Goal: Task Accomplishment & Management: Manage account settings

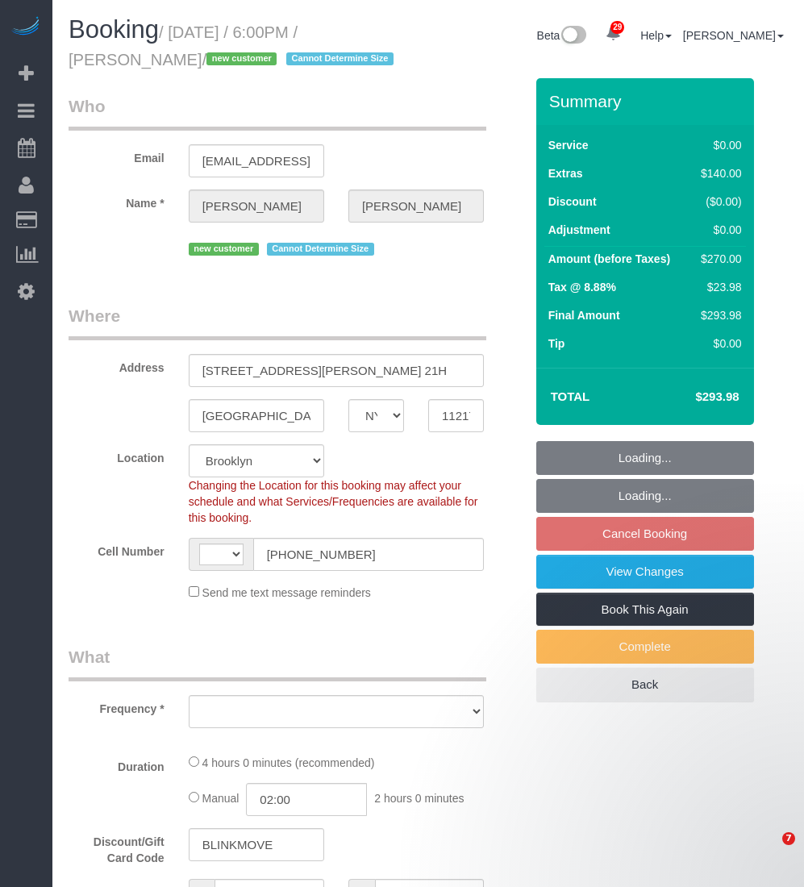
select select "NY"
select select "number:64"
select select "number:79"
select select "number:15"
select select "number:6"
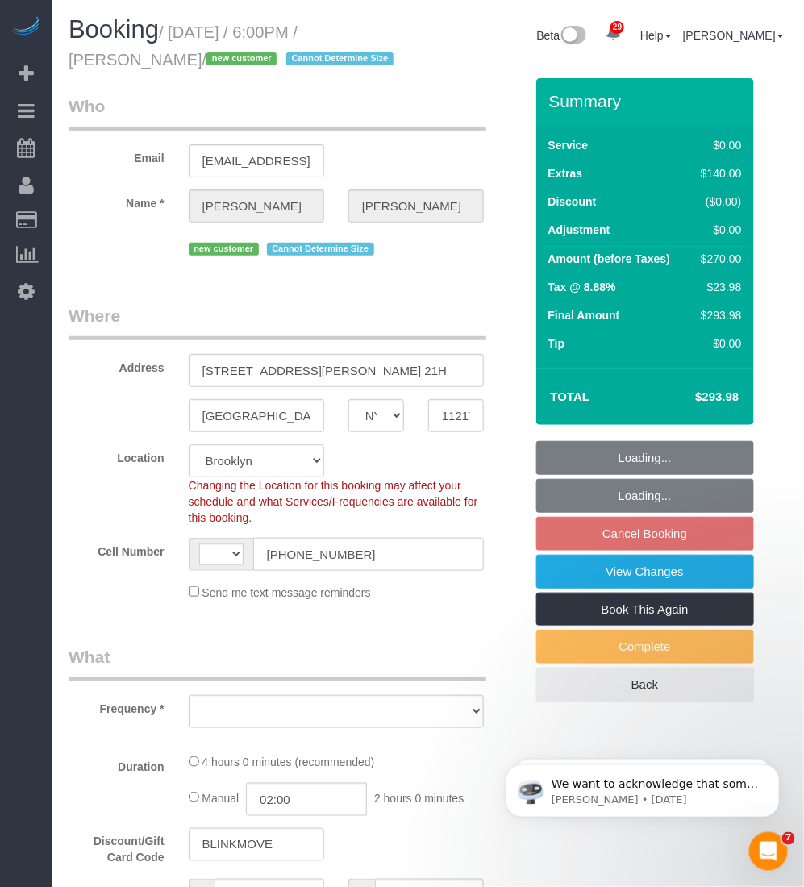
select select "string:US"
select select "object:1078"
select select "1"
select select "spot5"
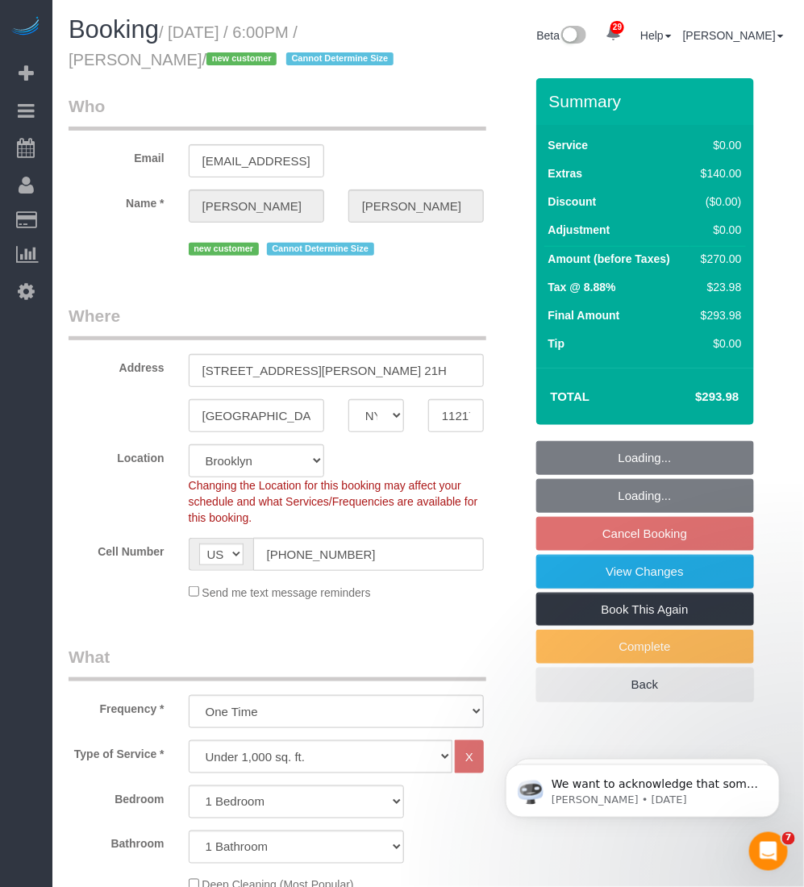
select select "1"
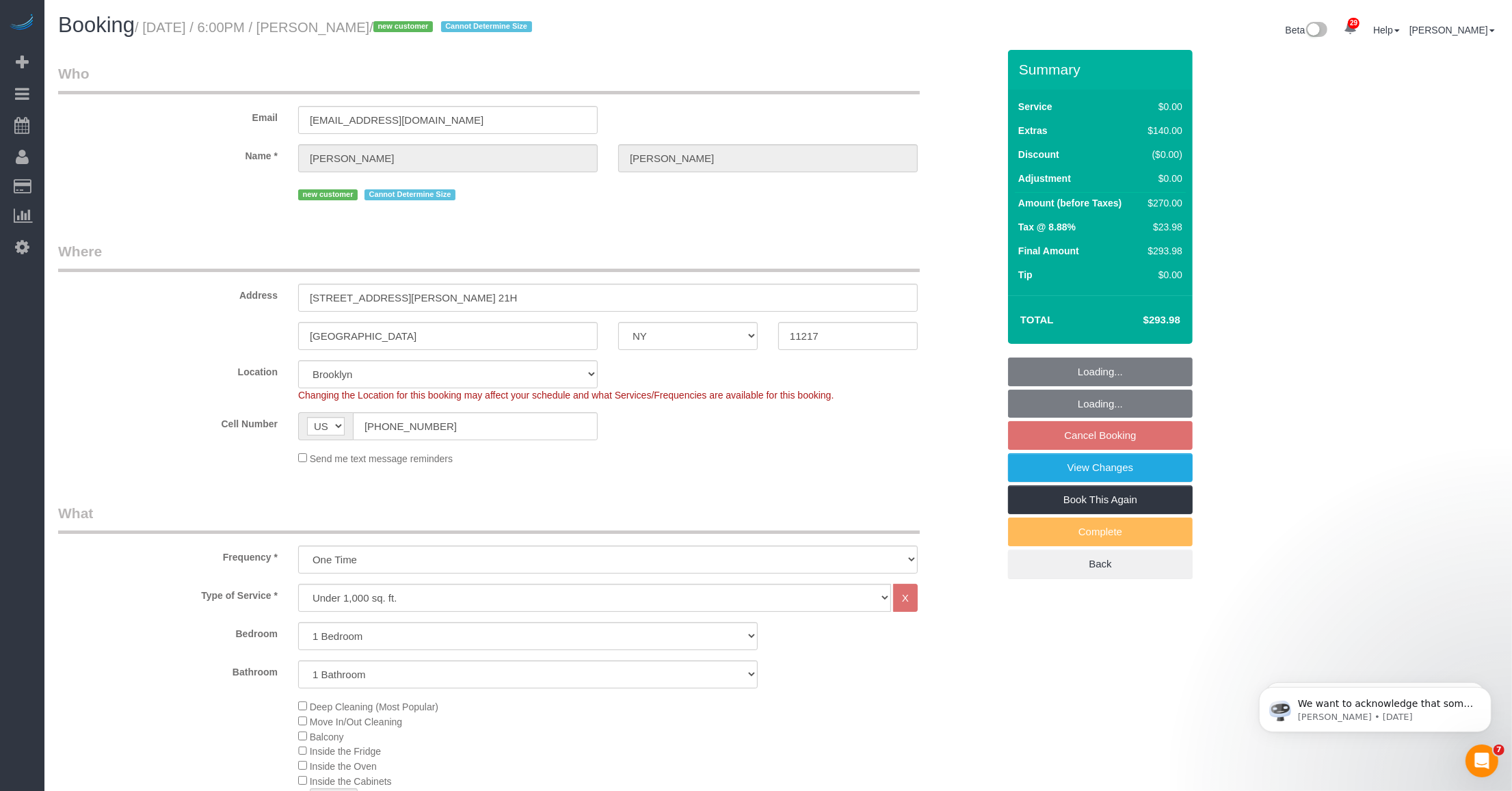
select select "object:1503"
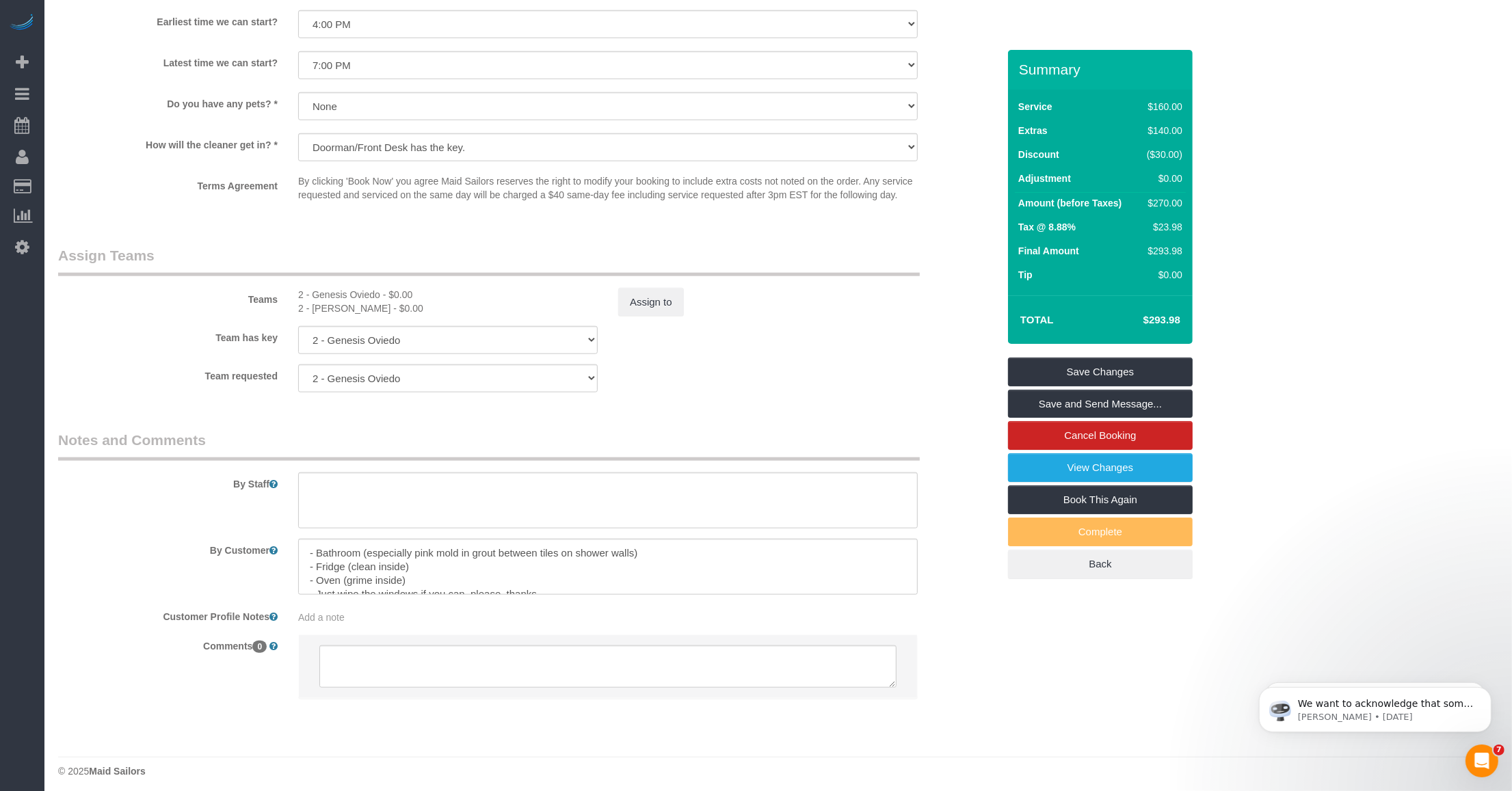
scroll to position [1547, 0]
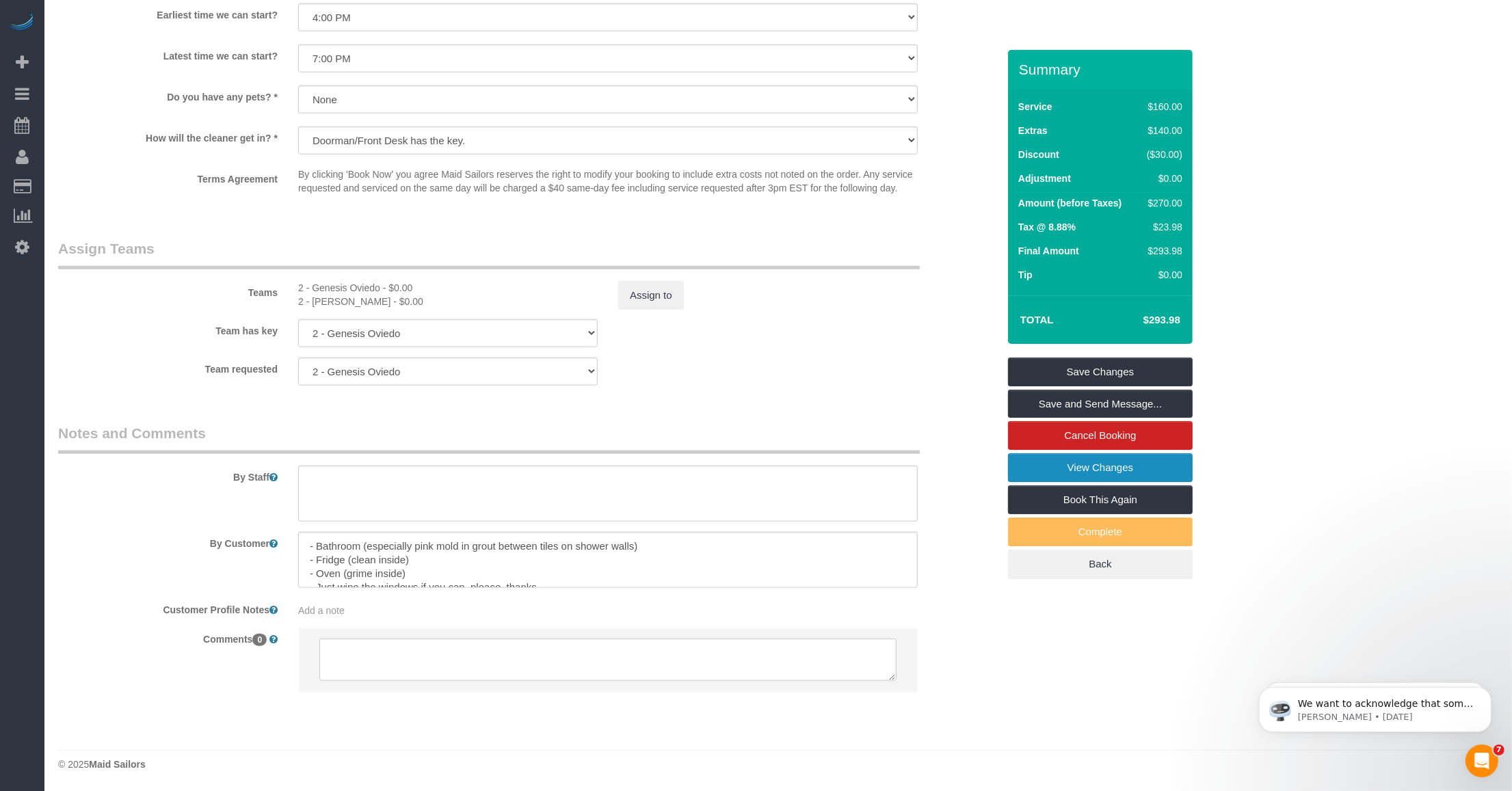
click at [681, 465] on link "View Changes" at bounding box center [1101, 468] width 185 height 29
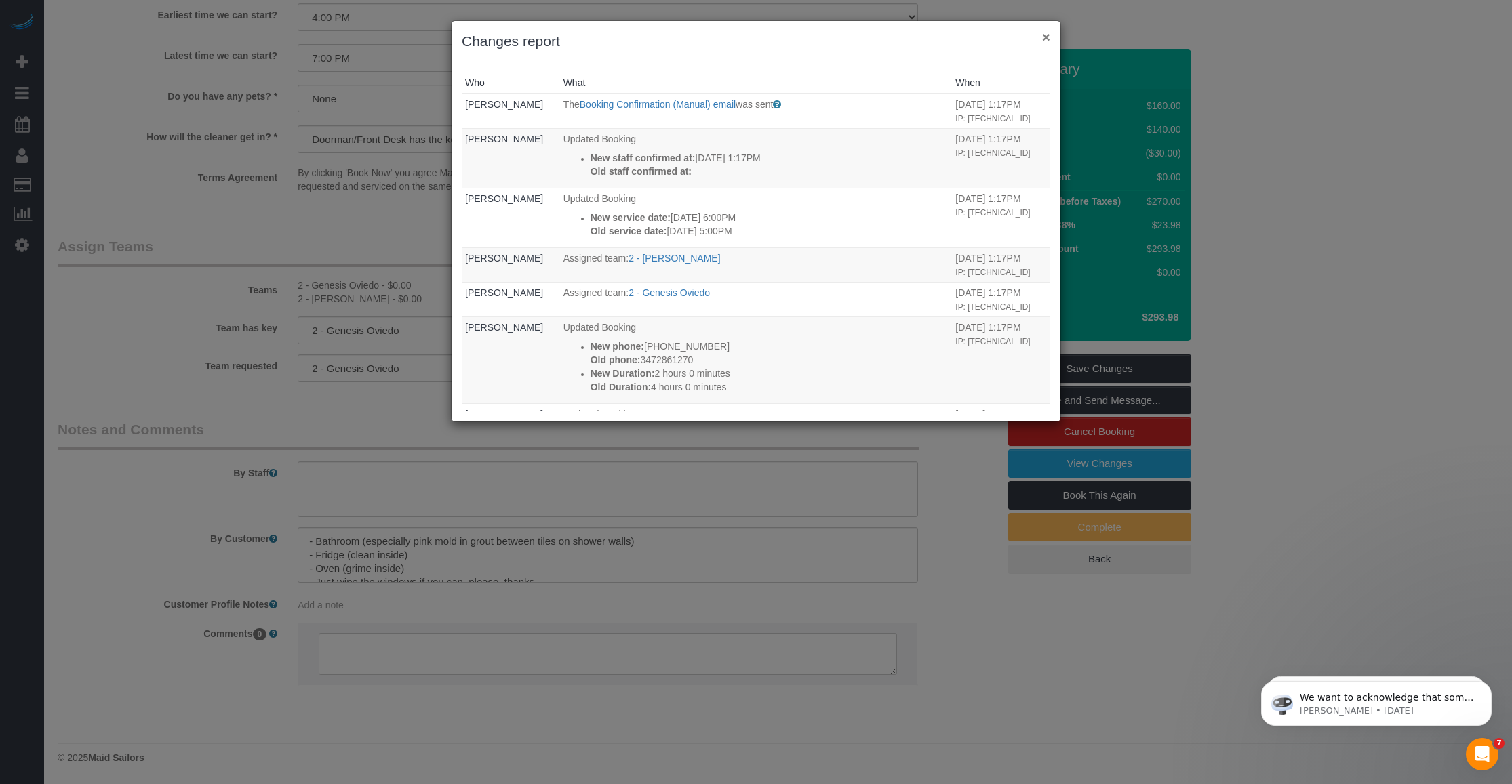
click at [675, 34] on button "×" at bounding box center [1046, 36] width 8 height 14
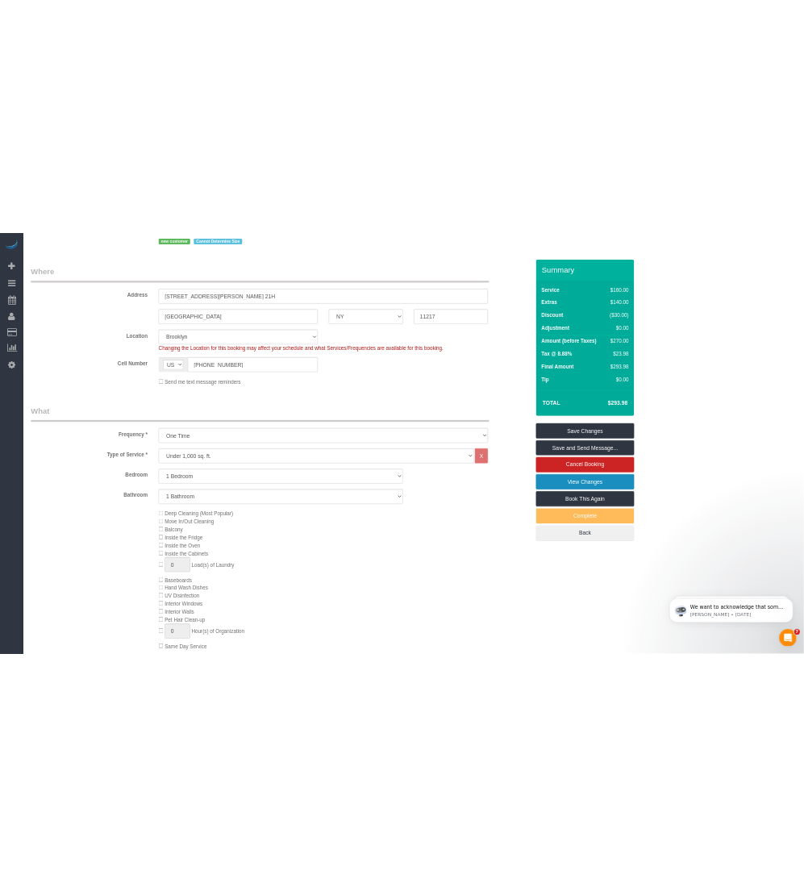
scroll to position [0, 0]
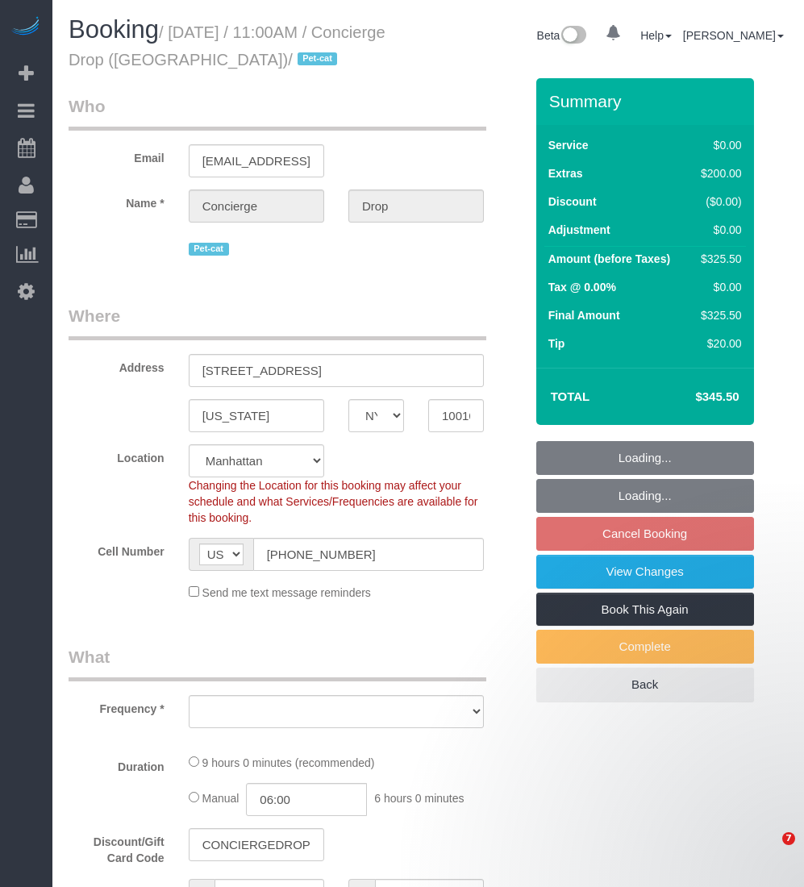
select select "NY"
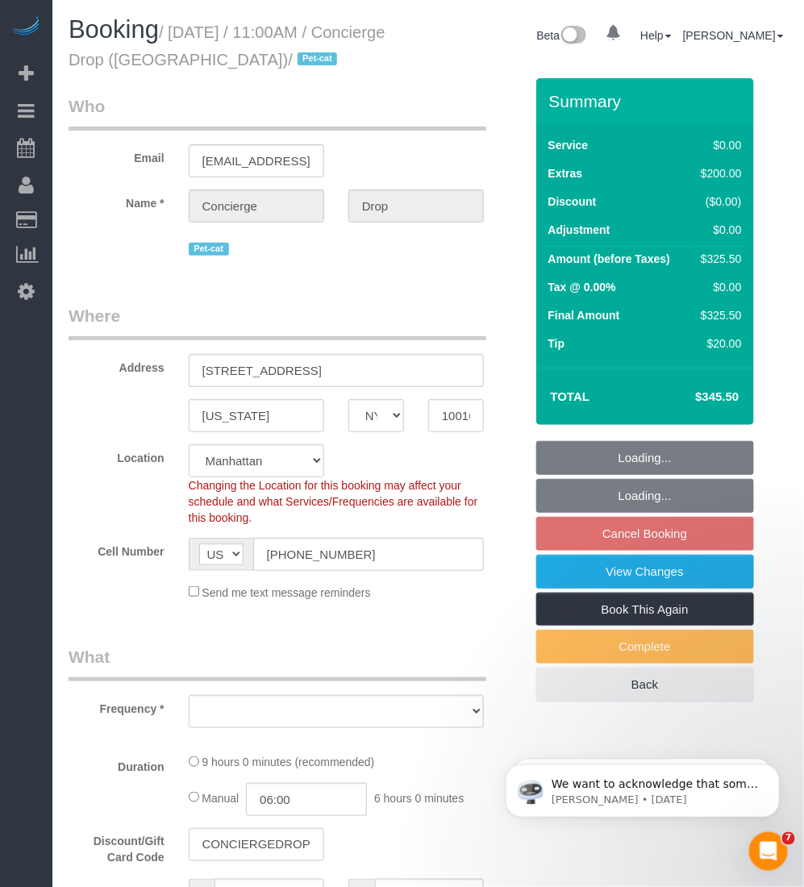
select select "object:815"
select select "string:stripe-pm_1RaQn24VGloSiKo7zeOF73Wj"
select select "number:89"
select select "number:90"
select select "number:13"
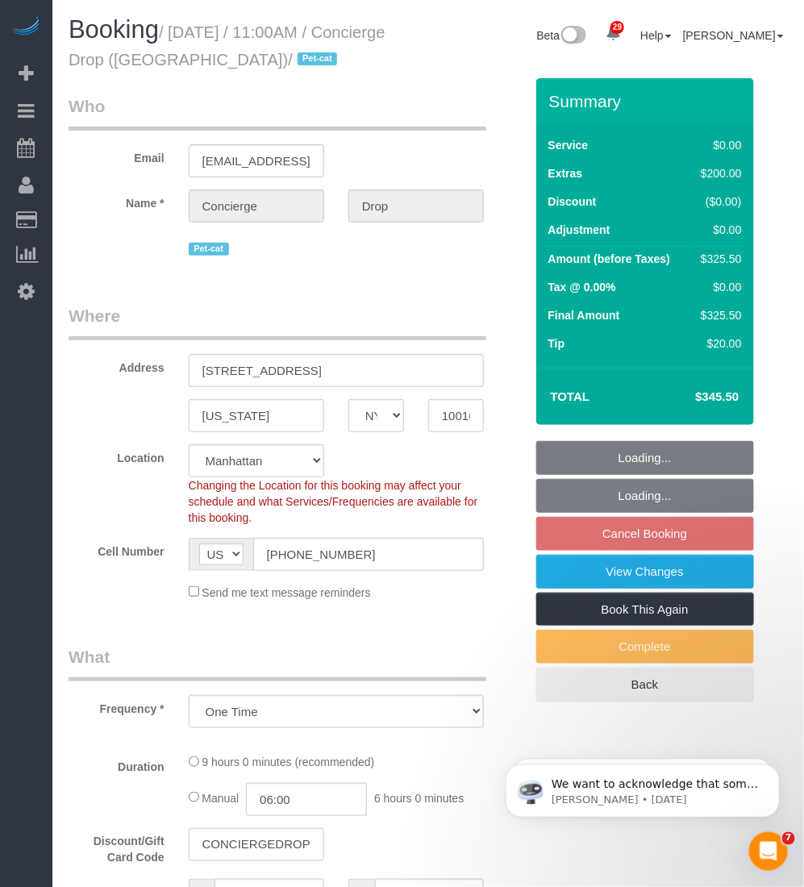
select select "number:6"
select select "spot4"
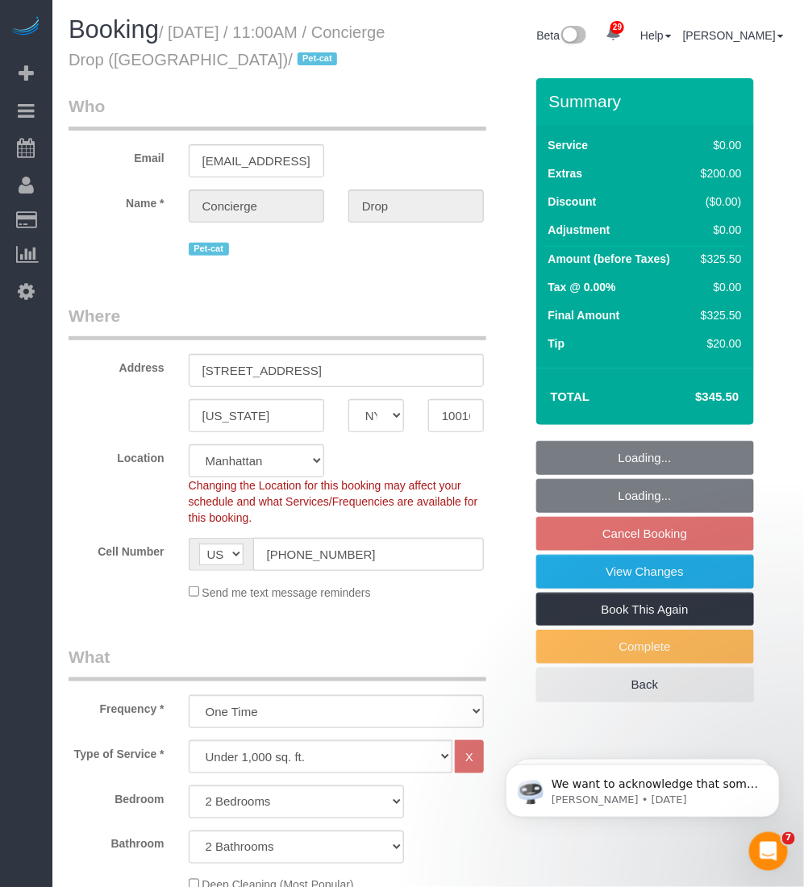
select select "2"
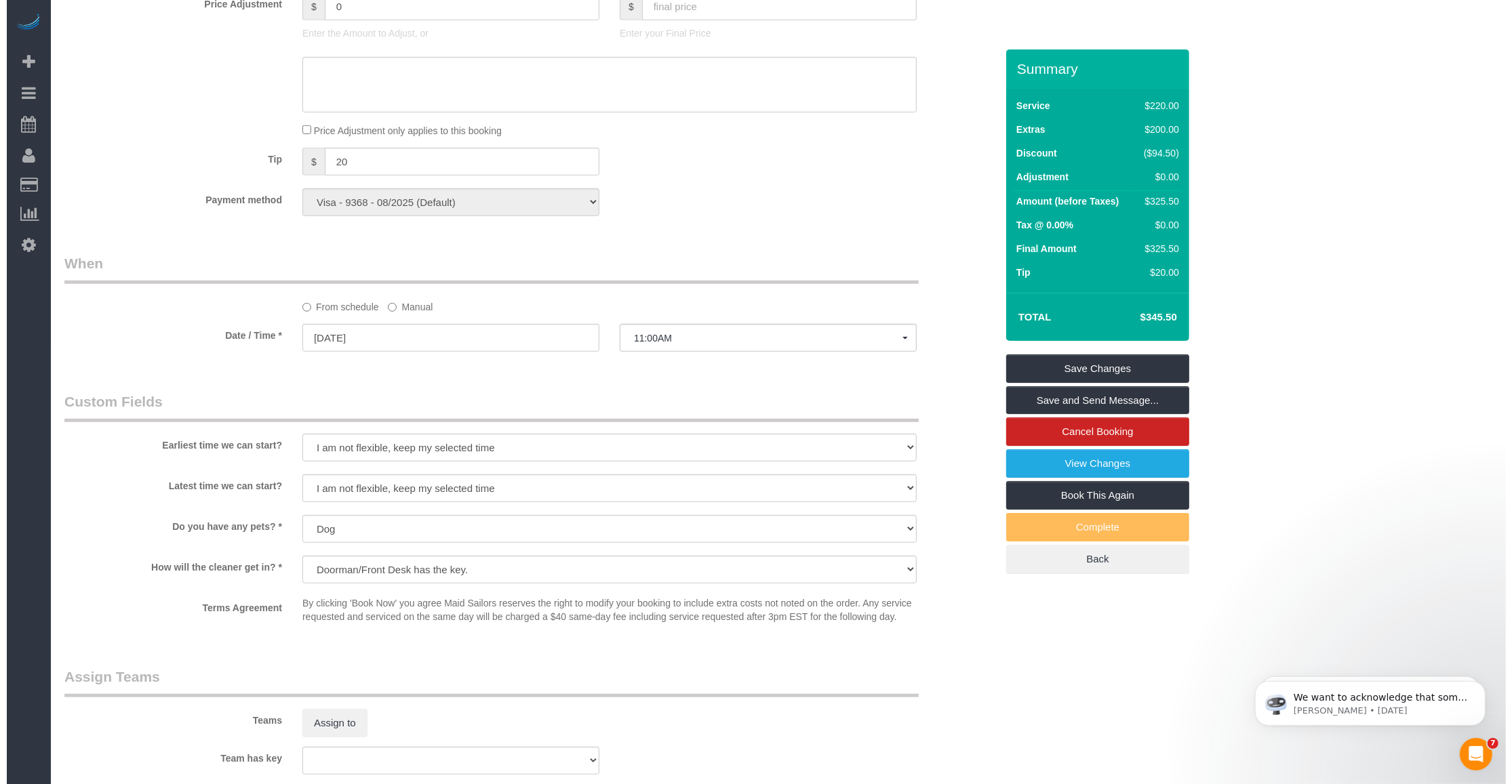
scroll to position [1594, 0]
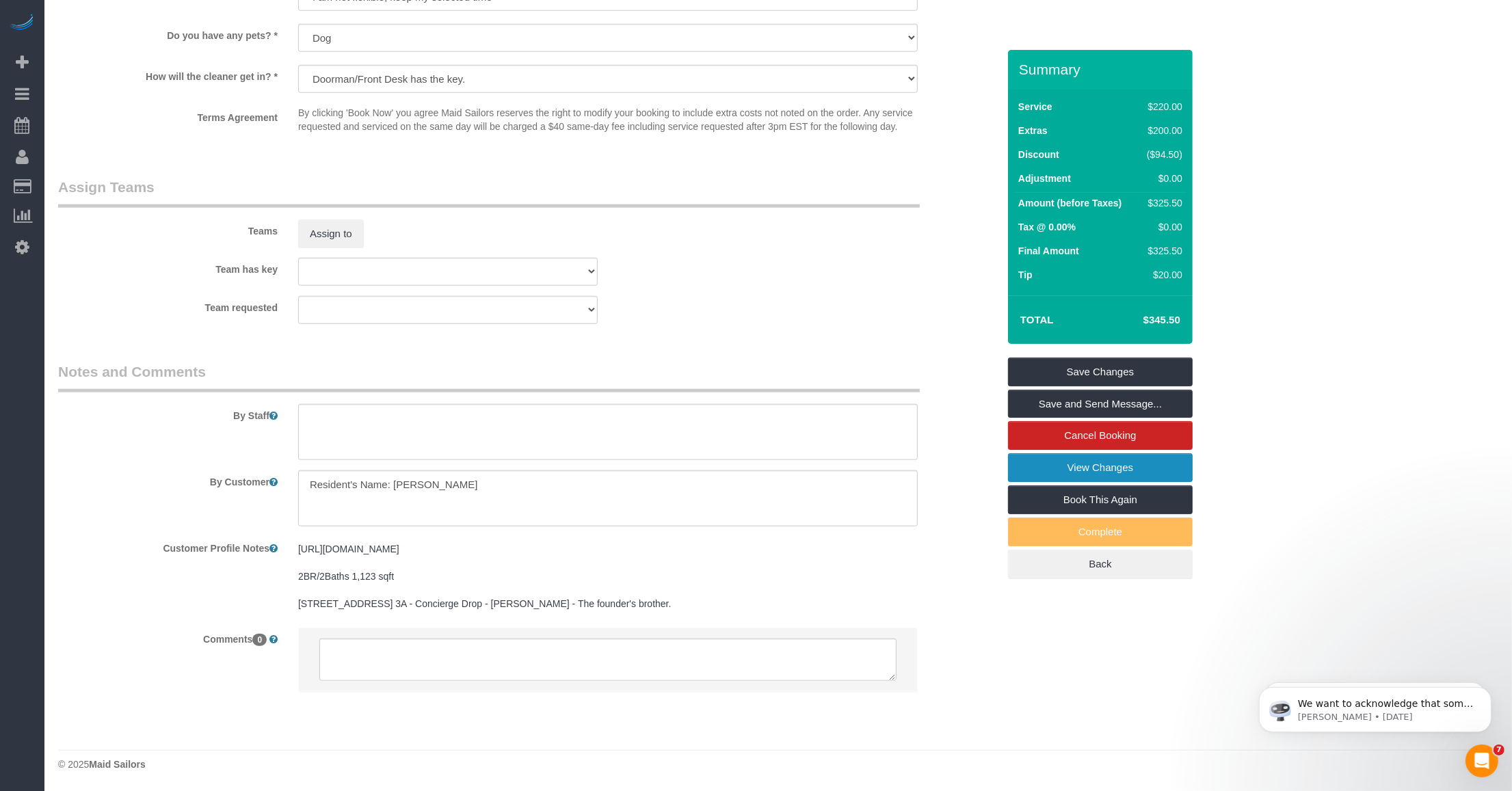
click at [681, 470] on link "View Changes" at bounding box center [1101, 468] width 185 height 29
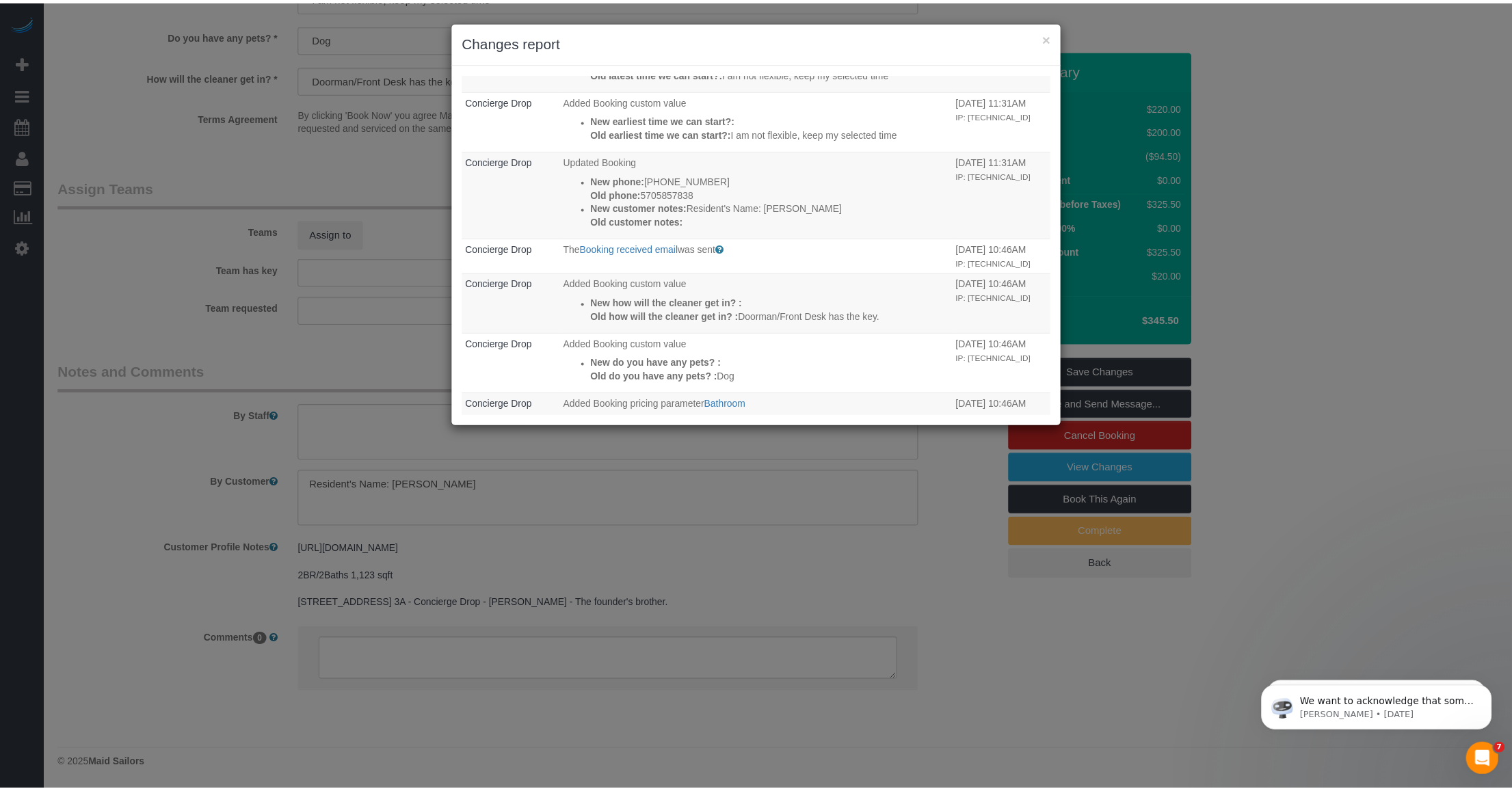
scroll to position [0, 0]
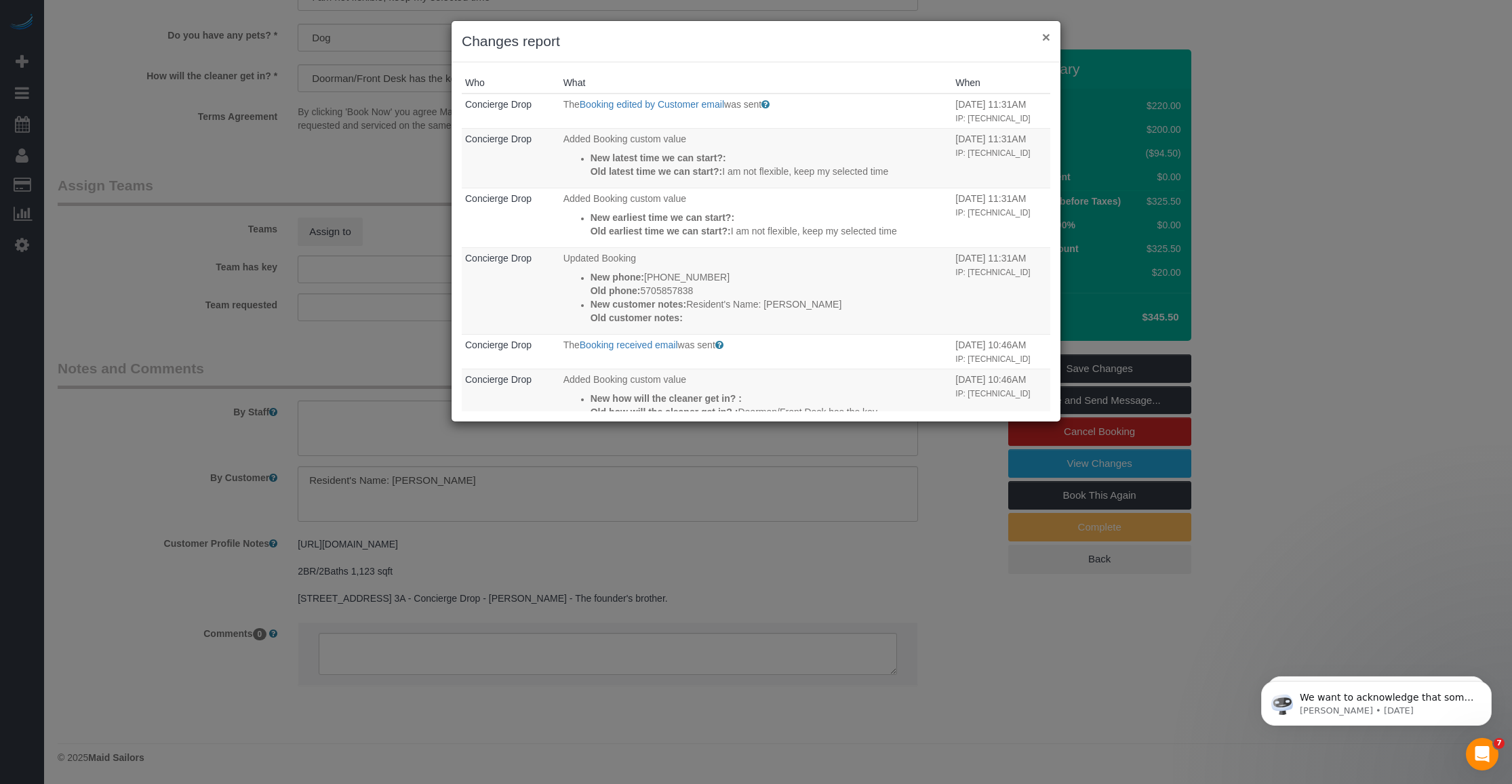
click at [675, 35] on button "×" at bounding box center [1046, 36] width 8 height 14
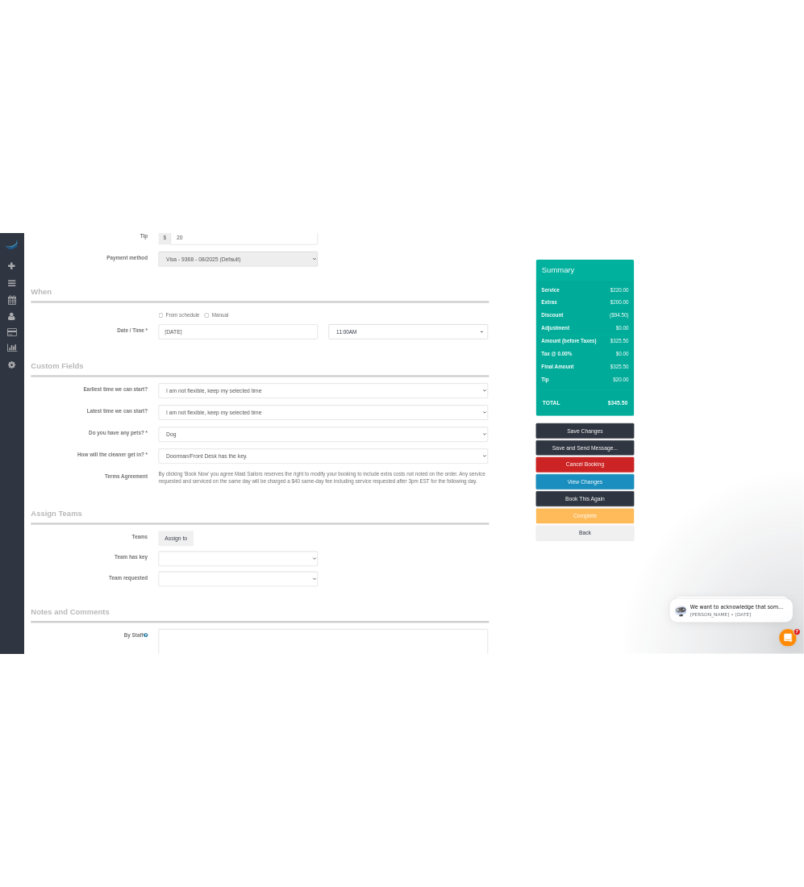
scroll to position [1567, 0]
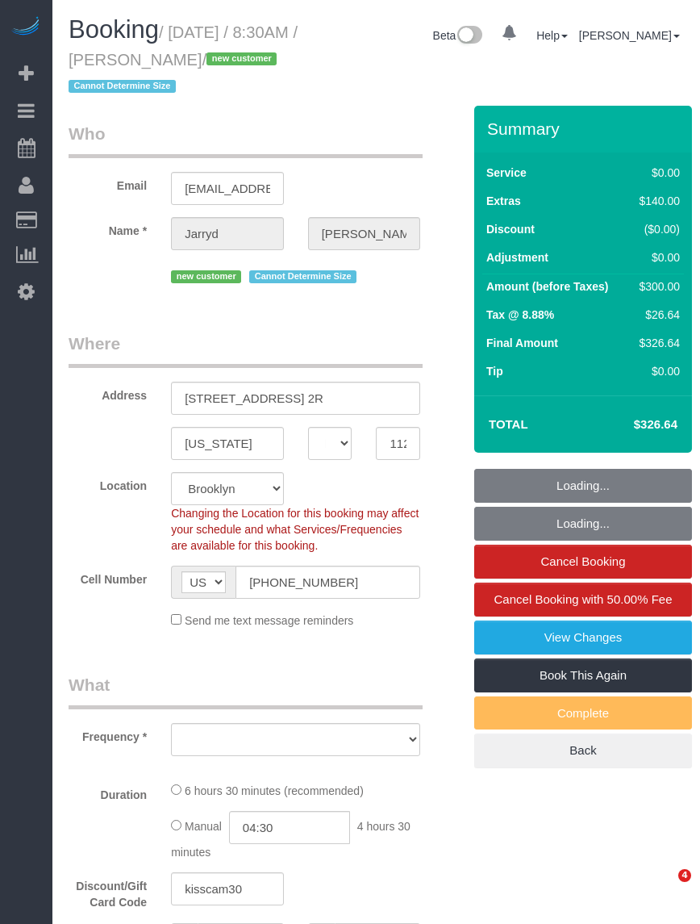
select select "NY"
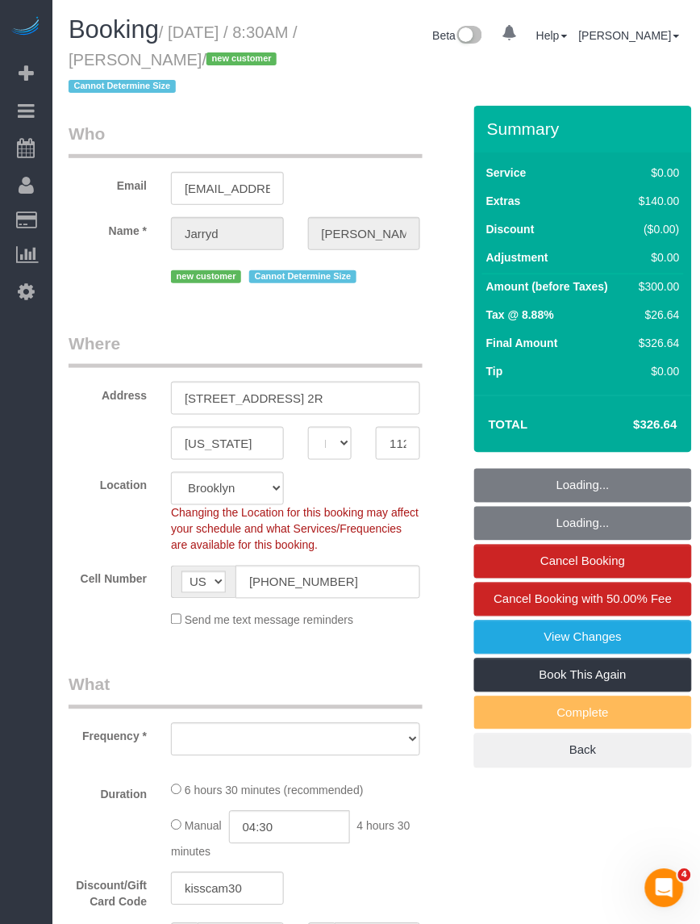
select select "object:839"
select select "string:stripe-pm_1SB2hk4VGloSiKo7wBMXRqYv"
select select "2"
select select "number:89"
select select "number:69"
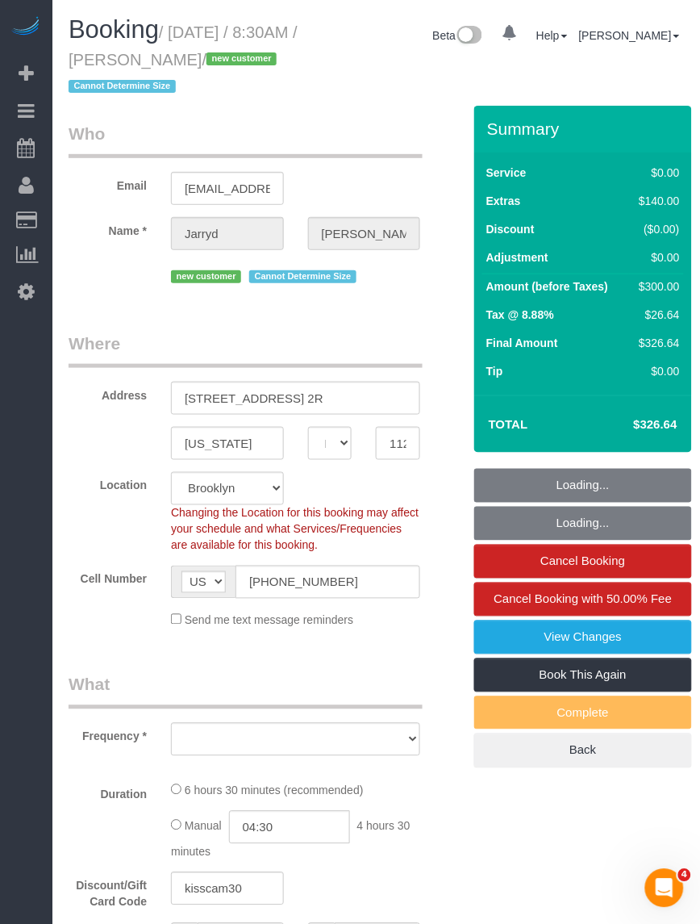
select select "number:15"
select select "number:5"
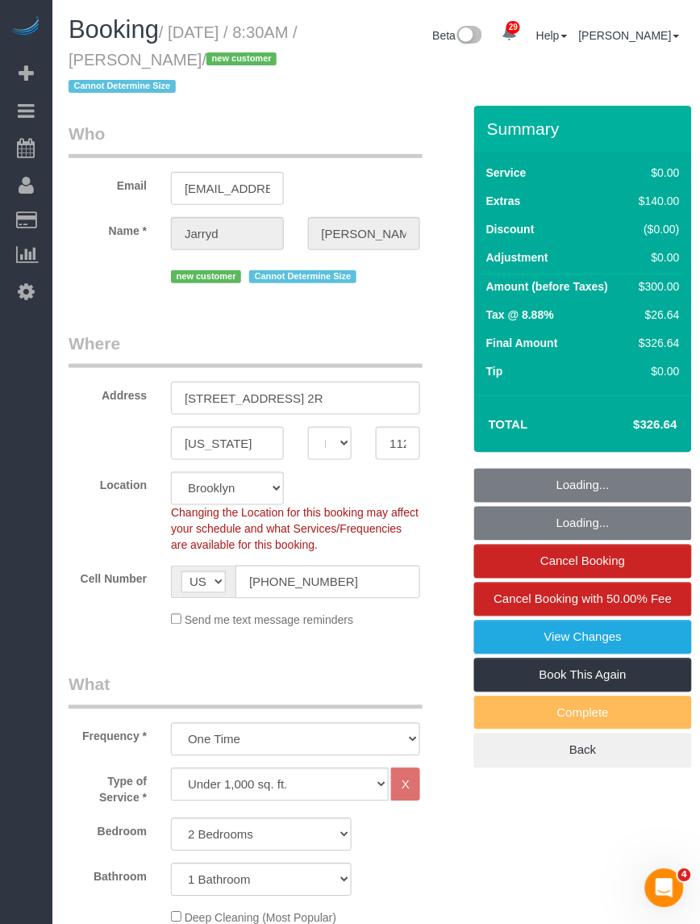
select select "2"
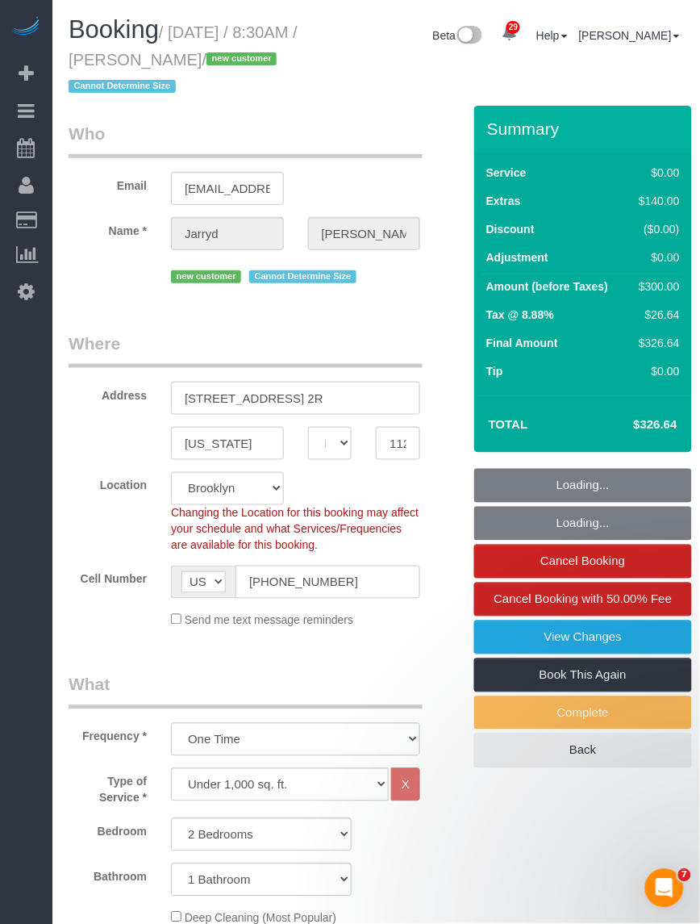
select select "object:1510"
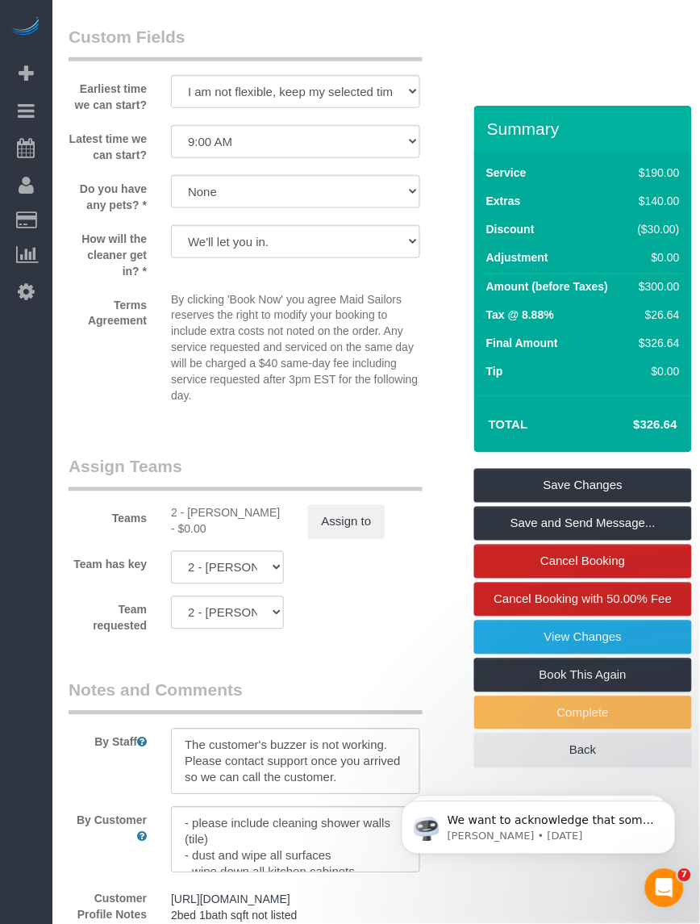
scroll to position [2117, 0]
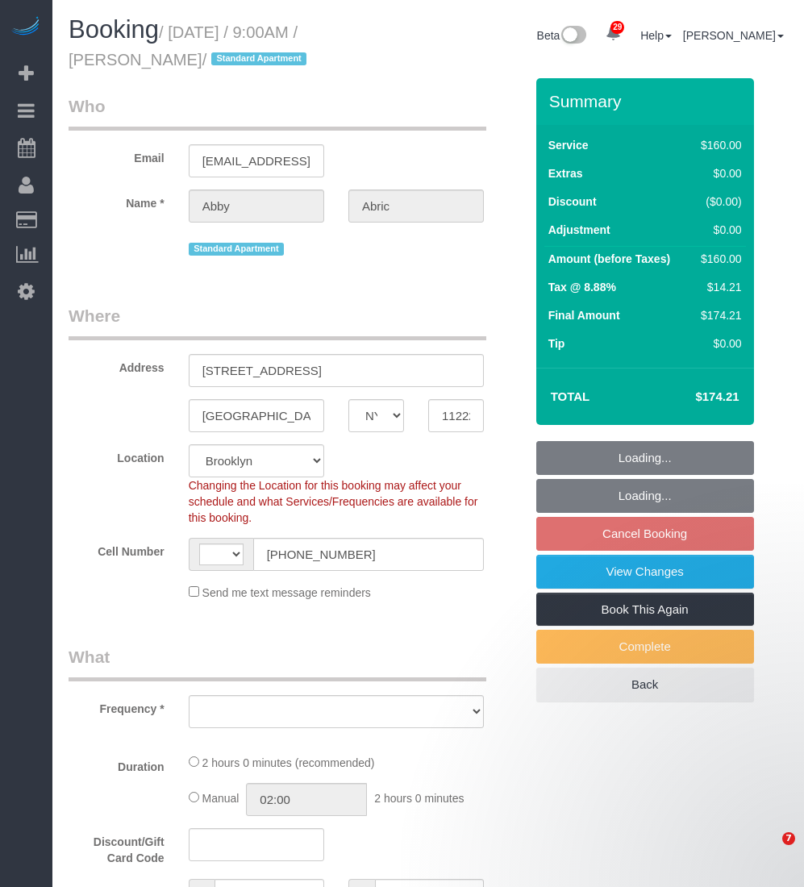
select select "NY"
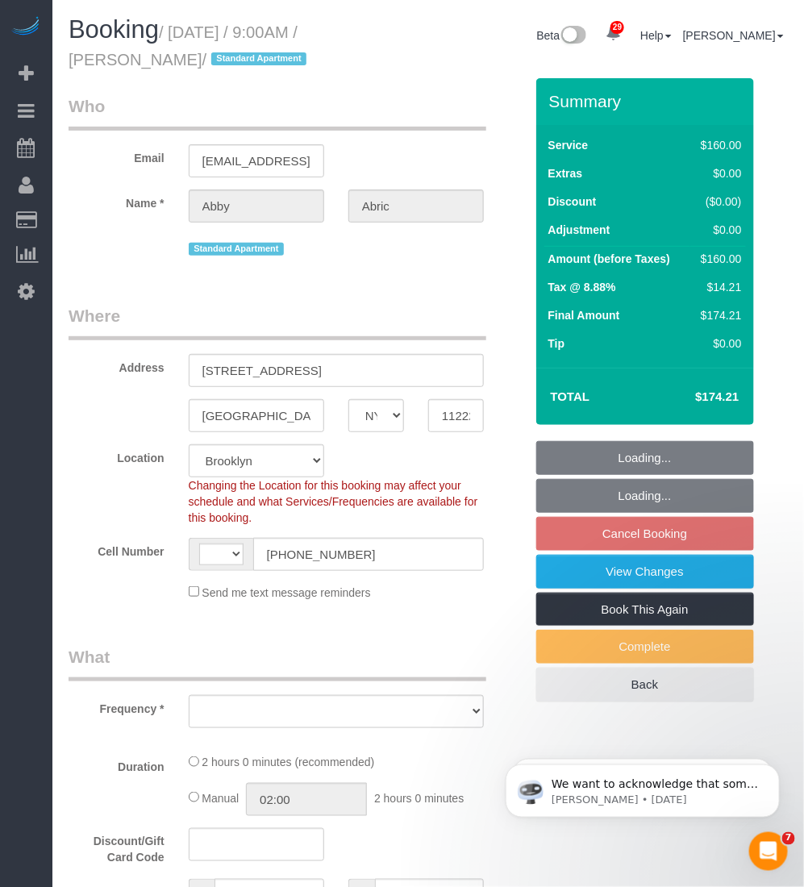
select select "string:US"
select select "string:stripe-pm_1SCN2Z4VGloSiKo77nCsbrMo"
select select "spot2"
select select "number:57"
select select "number:72"
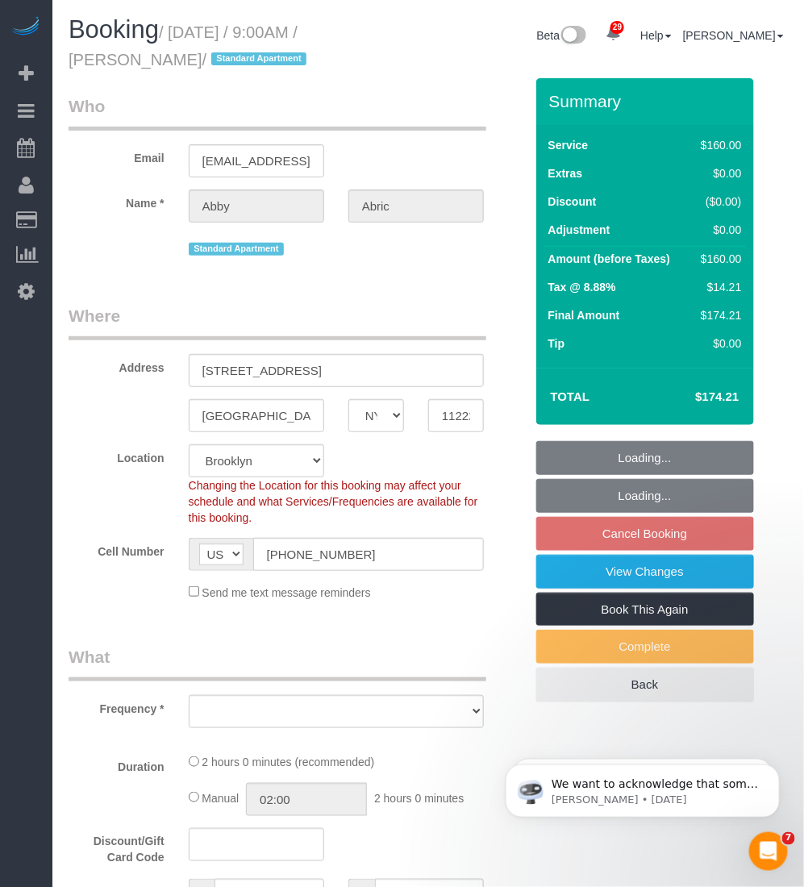
select select "number:15"
select select "number:5"
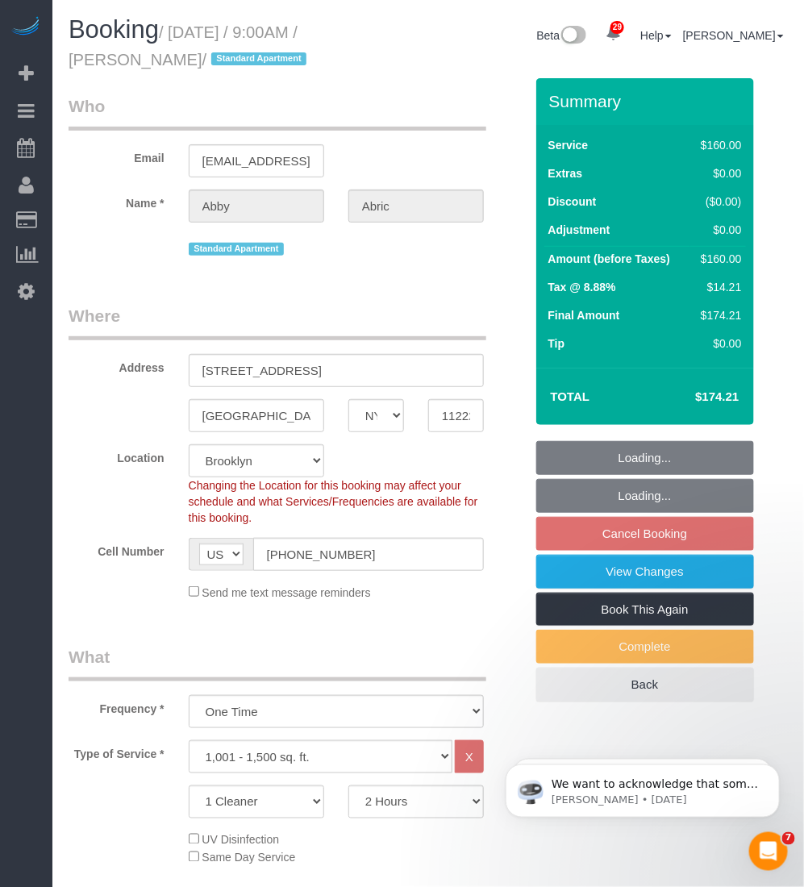
select select "object:1427"
drag, startPoint x: 145, startPoint y: 58, endPoint x: 62, endPoint y: 61, distance: 83.1
click at [62, 61] on div "Booking / September 30, 2025 / 9:00AM / Abby Abric / Standard Apartment" at bounding box center [242, 47] width 372 height 62
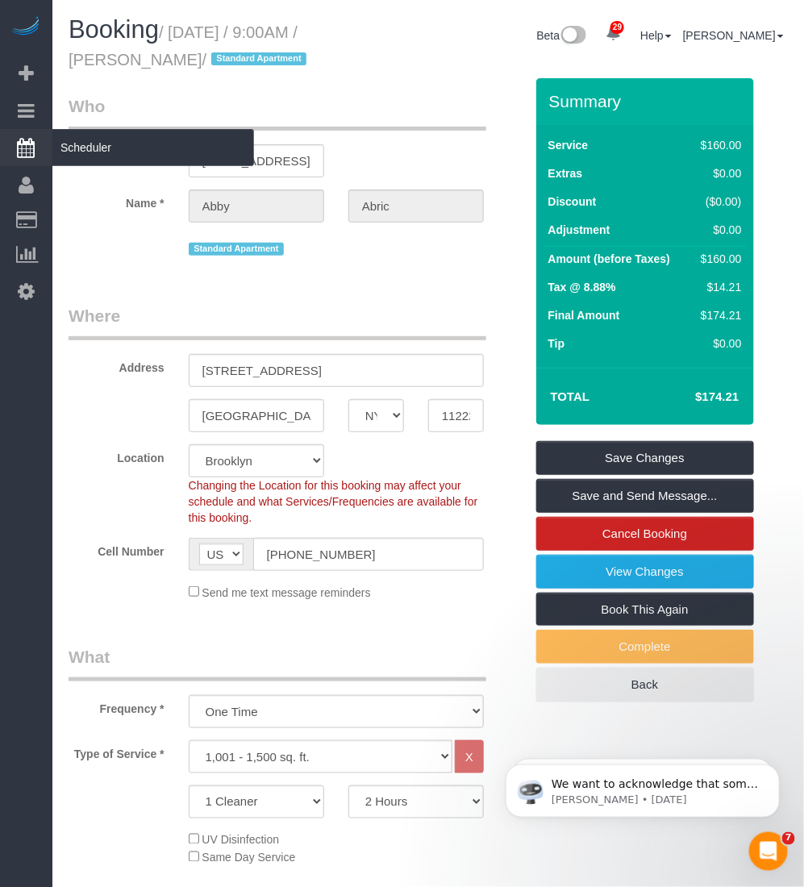
copy small "Abby Abric"
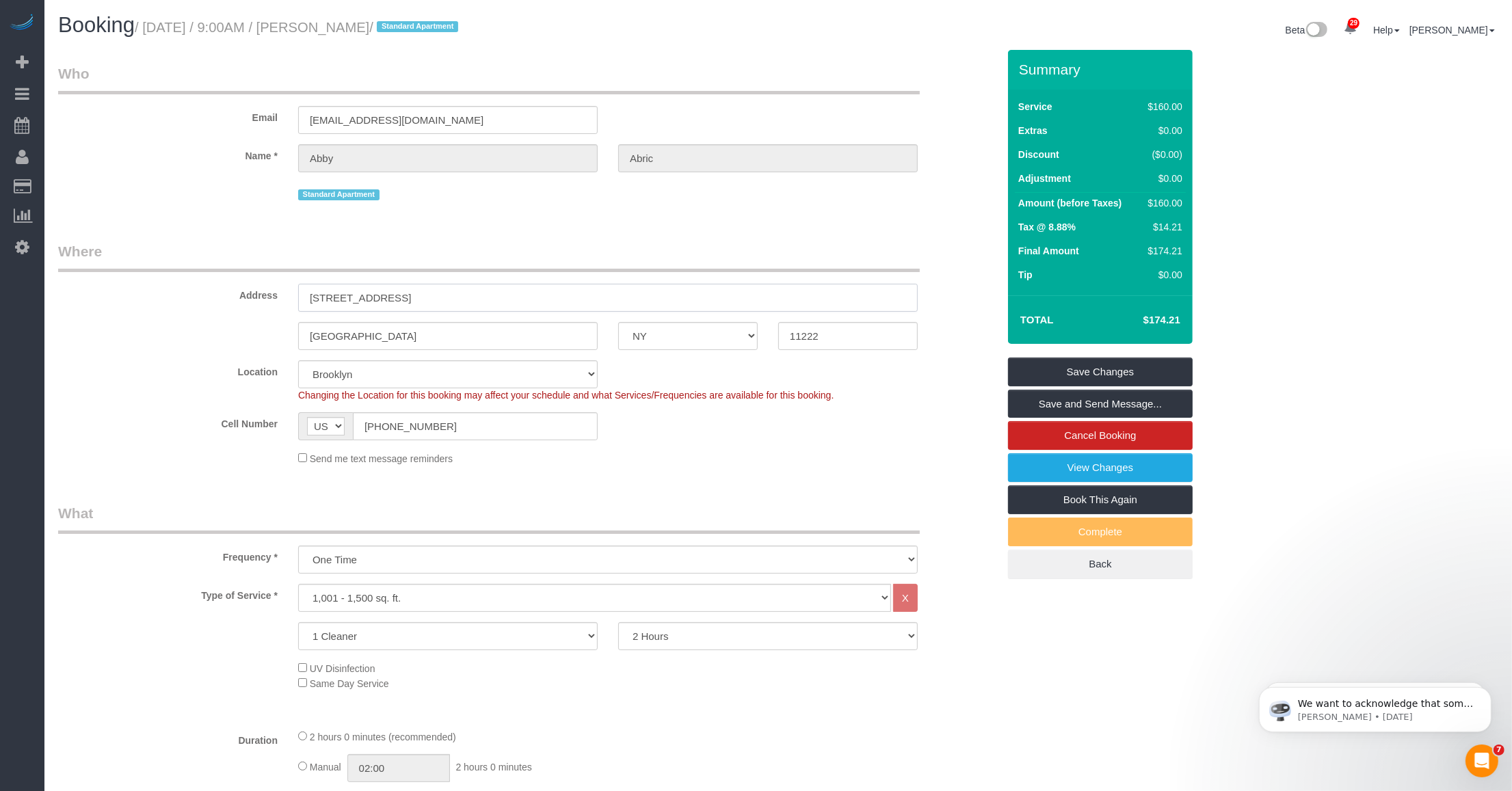
drag, startPoint x: 458, startPoint y: 294, endPoint x: 282, endPoint y: 292, distance: 176.0
click at [282, 292] on div "Address 21 India street, T801" at bounding box center [527, 276] width 960 height 70
click at [681, 337] on input "11222" at bounding box center [848, 336] width 140 height 28
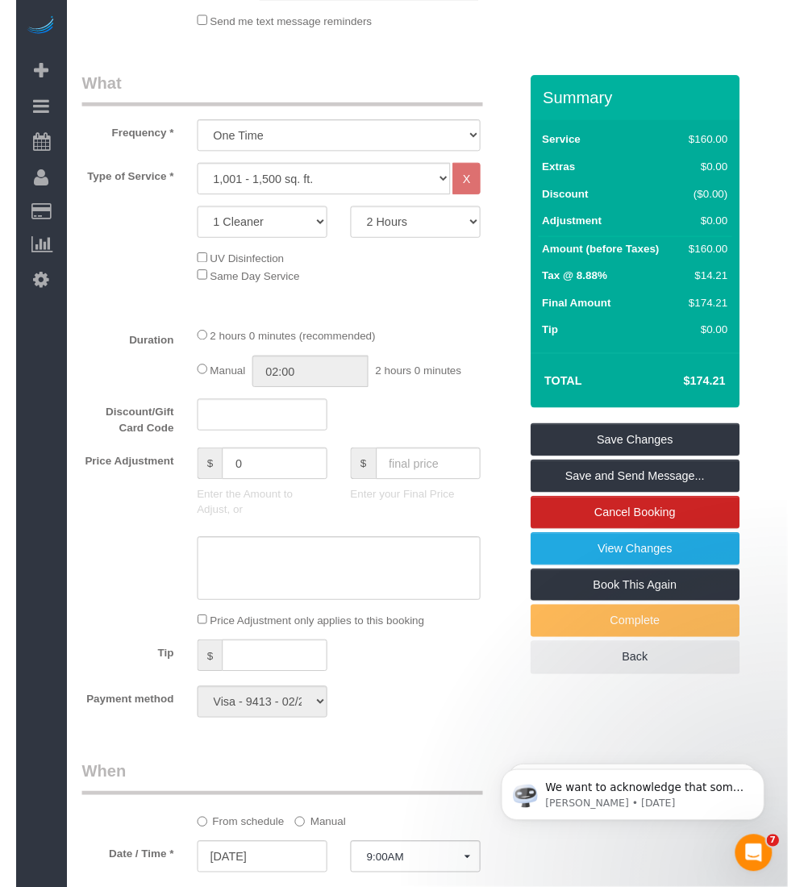
scroll to position [168, 0]
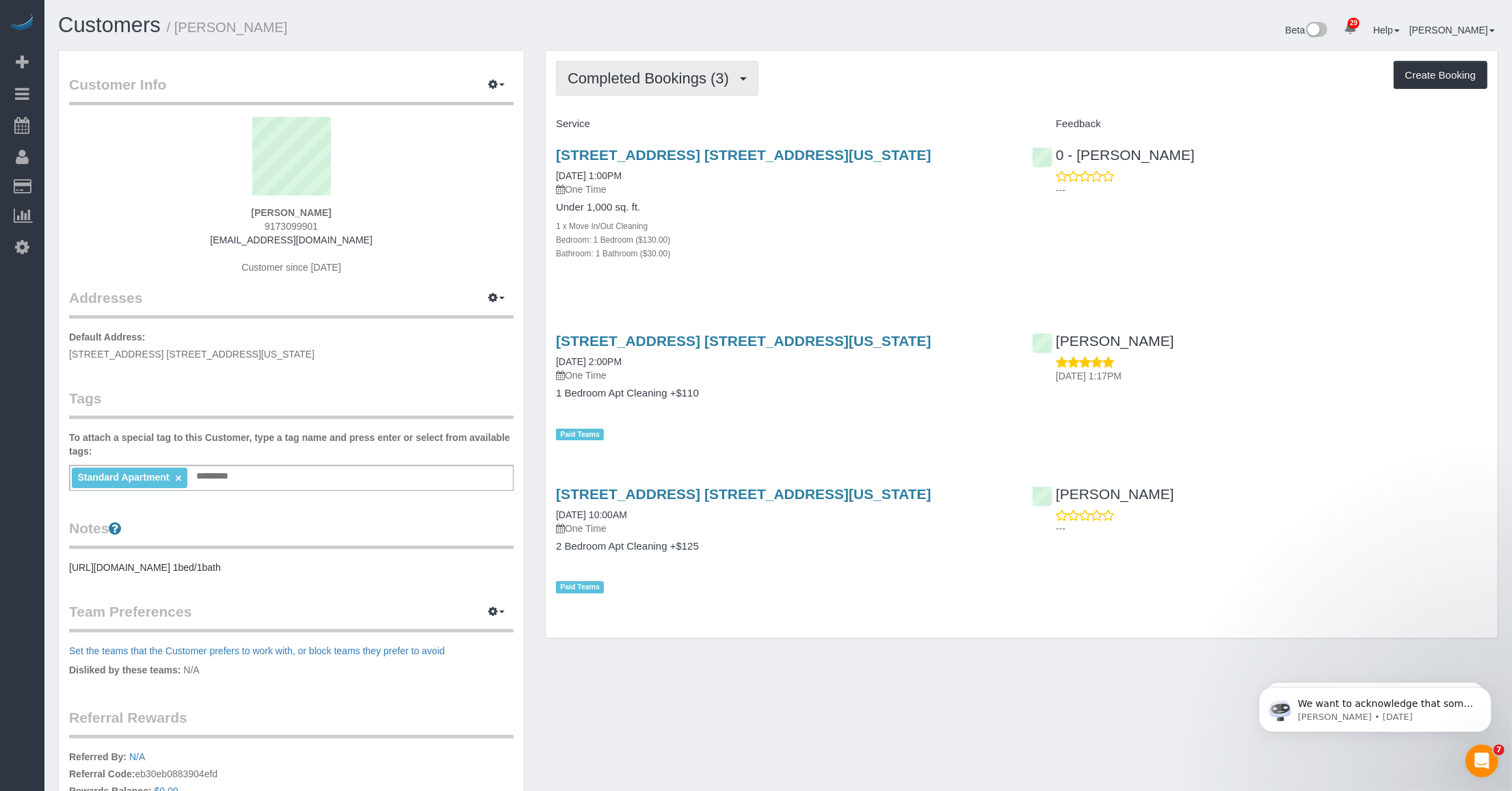
click at [706, 73] on span "Completed Bookings (3)" at bounding box center [651, 78] width 168 height 17
click at [670, 129] on link "Upcoming Bookings (0)" at bounding box center [628, 127] width 142 height 18
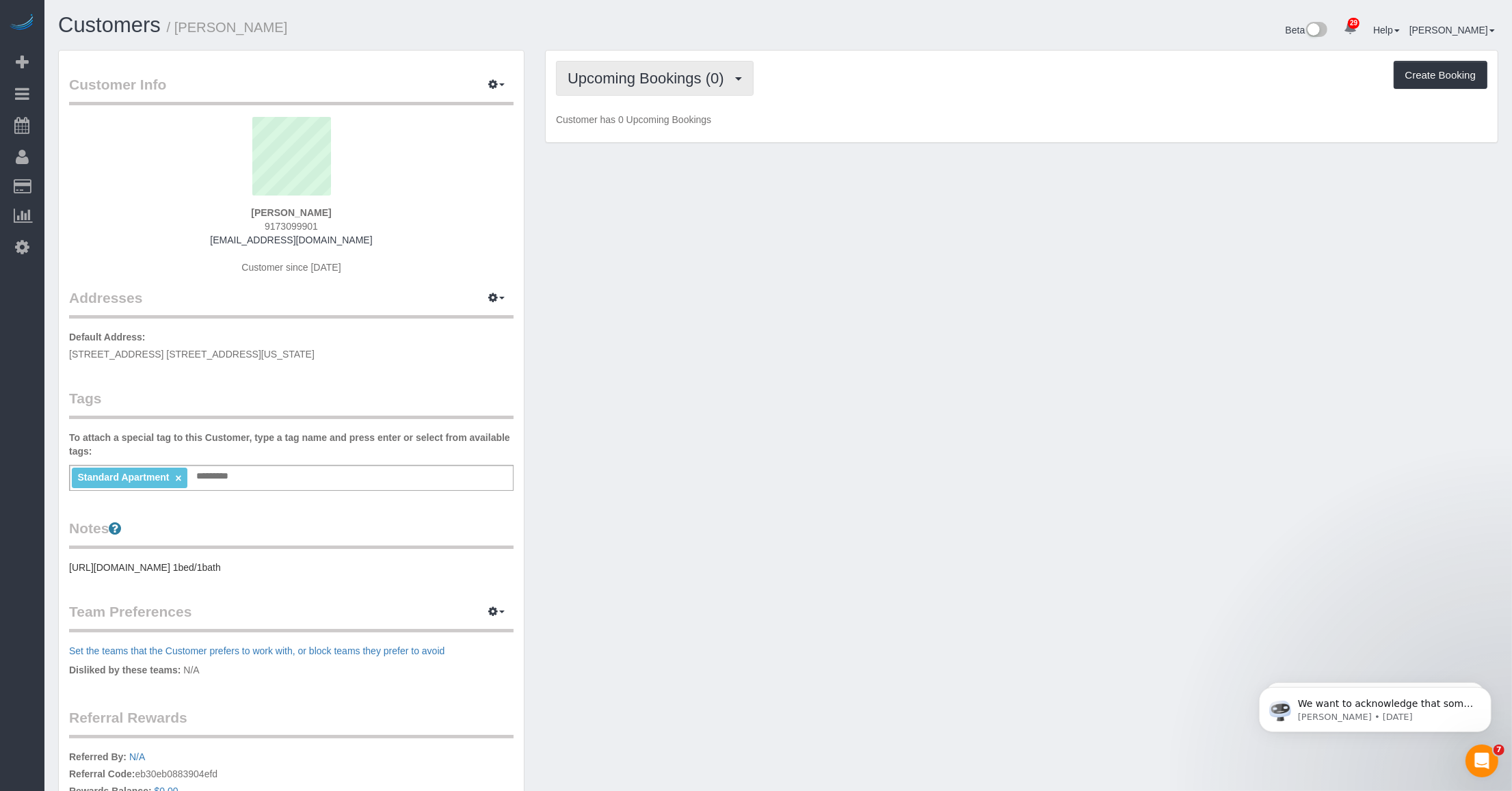
click at [674, 81] on span "Upcoming Bookings (0)" at bounding box center [649, 78] width 164 height 17
click at [645, 115] on link "Completed Bookings (3)" at bounding box center [628, 109] width 142 height 18
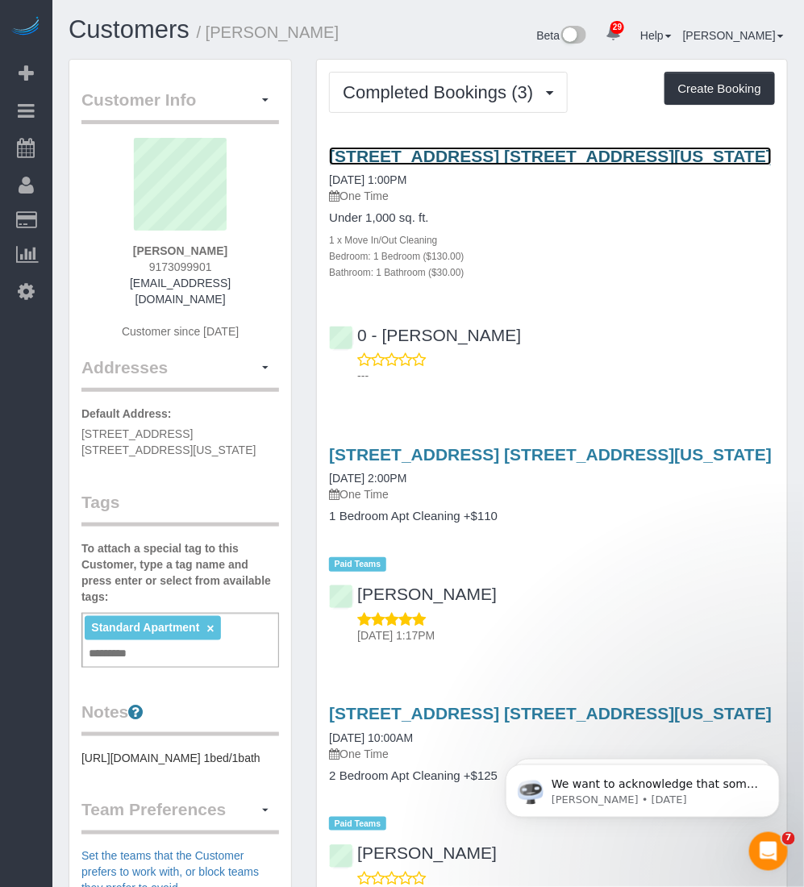
click at [387, 147] on link "155 East 38th Street, Apt. 8k, New York, NY 10016" at bounding box center [550, 156] width 443 height 19
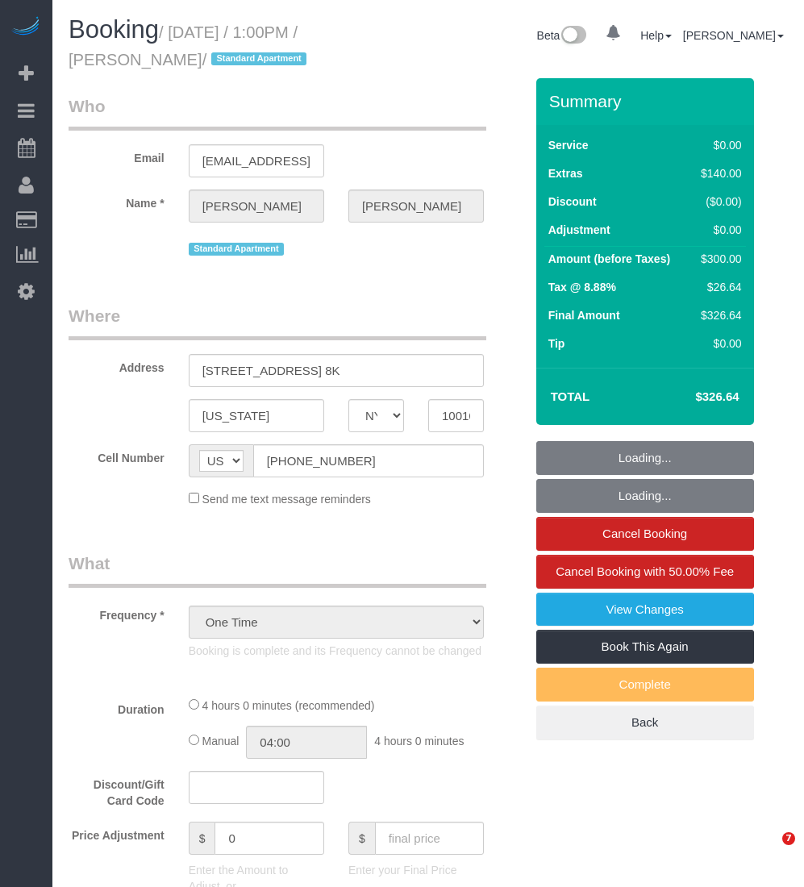
select select "NY"
select select "1"
select select "spot1"
select select "number:89"
select select "number:73"
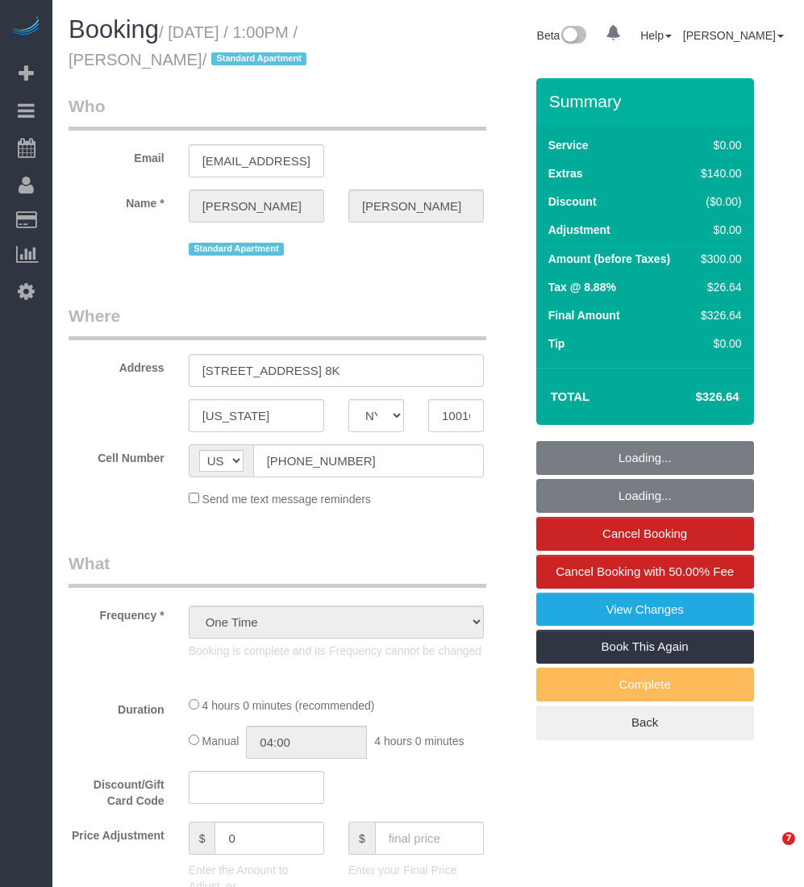
select select "number:15"
select select "number:6"
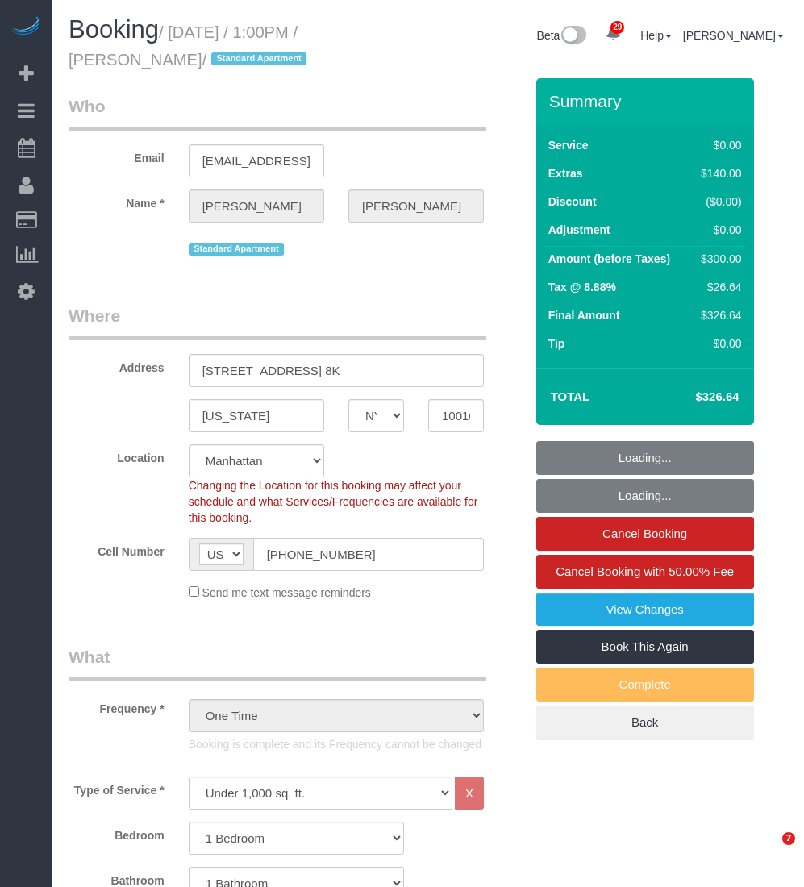
select select "object:1539"
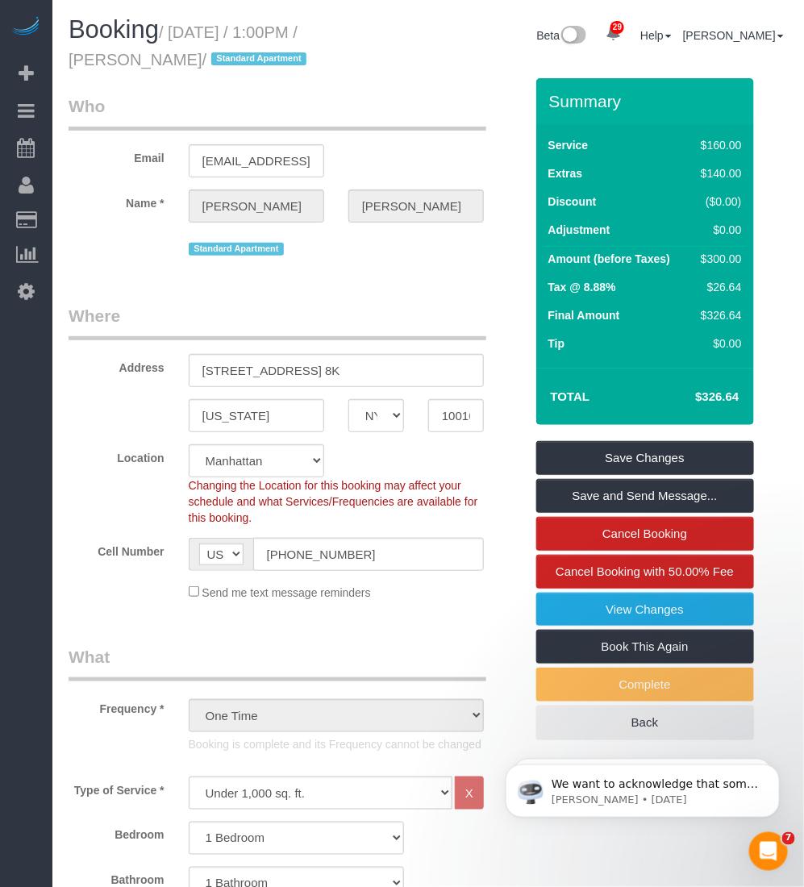
drag, startPoint x: 174, startPoint y: 34, endPoint x: 190, endPoint y: 65, distance: 35.0
click at [190, 65] on small "/ September 26, 2025 / 1:00PM / Amanda Carson / Standard Apartment" at bounding box center [190, 45] width 243 height 45
copy small "September 26, 2025 / 1:00PM / Amanda Carson"
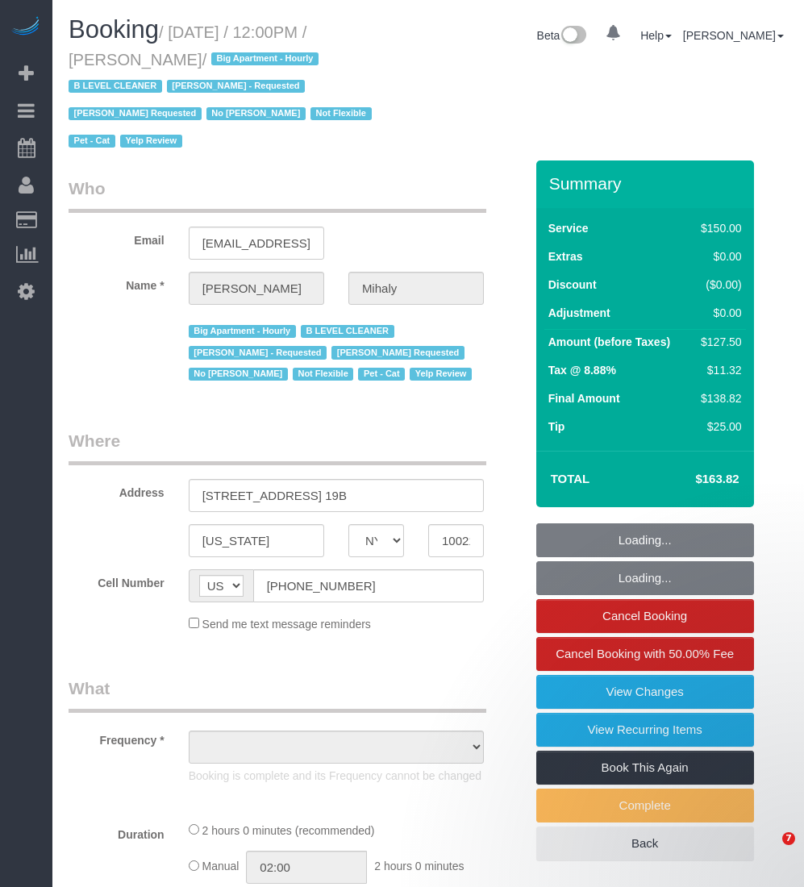
select select "NY"
select select "object:1111"
select select "string:stripe-pm_1H5GA44VGloSiKo7GvbfxayA"
select select "spot1"
select select "number:89"
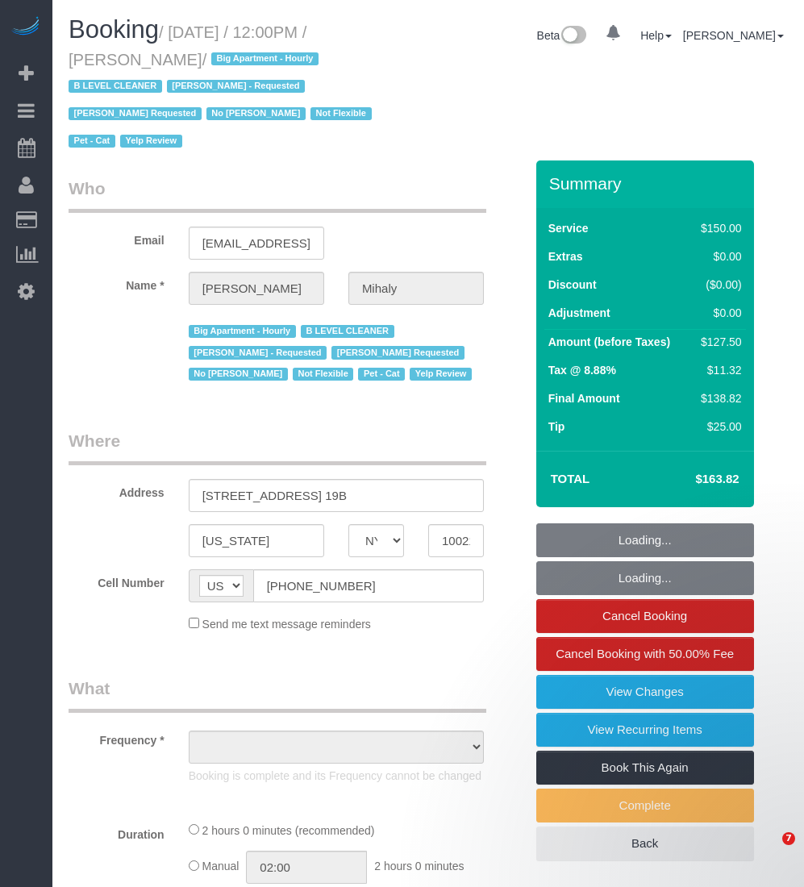
select select "number:90"
select select "number:15"
select select "number:5"
select select "number:21"
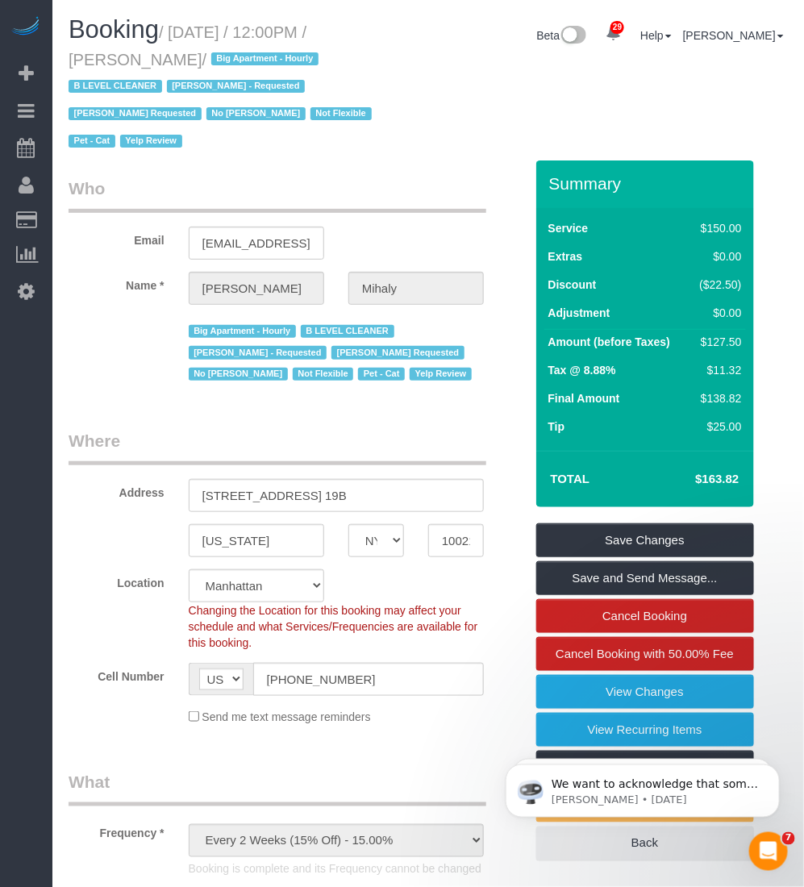
drag, startPoint x: 176, startPoint y: 25, endPoint x: 179, endPoint y: 53, distance: 28.4
click at [179, 53] on small "/ [DATE] / 12:00PM / [PERSON_NAME] / Big Apartment - Hourly B LEVEL CLEANER [PE…" at bounding box center [223, 86] width 308 height 127
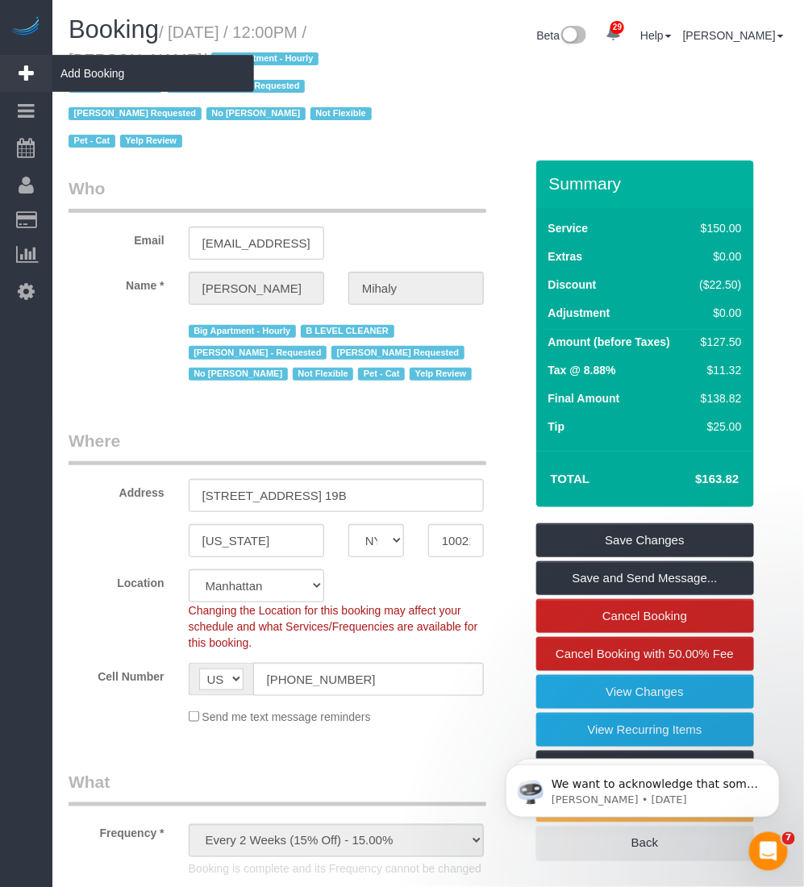
copy small "[DATE] / 12:00PM / [PERSON_NAME]"
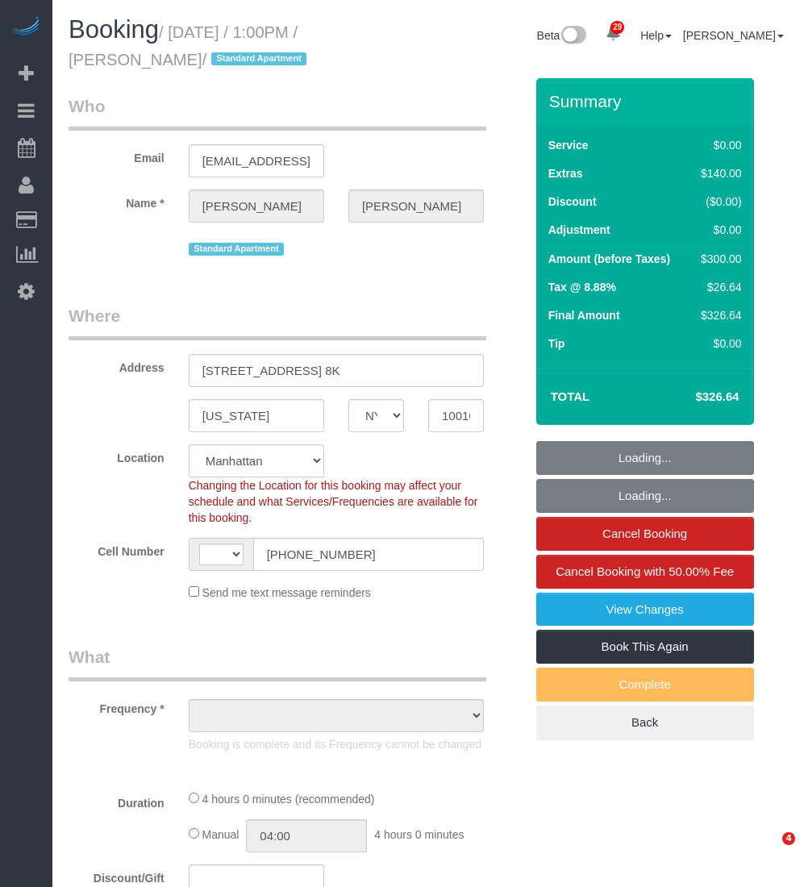
select select "NY"
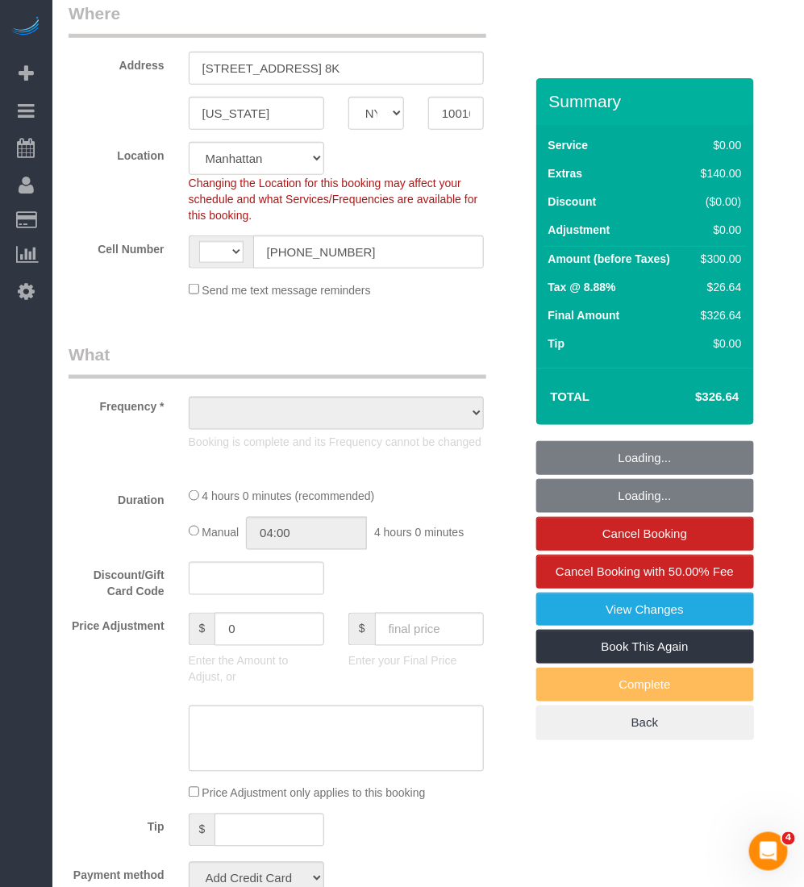
select select "object:579"
select select "string:stripe-pm_1SAu2Y4VGloSiKo73BCX13uq"
select select "number:89"
select select "number:73"
select select "number:15"
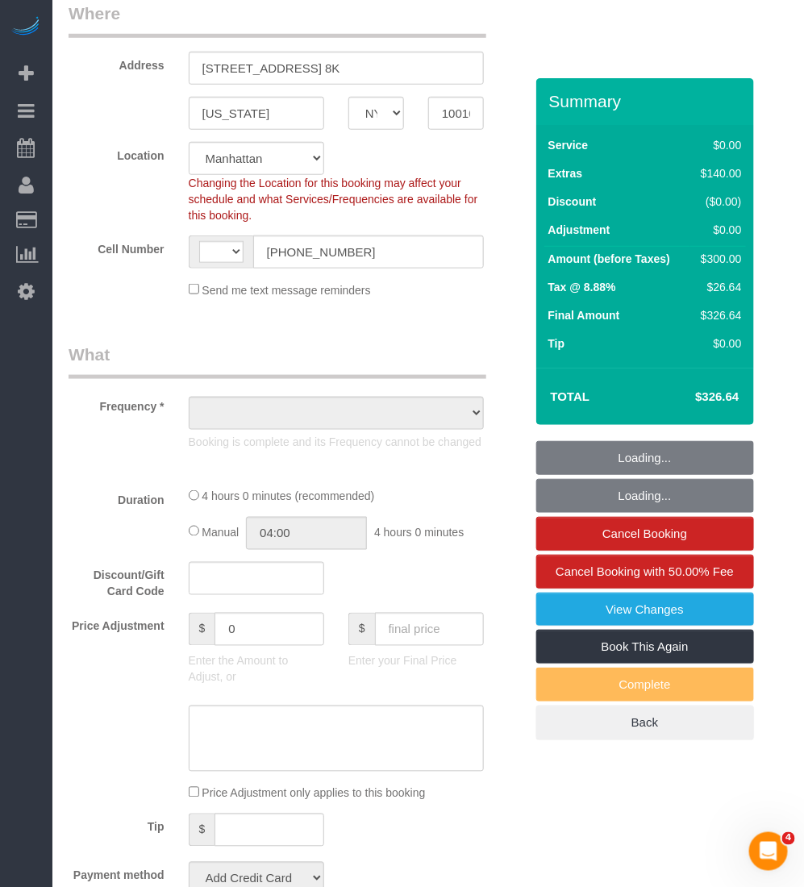
select select "number:6"
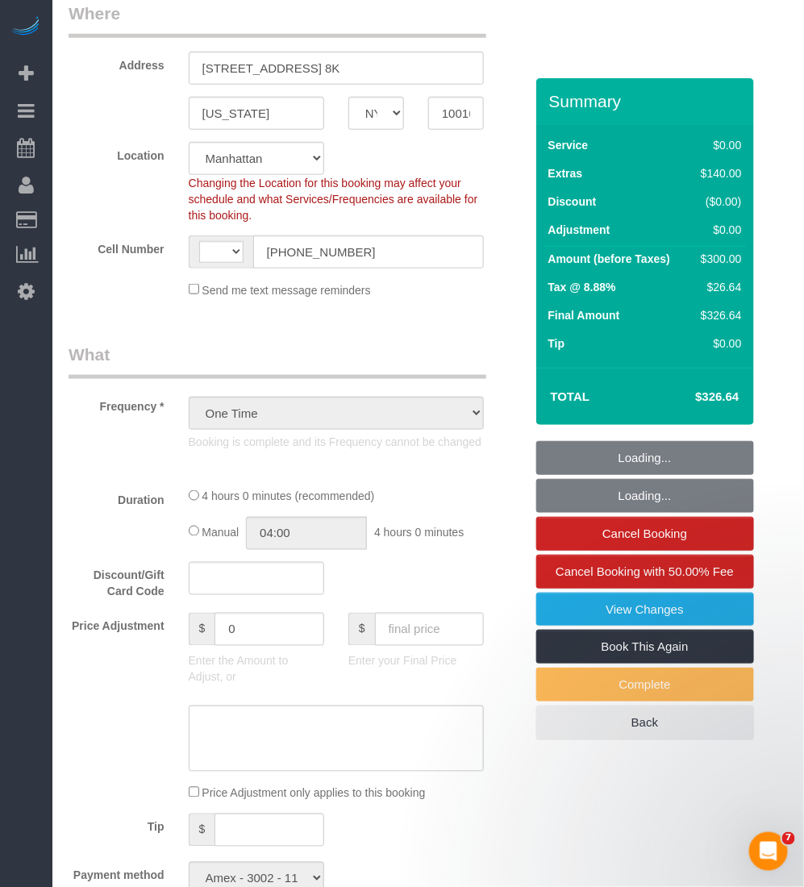
select select "object:728"
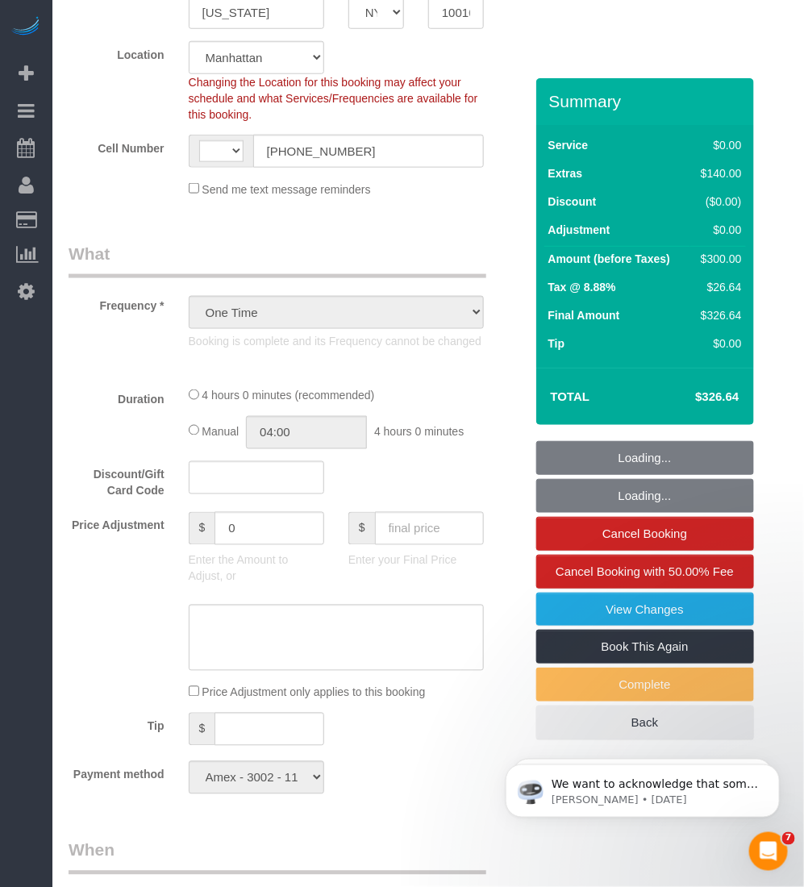
select select "string:US"
select select "spot1"
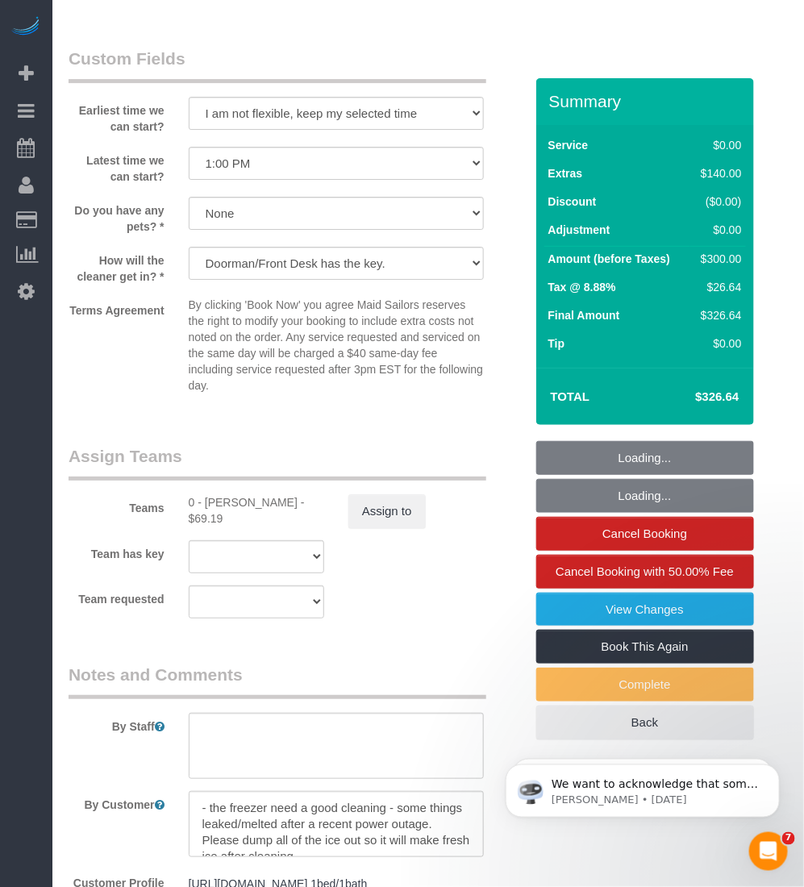
select select "1"
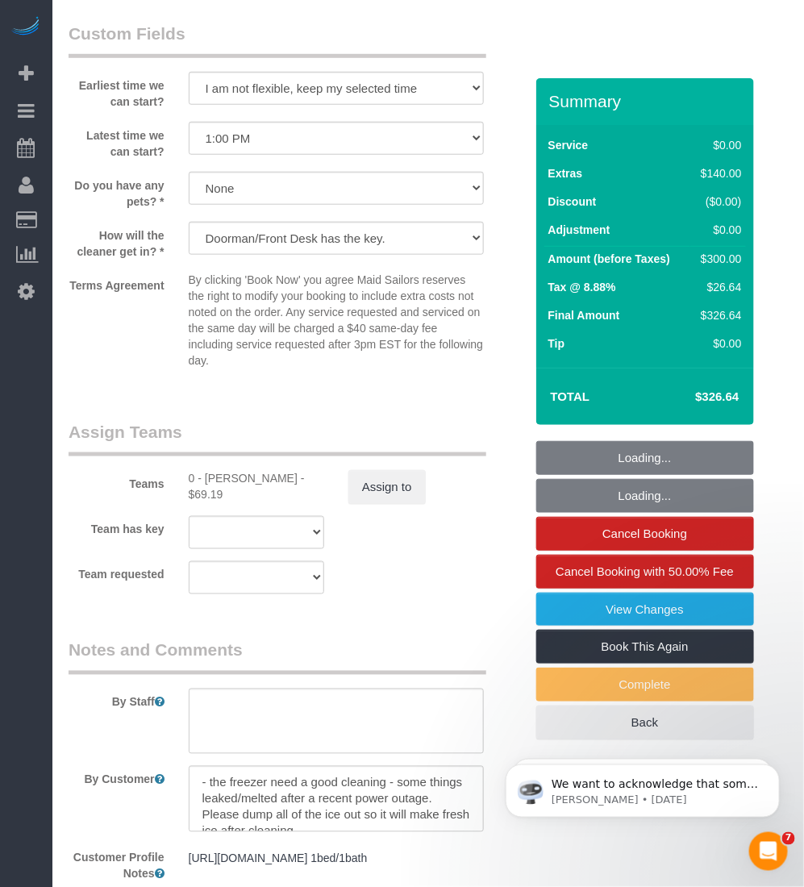
scroll to position [1993, 0]
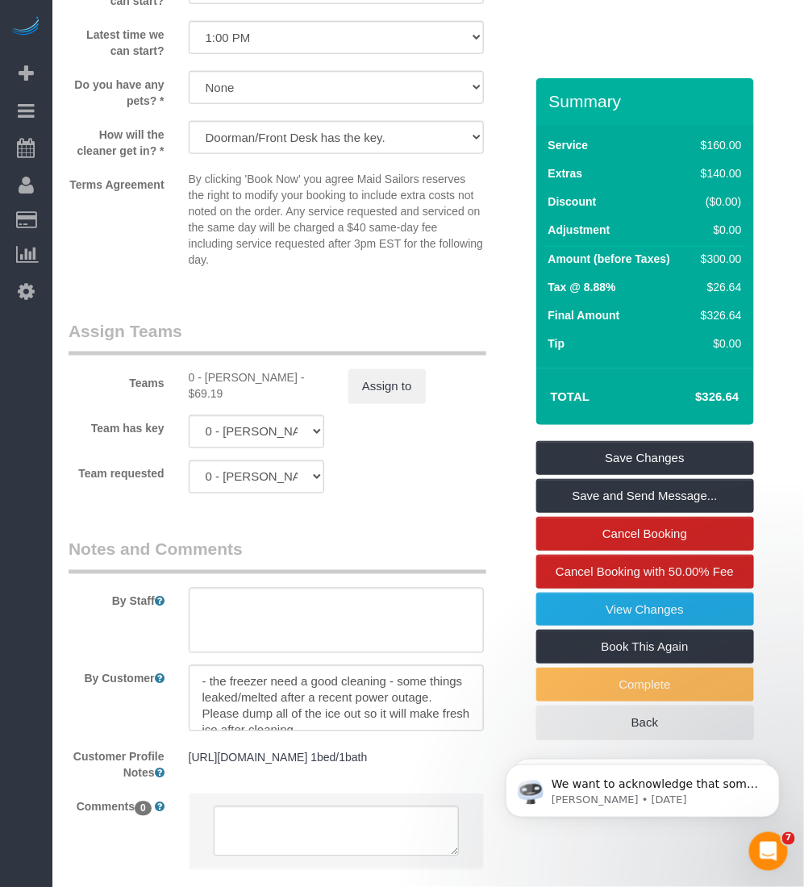
click at [222, 377] on div "0 - Emily Desena - $69.19" at bounding box center [257, 385] width 136 height 32
copy div "Emily"
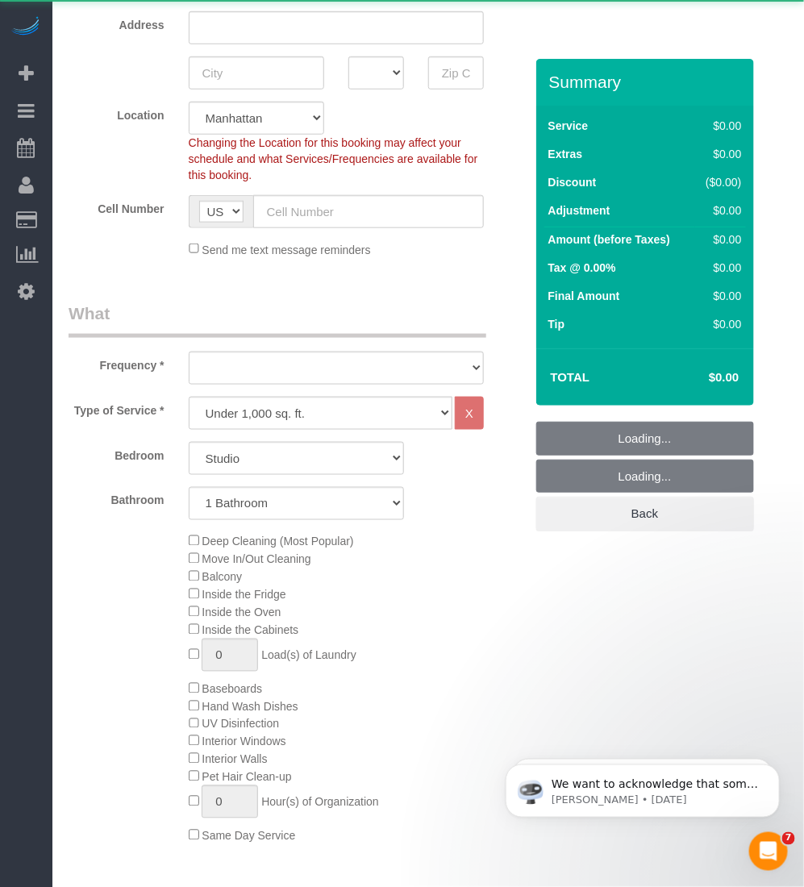
select select "object:2373"
select select "number:89"
select select "number:90"
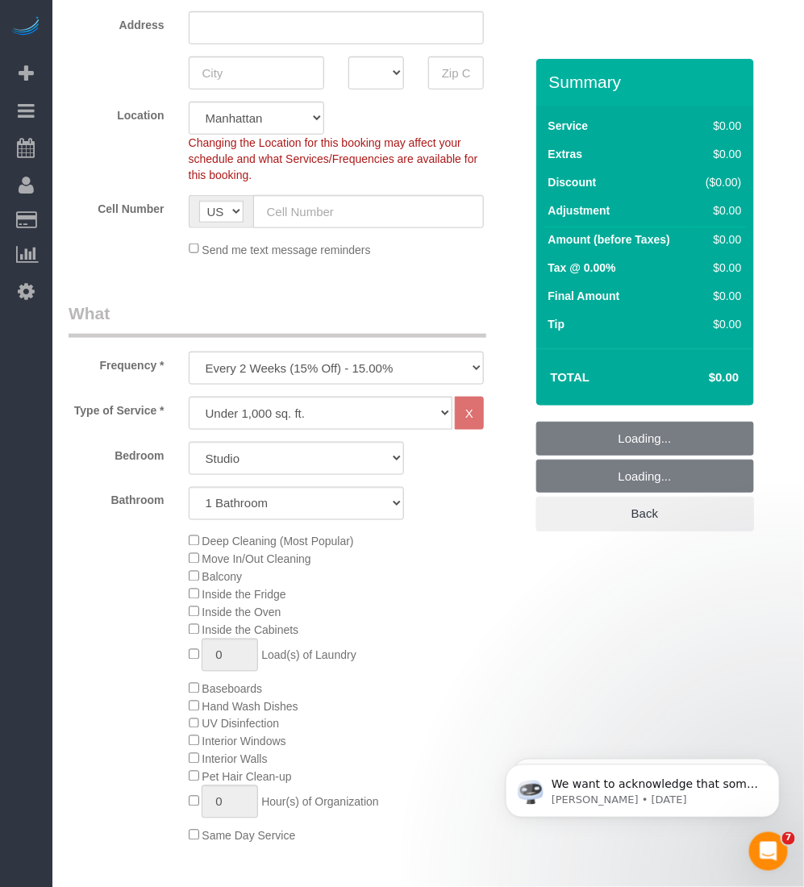
scroll to position [504, 0]
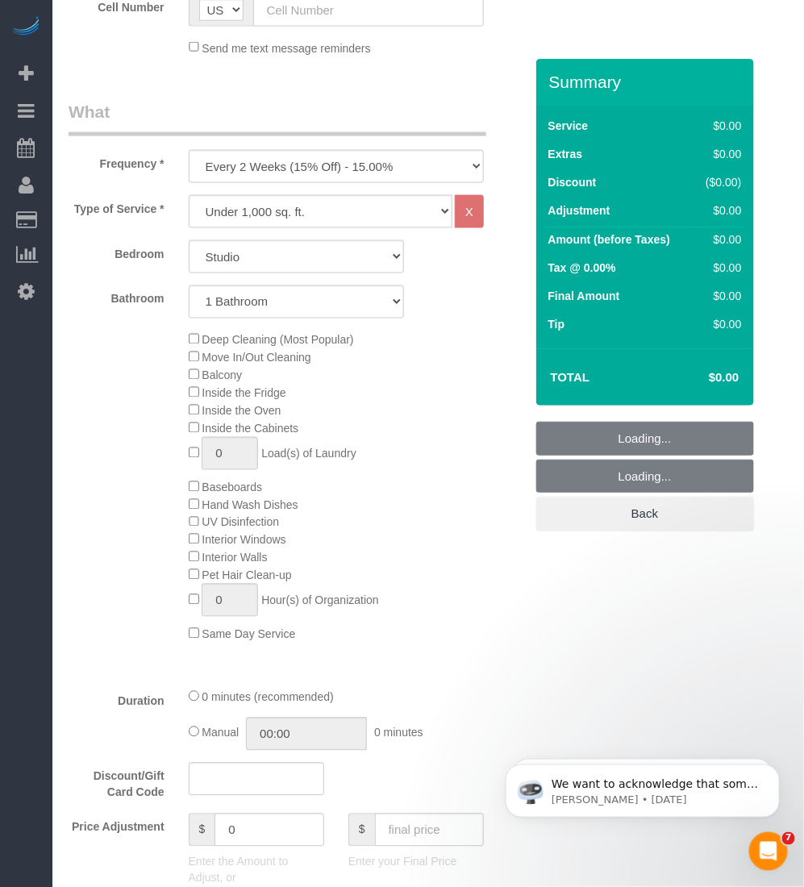
select select "object:2829"
click at [295, 168] on select "One Time Weekly (20% Off) - 20.00% Every 2 Weeks (15% Off) - 15.00% Every 4 Wee…" at bounding box center [336, 166] width 295 height 33
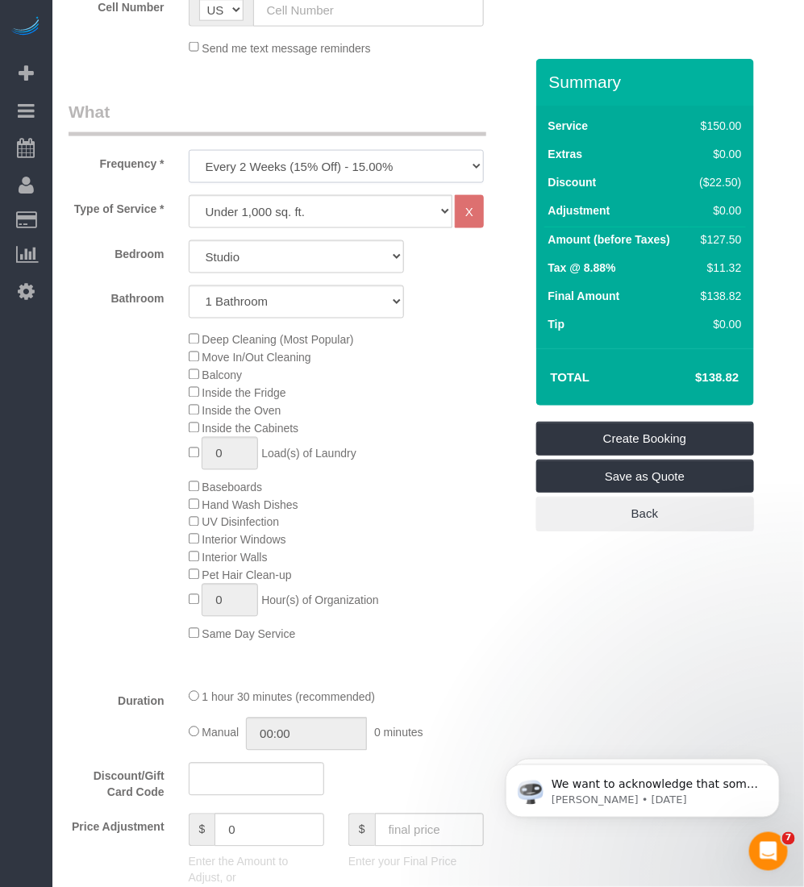
click at [315, 161] on select "One Time Weekly (20% Off) - 20.00% Every 2 Weeks (15% Off) - 15.00% Every 4 Wee…" at bounding box center [336, 166] width 295 height 33
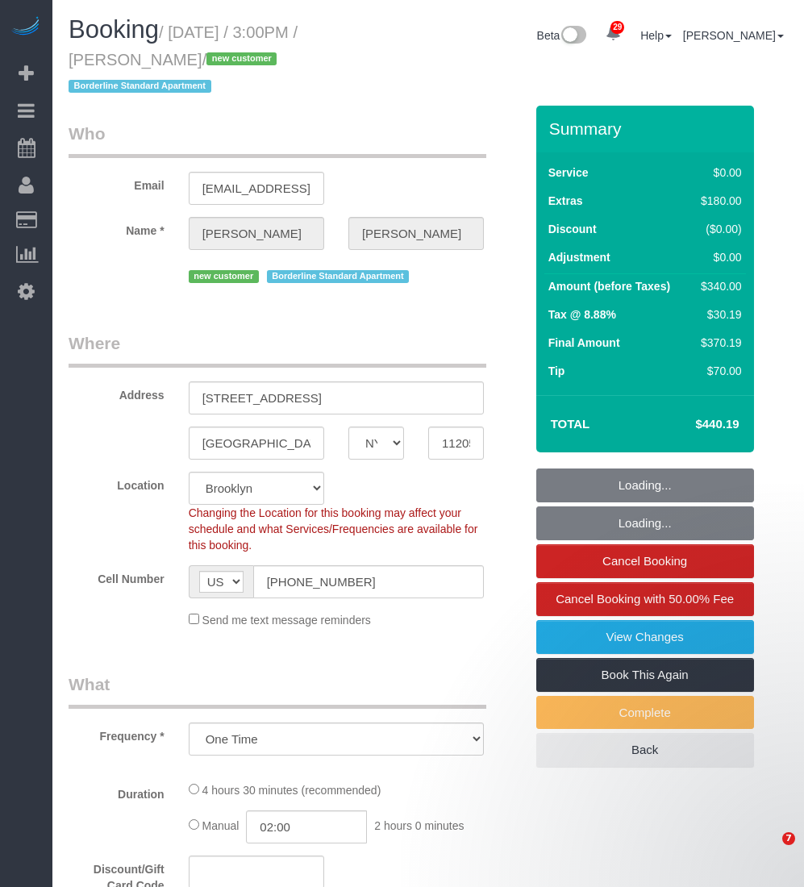
select select "NY"
select select "number:89"
select select "number:79"
select select "number:15"
select select "number:6"
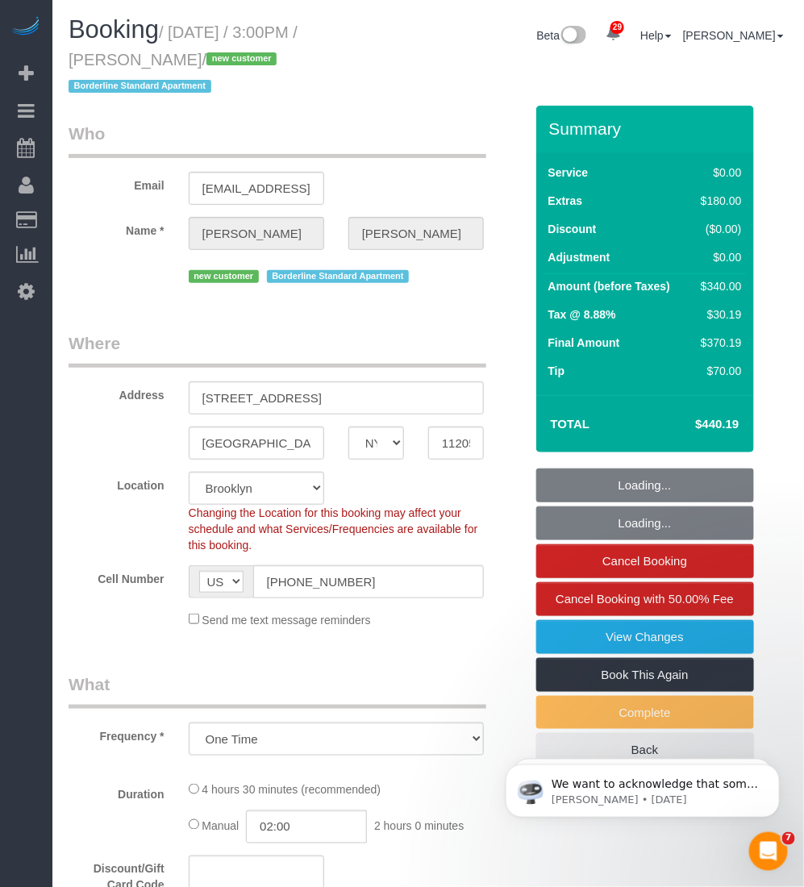
select select "object:1081"
select select "string:stripe-pm_1S56cq4VGloSiKo7mTPCRTxw"
select select "1"
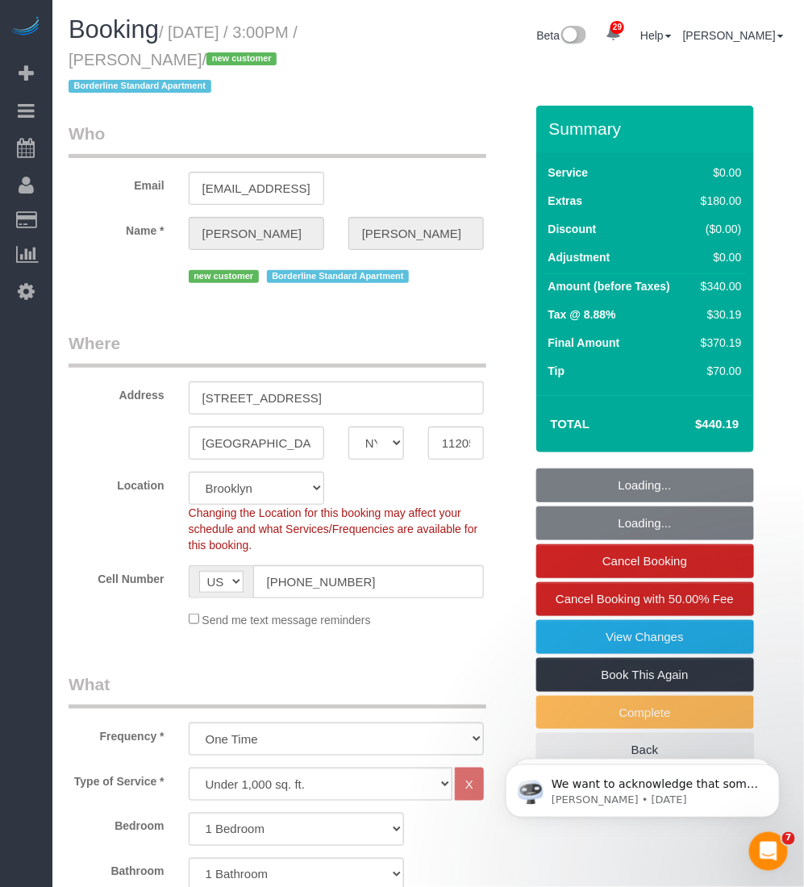
select select "spot1"
select select "1"
drag, startPoint x: 171, startPoint y: 60, endPoint x: 69, endPoint y: 71, distance: 103.0
click at [69, 71] on div "Booking / [DATE] / 3:00PM / [PERSON_NAME] / new customer Borderline Standard Ap…" at bounding box center [242, 61] width 372 height 90
copy small "[PERSON_NAME]"
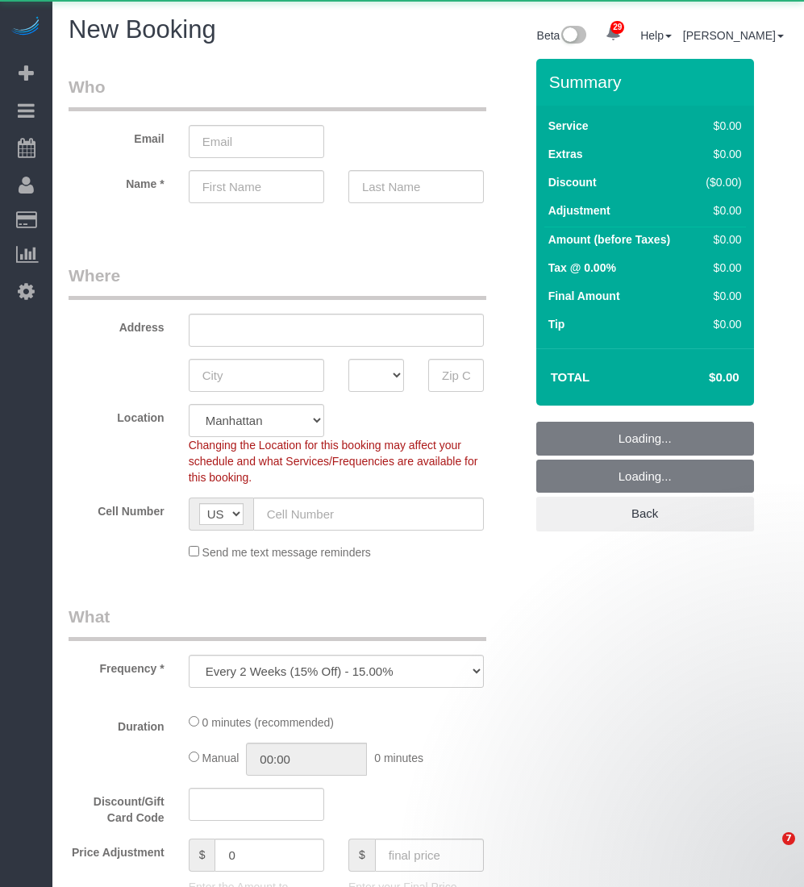
select select "number:89"
select select "number:90"
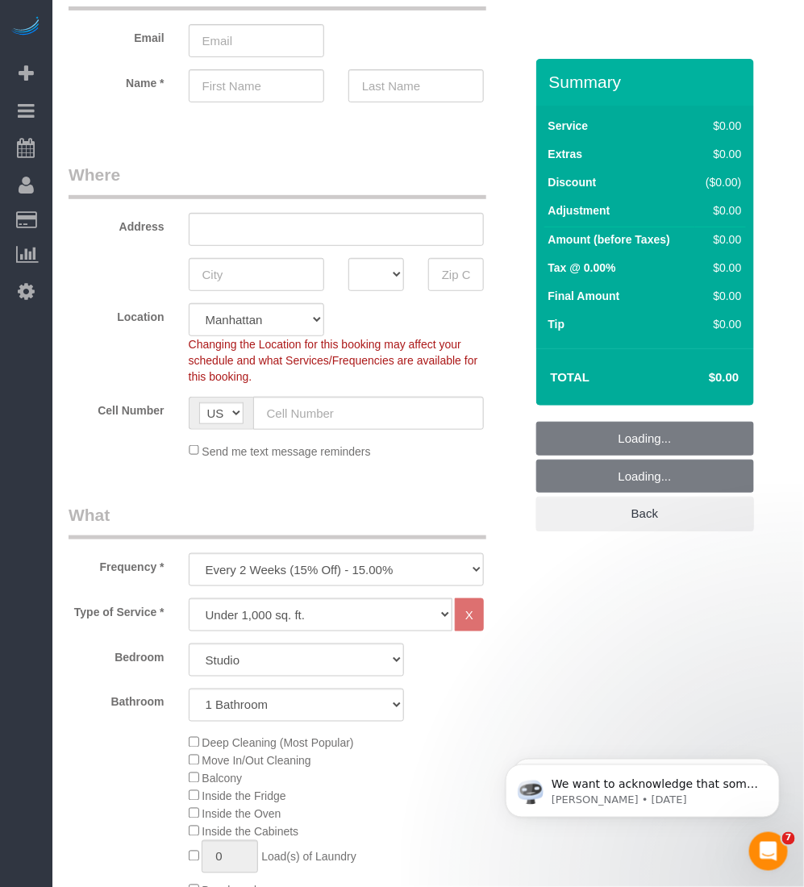
scroll to position [302, 0]
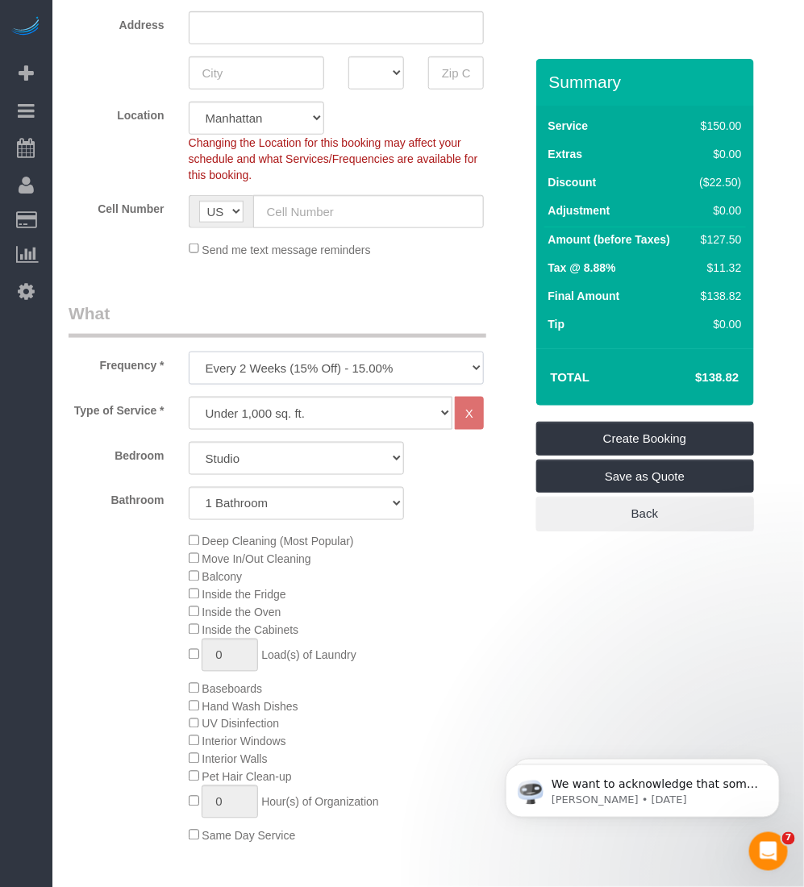
click at [323, 367] on select "One Time Weekly (20% Off) - 20.00% Every 2 Weeks (15% Off) - 15.00% Every 4 Wee…" at bounding box center [336, 368] width 295 height 33
click at [189, 352] on select "One Time Weekly (20% Off) - 20.00% Every 2 Weeks (15% Off) - 15.00% Every 4 Wee…" at bounding box center [336, 368] width 295 height 33
click at [276, 412] on select "Under 1,000 sq. ft. 1,001 - 1,500 sq. ft. 1,500+ sq. ft. Custom Cleaning Office…" at bounding box center [321, 413] width 264 height 33
click at [119, 432] on div "Type of Service * Under 1,000 sq. ft. 1,001 - 1,500 sq. ft. 1,500+ sq. ft. Cust…" at bounding box center [297, 637] width 456 height 480
click at [311, 373] on select "One Time Weekly (20% Off) - 20.00% Every 2 Weeks (15% Off) - 15.00% Every 4 Wee…" at bounding box center [336, 368] width 295 height 33
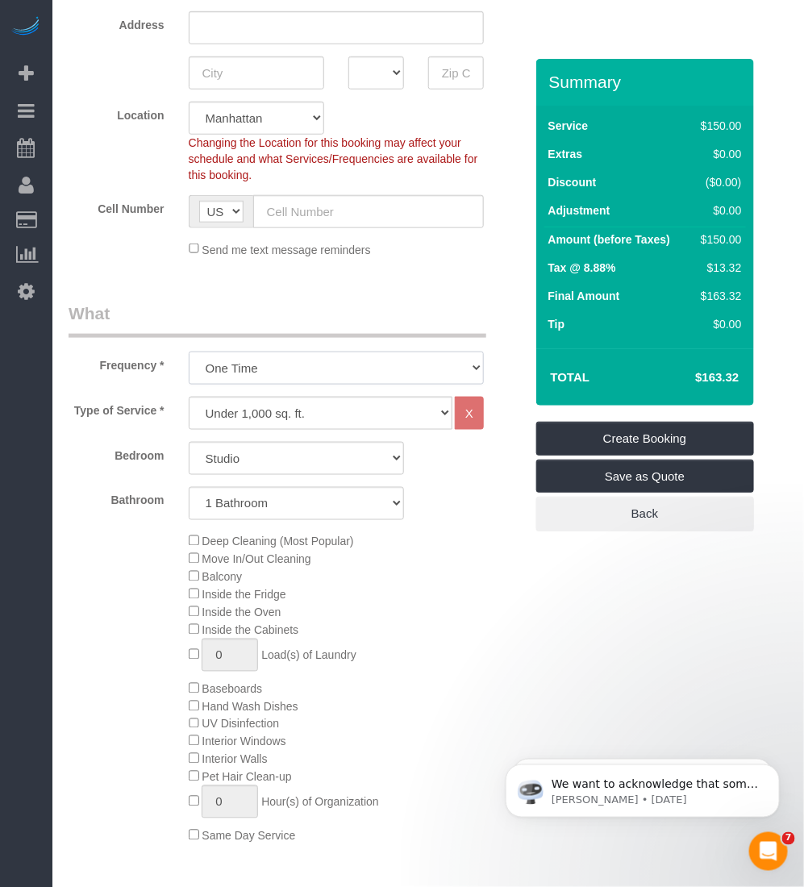
select select "object:2237"
click at [189, 352] on select "One Time Weekly (20% Off) - 20.00% Every 2 Weeks (15% Off) - 15.00% Every 4 Wee…" at bounding box center [336, 368] width 295 height 33
click at [294, 418] on select "Under 1,000 sq. ft. 1,001 - 1,500 sq. ft. 1,500+ sq. ft. Custom Cleaning Office…" at bounding box center [321, 413] width 264 height 33
click at [189, 397] on select "Under 1,000 sq. ft. 1,001 - 1,500 sq. ft. 1,500+ sq. ft. Custom Cleaning Office…" at bounding box center [321, 413] width 264 height 33
click at [269, 461] on select "Studio 1 Bedroom 2 Bedrooms 3 Bedrooms" at bounding box center [296, 458] width 215 height 33
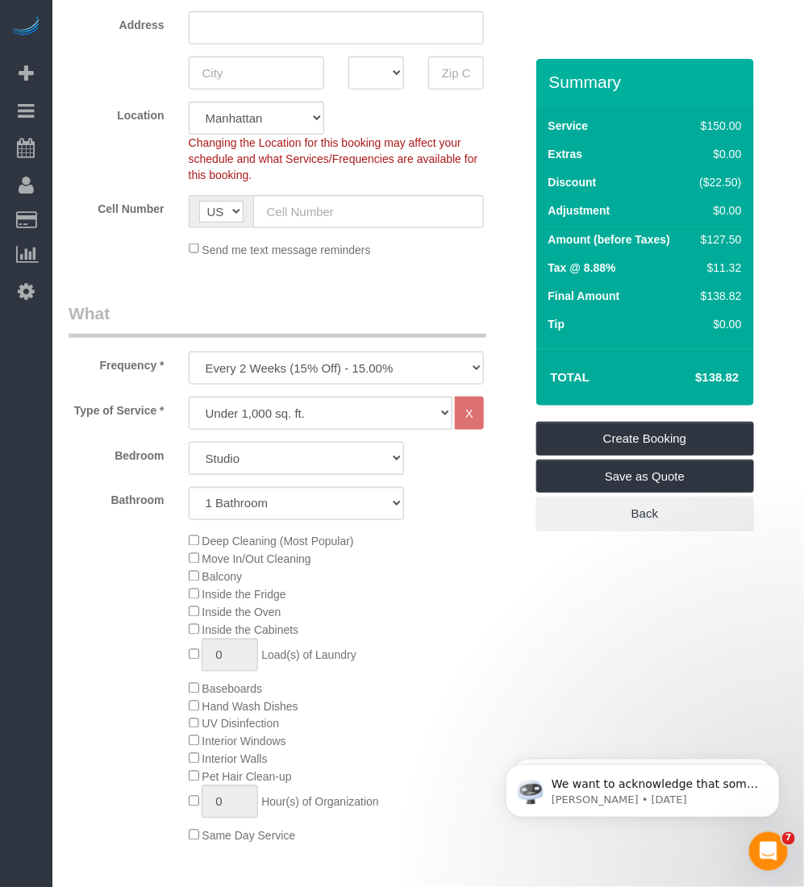
select select "2"
click at [189, 442] on select "Studio 1 Bedroom 2 Bedrooms 3 Bedrooms" at bounding box center [296, 458] width 215 height 33
click at [269, 504] on select "1 Bathroom 2 Bathrooms" at bounding box center [296, 503] width 215 height 33
click at [189, 487] on select "1 Bathroom 2 Bathrooms" at bounding box center [296, 503] width 215 height 33
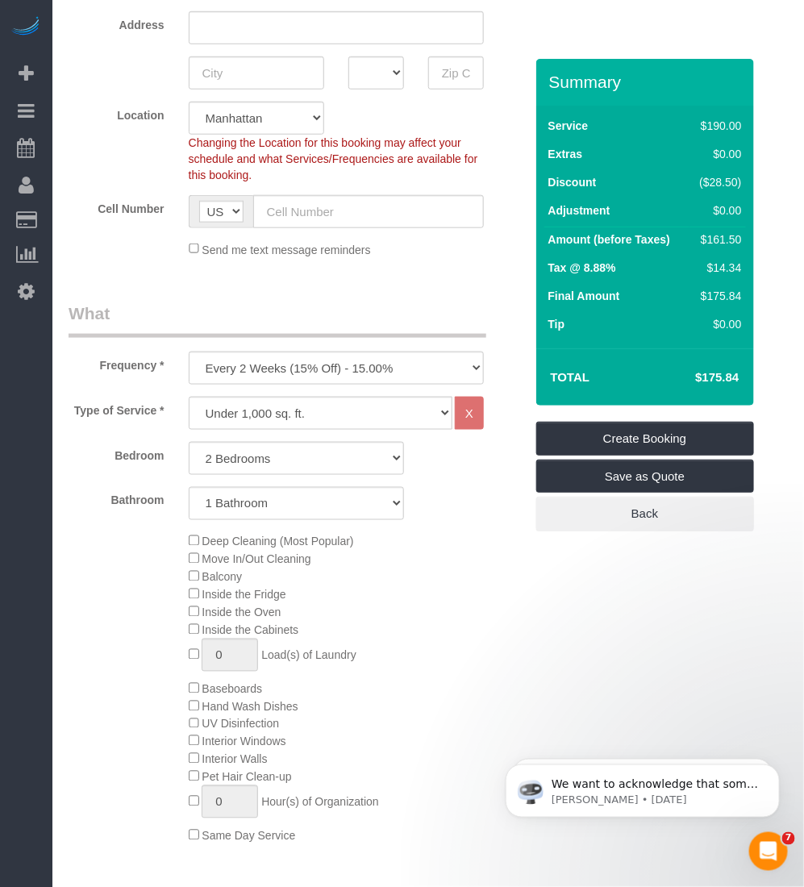
click at [720, 373] on h4 "$175.84" at bounding box center [693, 378] width 92 height 14
copy div "$175.84 Create Booking Save as Quote Back"
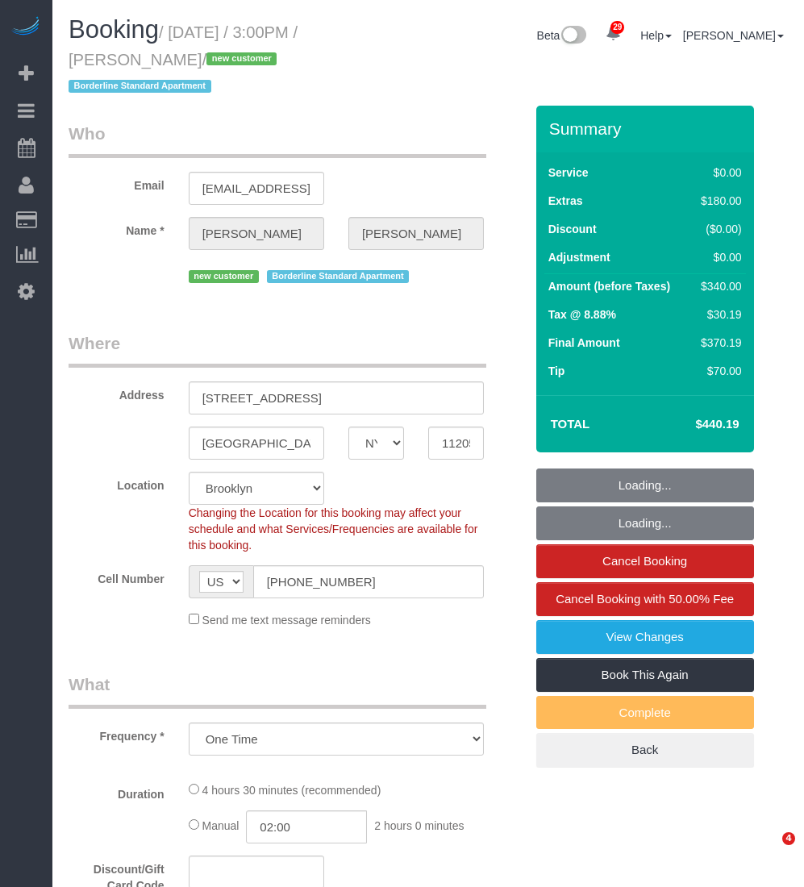
select select "NY"
select select "object:936"
select select "string:stripe-pm_1S56cq4VGloSiKo7mTPCRTxw"
select select "1"
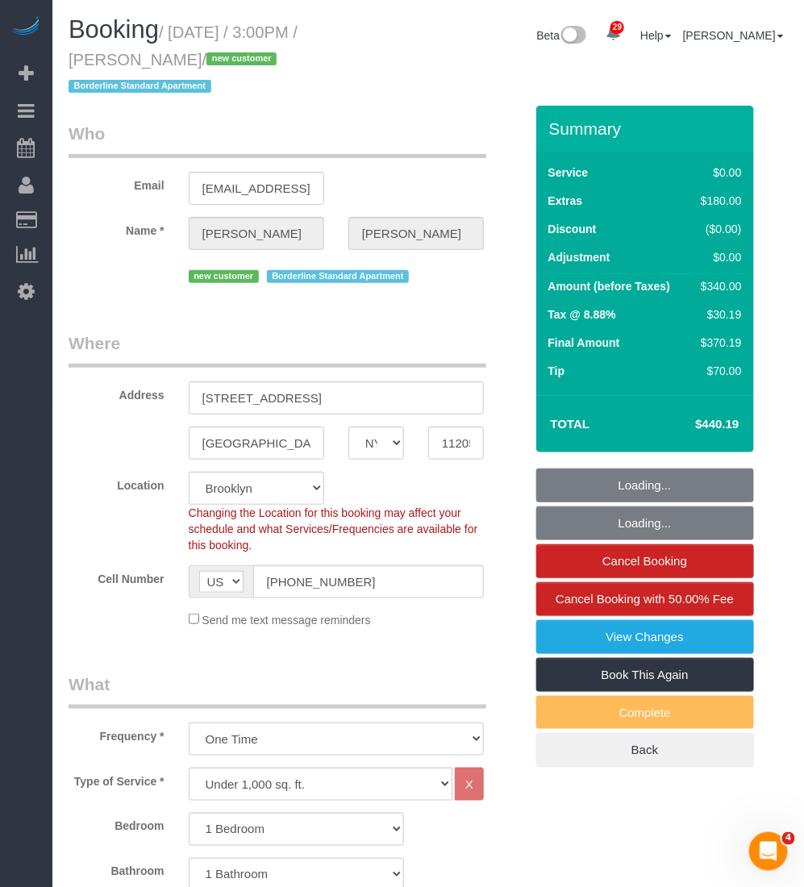
select select "spot1"
select select "number:89"
select select "number:79"
select select "number:15"
select select "number:6"
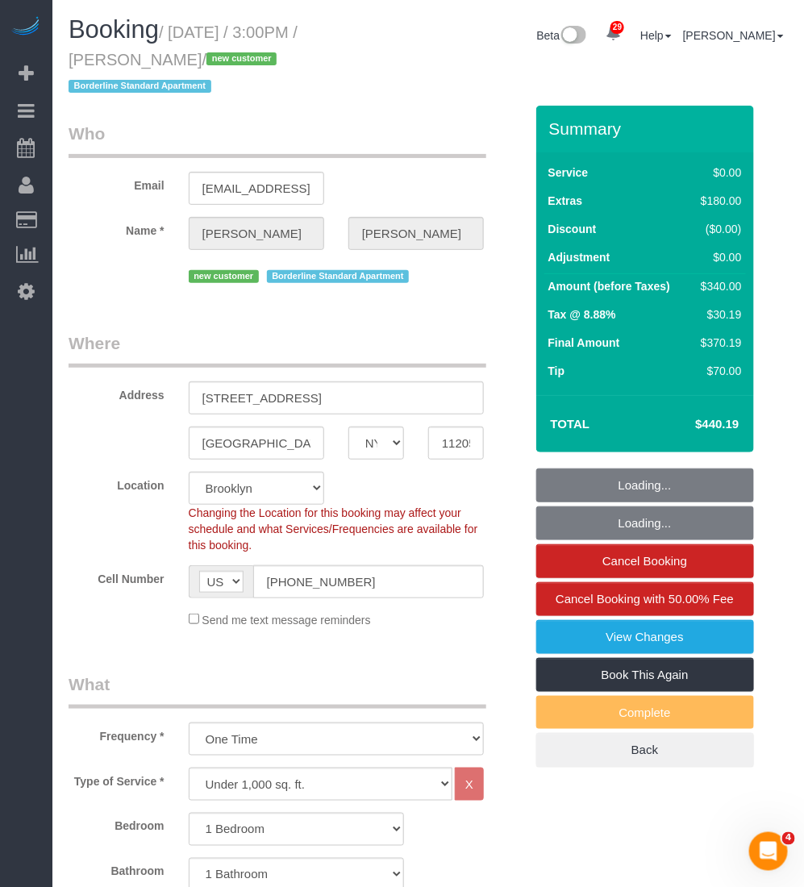
select select "1"
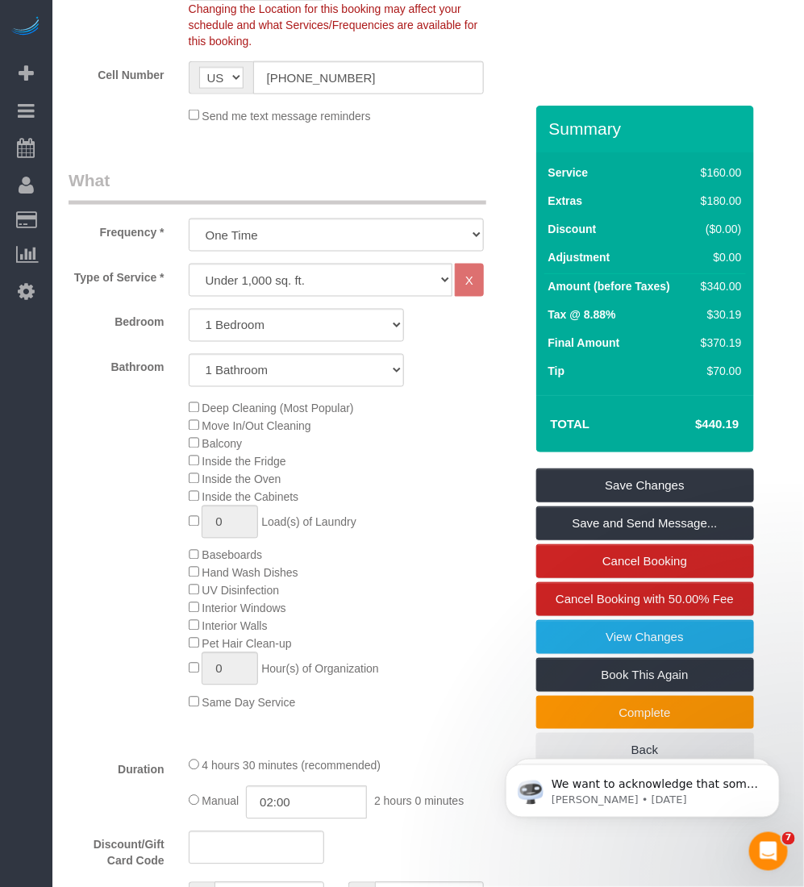
scroll to position [202, 0]
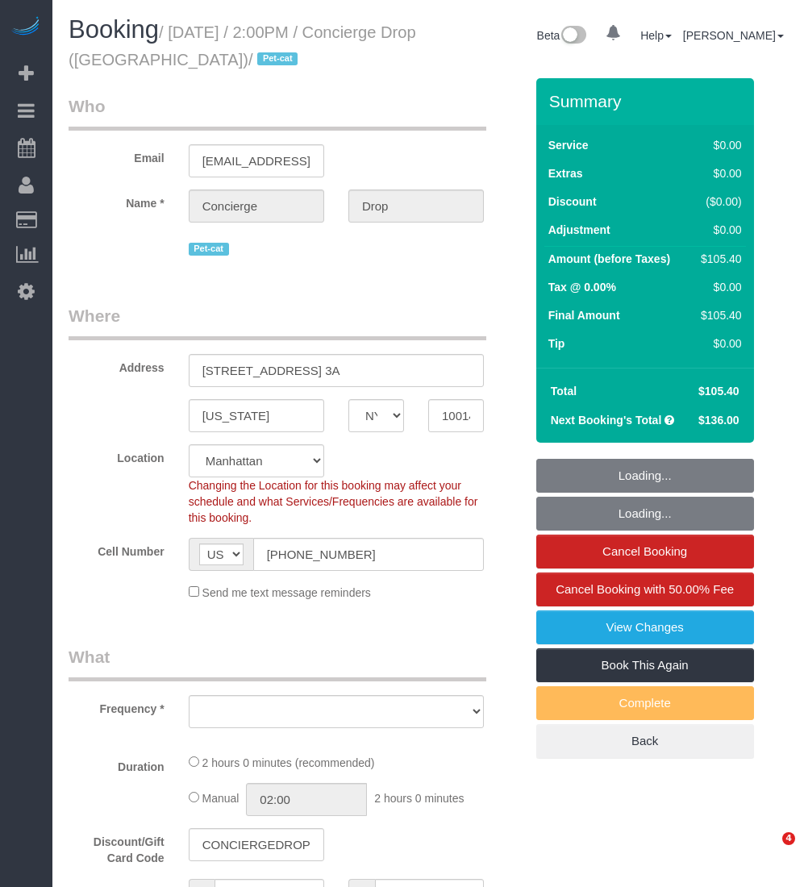
select select "NY"
select select "number:56"
select select "number:79"
select select "number:15"
select select "number:7"
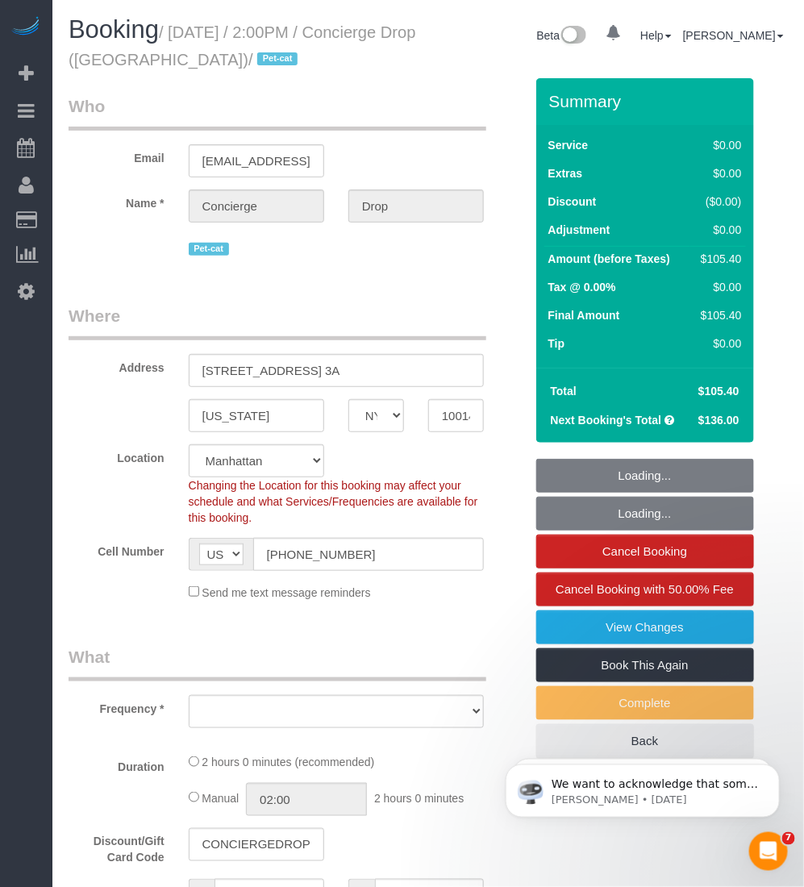
select select "object:973"
select select "spot1"
select select "object:1502"
select select "string:stripe-pm_1RaQn24VGloSiKo7zeOF73Wj"
select select "1"
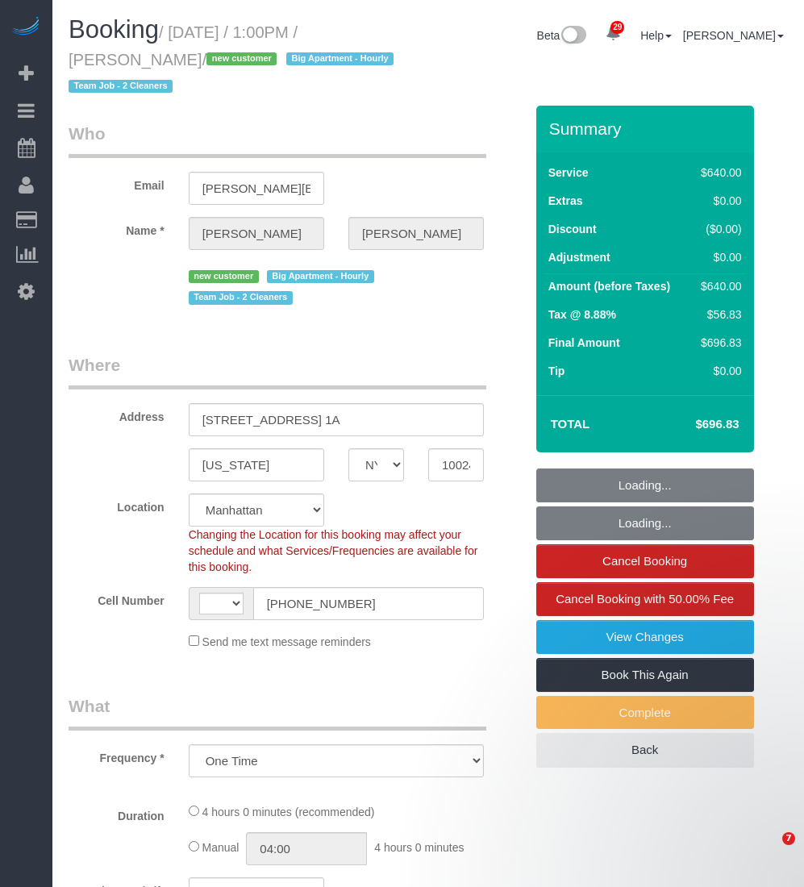
select select "NY"
select select "number:89"
select select "number:72"
select select "number:13"
select select "number:5"
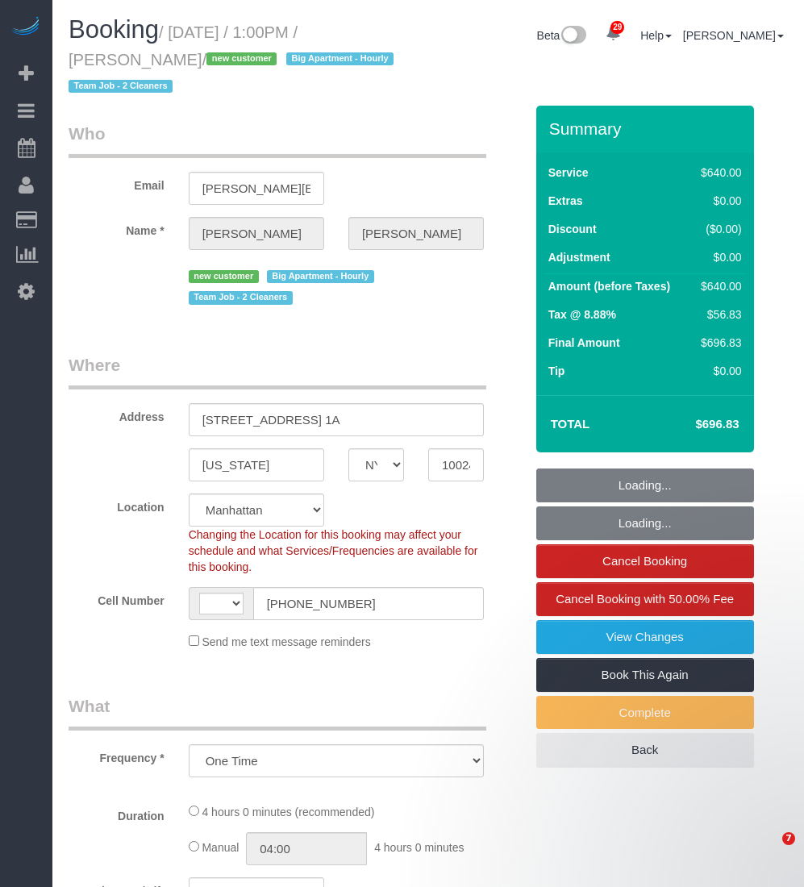
select select "object:1073"
select select "string:[GEOGRAPHIC_DATA]"
select select "240"
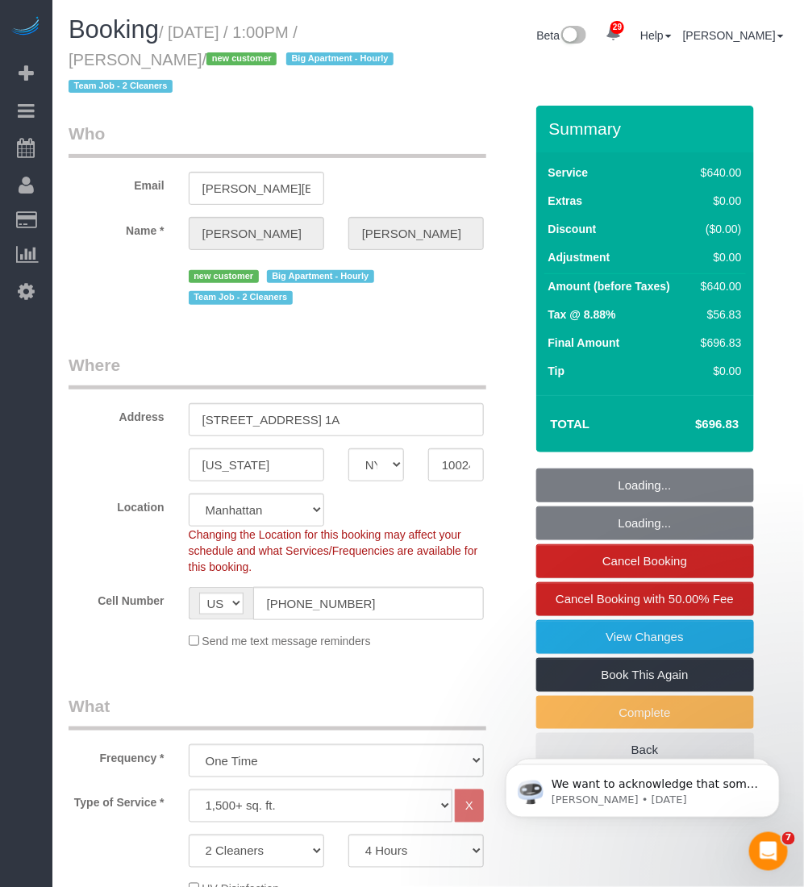
select select "string:stripe-pm_1SBNum4VGloSiKo71nEOz4ae"
select select "spot1"
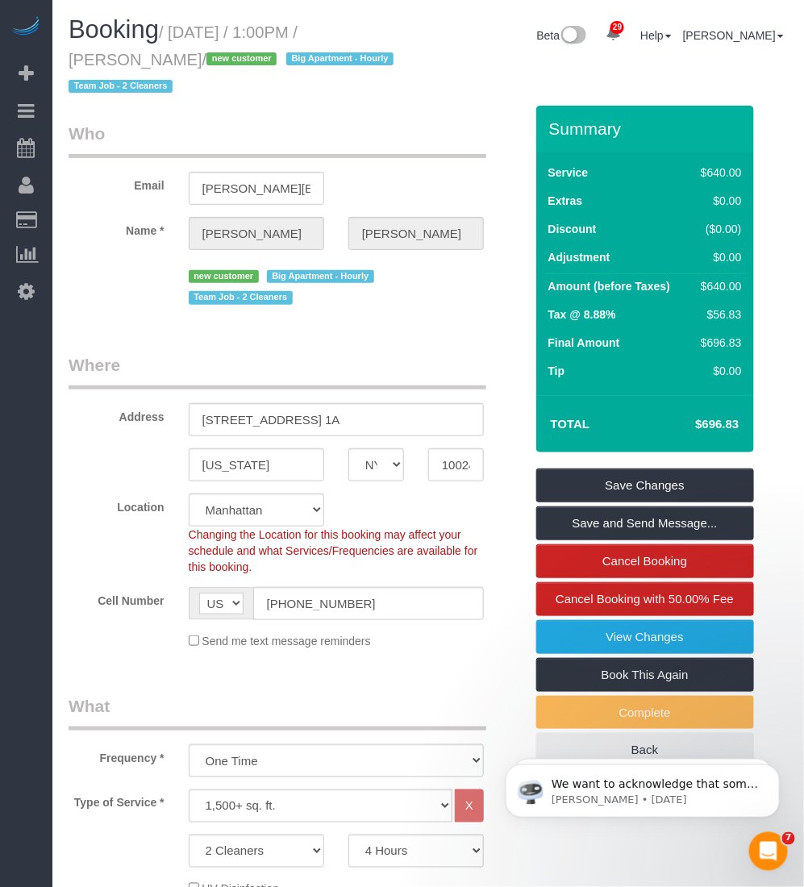
drag, startPoint x: 207, startPoint y: 57, endPoint x: 59, endPoint y: 60, distance: 148.5
click at [59, 60] on div "Booking / [DATE] / 1:00PM / [PERSON_NAME] / new customer Big Apartment - [DEMOG…" at bounding box center [242, 61] width 372 height 90
copy small "[PERSON_NAME]"
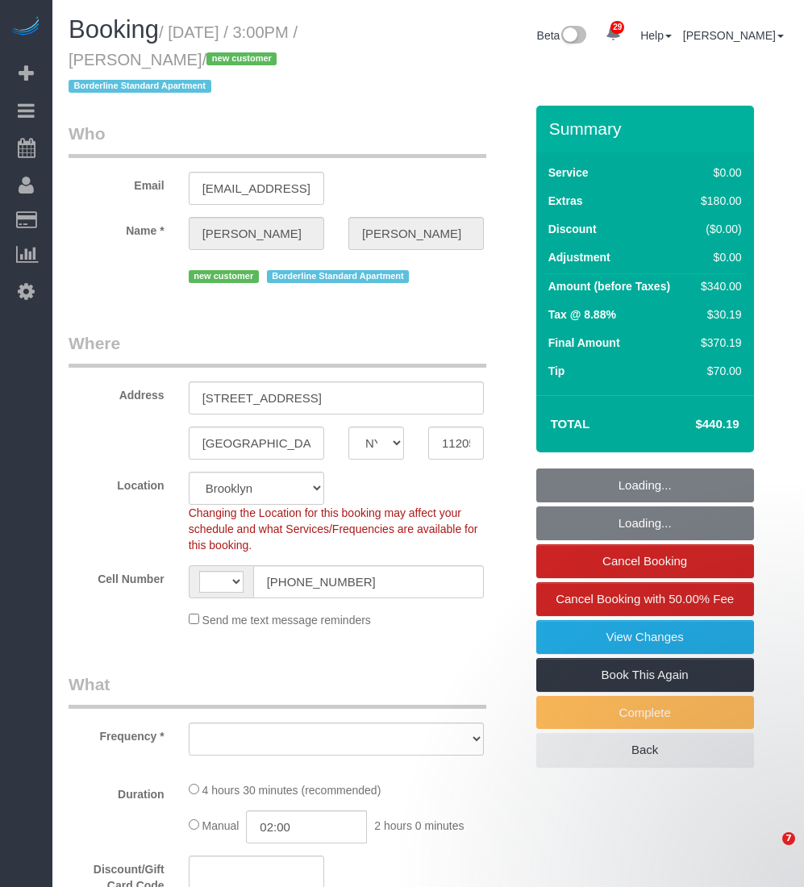
select select "NY"
select select "number:89"
select select "number:79"
select select "number:15"
select select "number:6"
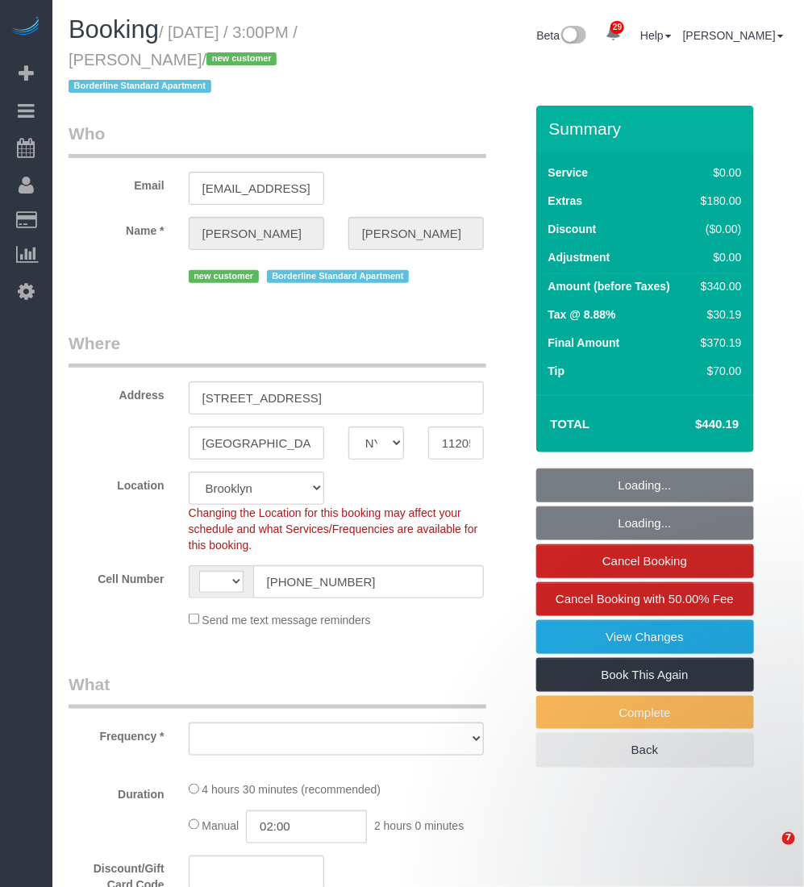
select select "string:US"
select select "string:stripe-pm_1S56cq4VGloSiKo7mTPCRTxw"
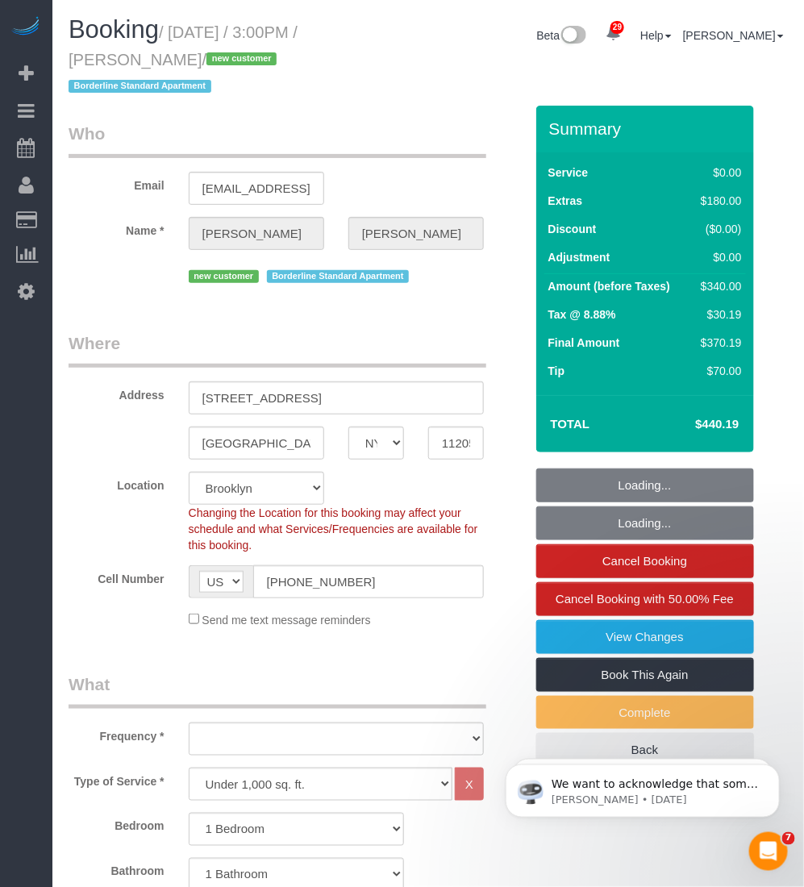
select select "object:1082"
select select "spot1"
select select "1"
select select "object:1507"
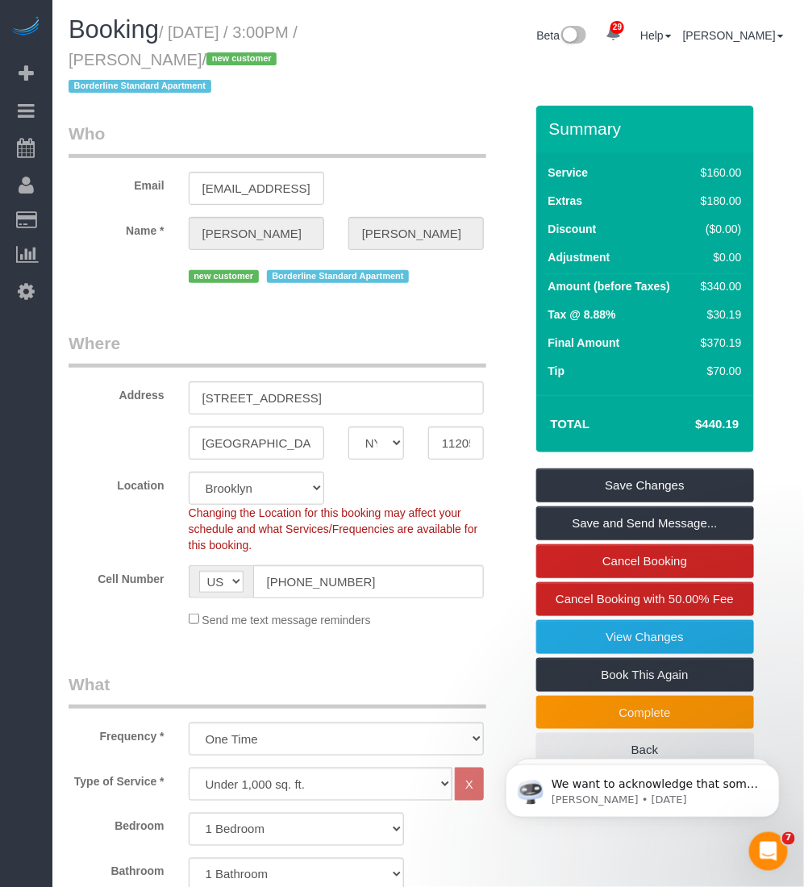
drag, startPoint x: 166, startPoint y: 60, endPoint x: 58, endPoint y: 63, distance: 108.1
click at [58, 63] on div "Booking / September 28, 2025 / 3:00PM / Lucy Leonard / new customer Borderline …" at bounding box center [242, 61] width 372 height 90
copy small "Lucy Leonard"
click at [151, 54] on small "/ September 28, 2025 / 3:00PM / Lucy Leonard / new customer Borderline Standard…" at bounding box center [183, 59] width 229 height 73
click at [170, 57] on small "/ September 28, 2025 / 3:00PM / Lucy Leonard / new customer Borderline Standard…" at bounding box center [183, 59] width 229 height 73
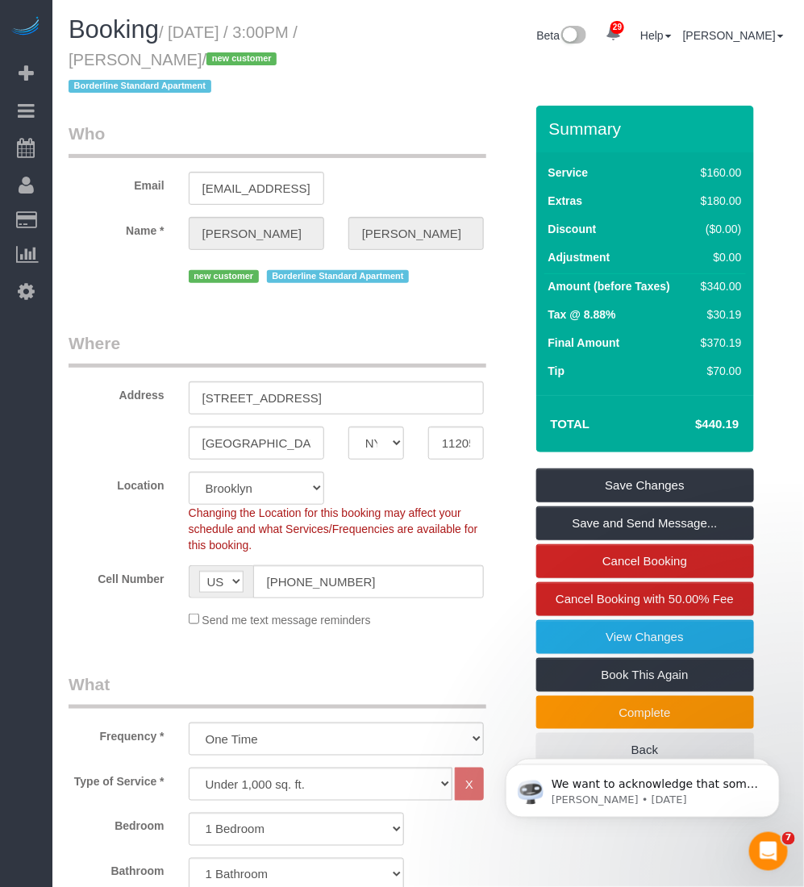
drag, startPoint x: 169, startPoint y: 59, endPoint x: 74, endPoint y: 43, distance: 96.5
click at [74, 43] on h1 "Booking / September 28, 2025 / 3:00PM / Lucy Leonard / new customer Borderline …" at bounding box center [243, 57] width 348 height 82
drag, startPoint x: 74, startPoint y: 43, endPoint x: 65, endPoint y: 56, distance: 16.3
click at [65, 56] on div "Booking / September 28, 2025 / 3:00PM / Lucy Leonard / new customer Borderline …" at bounding box center [242, 61] width 372 height 90
drag, startPoint x: 73, startPoint y: 58, endPoint x: 164, endPoint y: 63, distance: 91.3
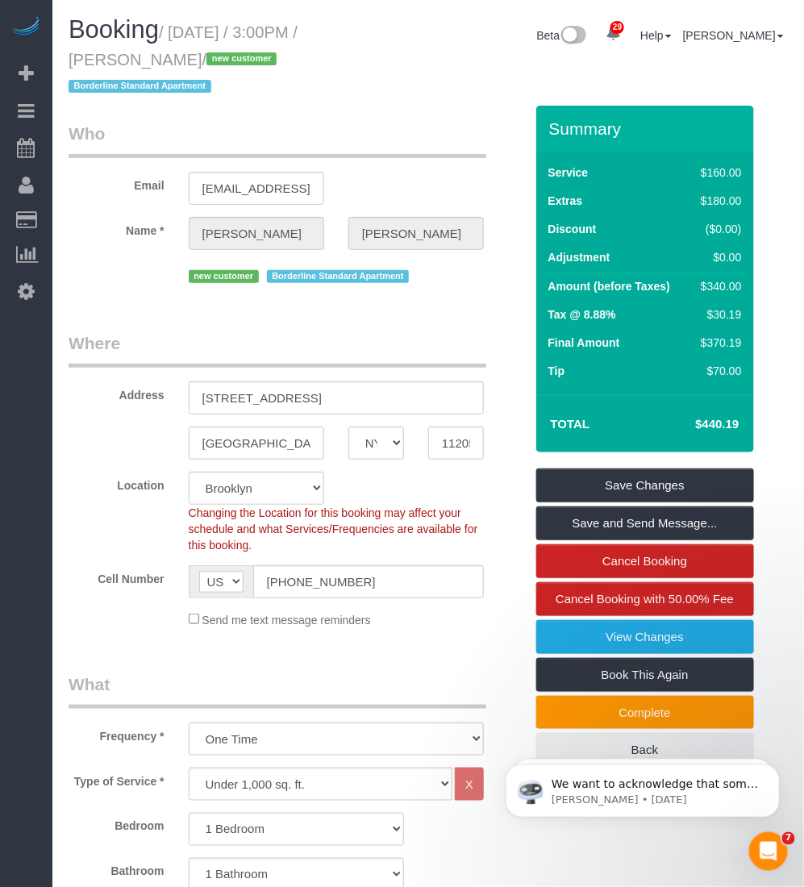
click at [164, 63] on small "/ September 28, 2025 / 3:00PM / Lucy Leonard / new customer Borderline Standard…" at bounding box center [183, 59] width 229 height 73
copy small "Lucy Leonard"
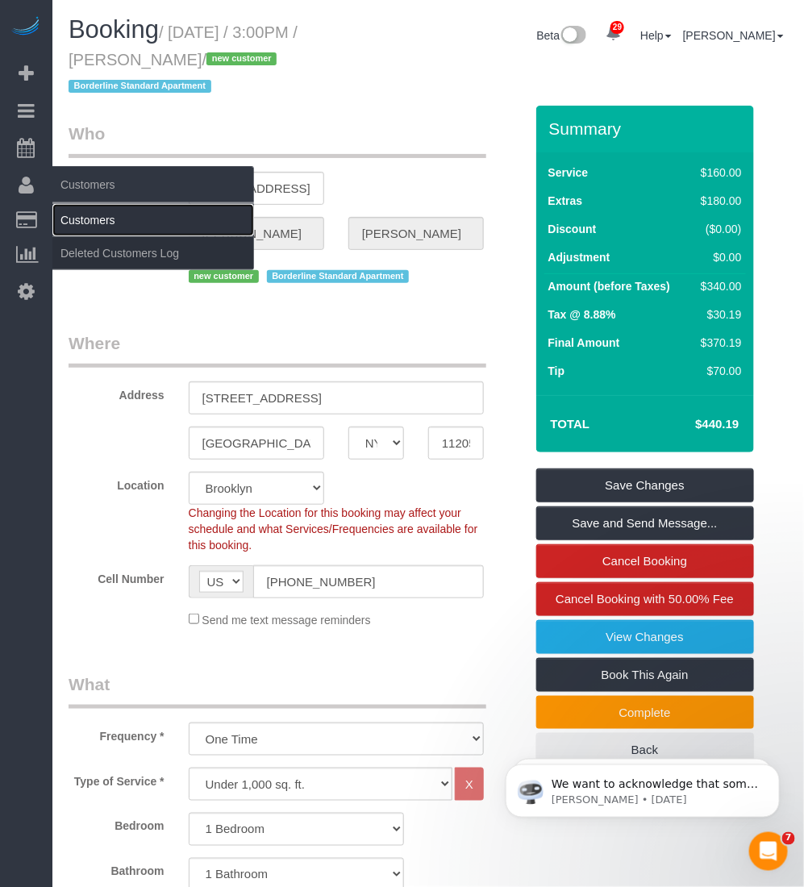
click at [69, 212] on link "Customers" at bounding box center [153, 220] width 202 height 32
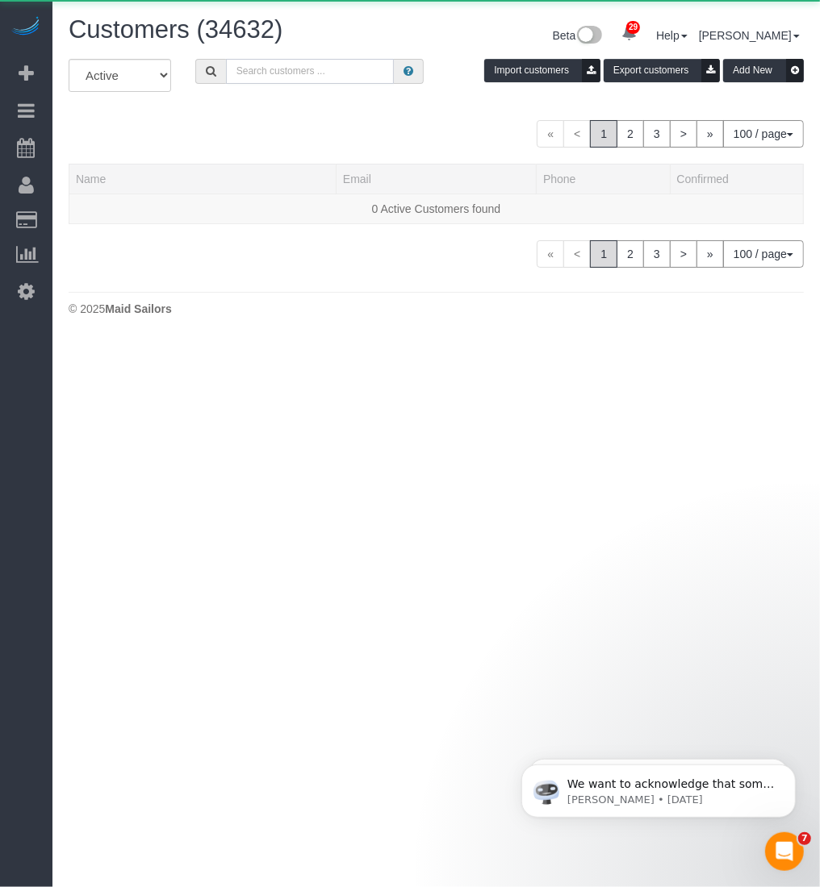
click at [323, 73] on input "text" at bounding box center [310, 71] width 169 height 25
paste input "Lucy Leonard"
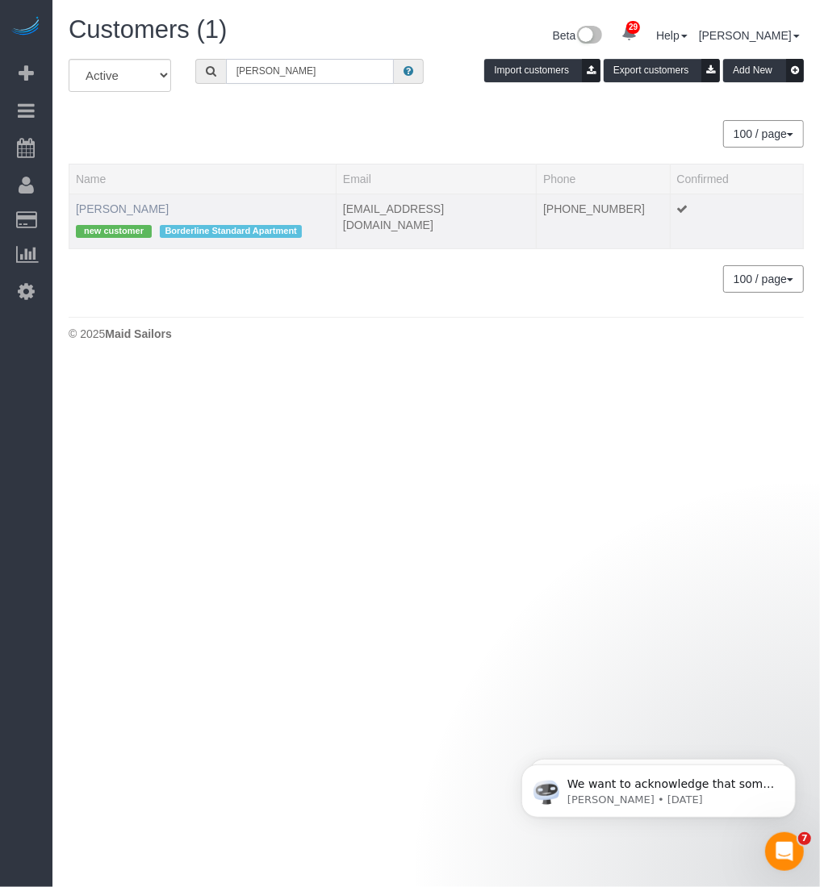
type input "Lucy Leonard"
click at [121, 204] on link "Lucy Leonard" at bounding box center [122, 208] width 93 height 13
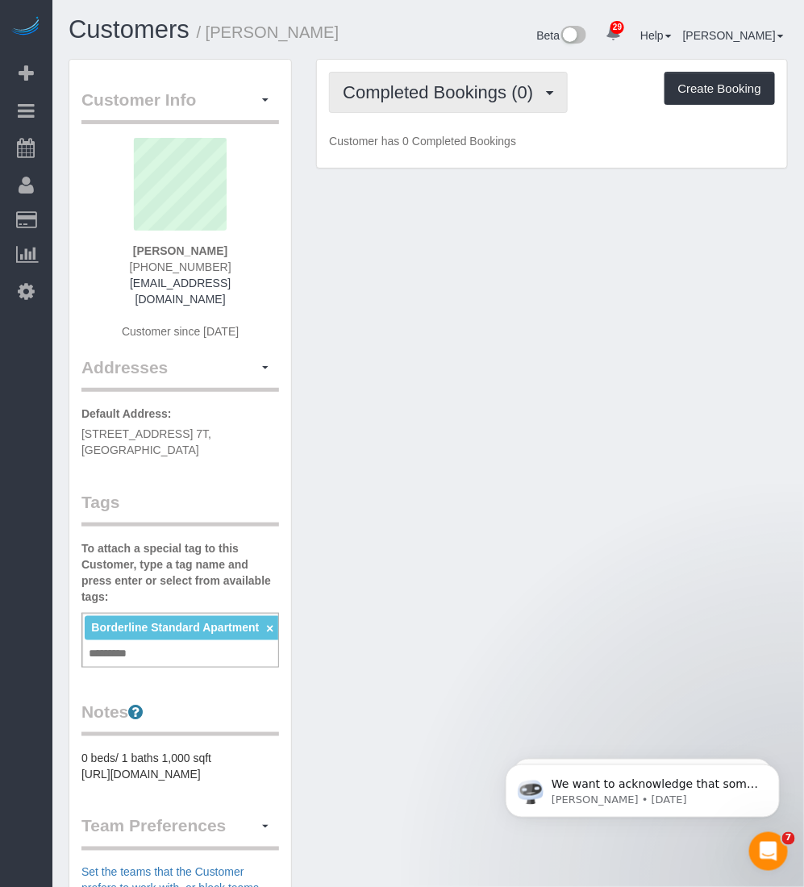
click at [452, 105] on button "Completed Bookings (0)" at bounding box center [448, 92] width 239 height 41
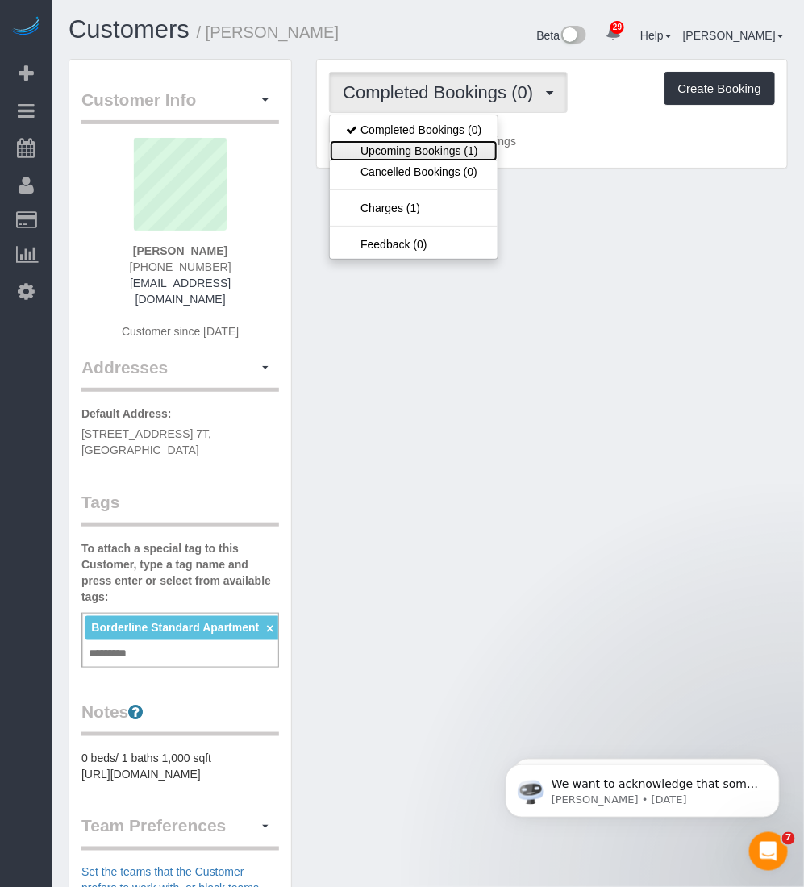
click at [430, 156] on link "Upcoming Bookings (1)" at bounding box center [414, 150] width 168 height 21
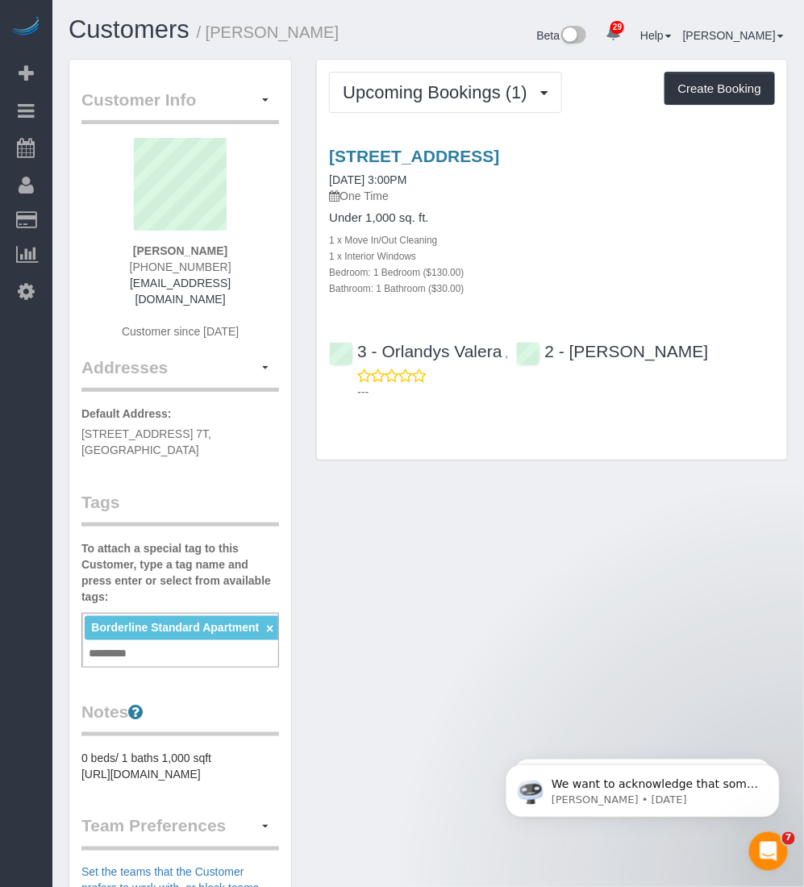
click at [461, 517] on div "Customer Info Edit Contact Info Send Message Email Preferences Special Sales Ta…" at bounding box center [428, 661] width 744 height 1205
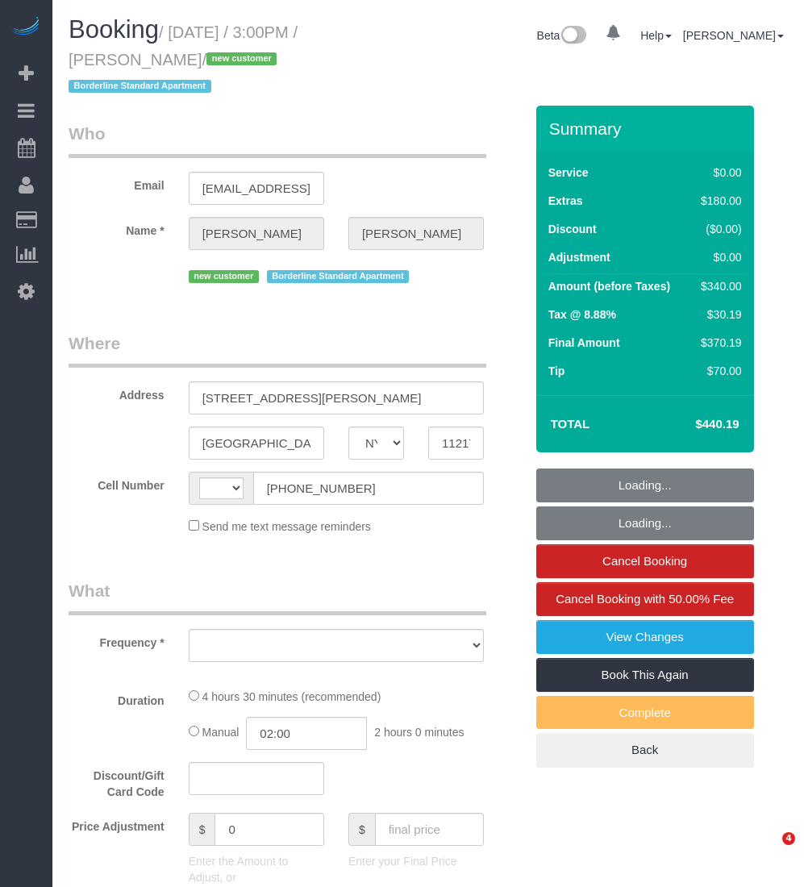
select select "NY"
select select "string:stripe-pm_1S56cq4VGloSiKo7mTPCRTxw"
select select "number:89"
select select "number:79"
select select "number:15"
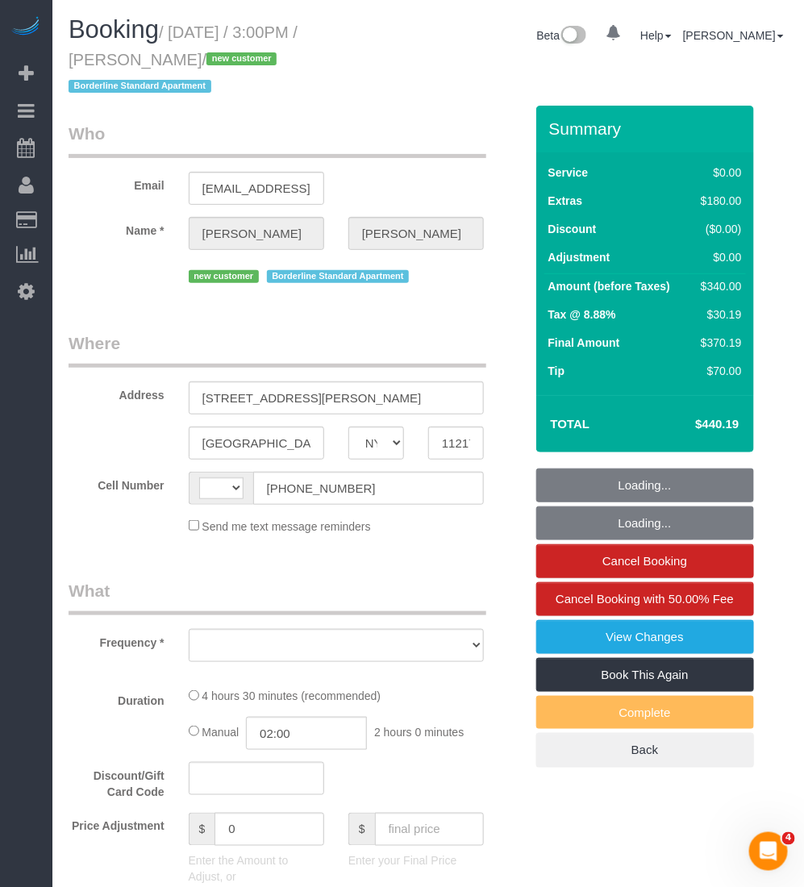
select select "number:6"
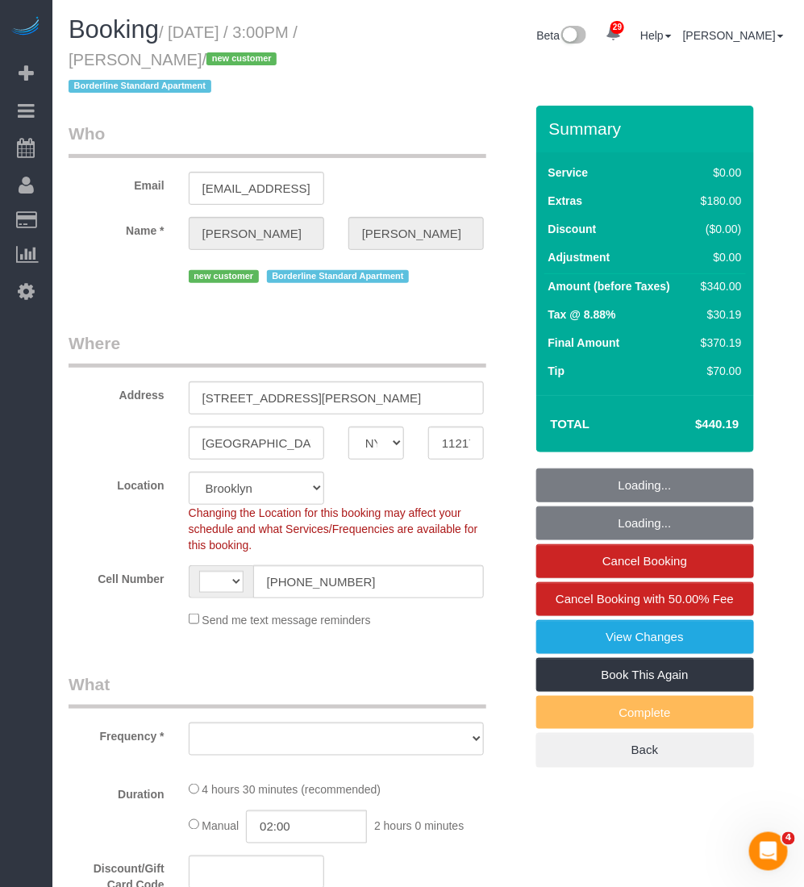
select select "string:[GEOGRAPHIC_DATA]"
select select "1"
select select "spot1"
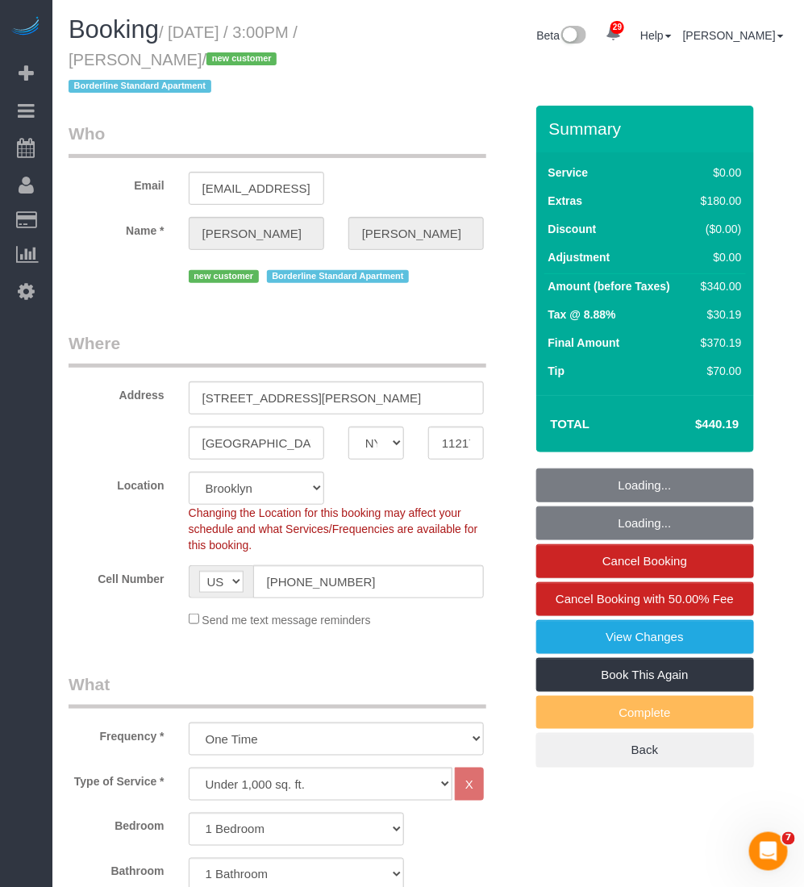
select select "object:1082"
select select "1"
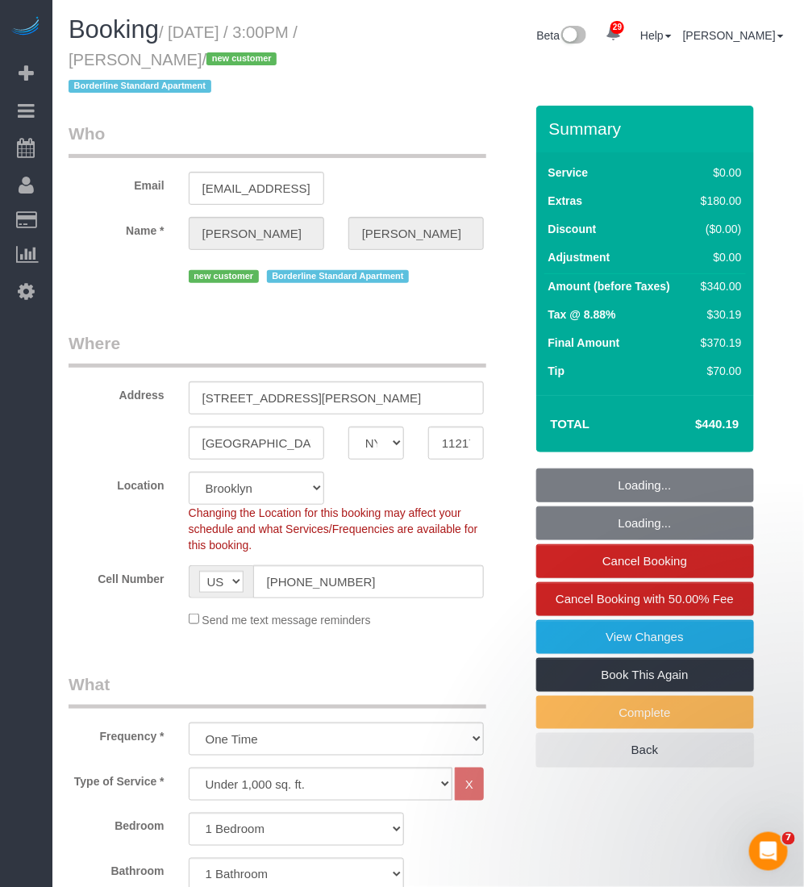
select select "object:1507"
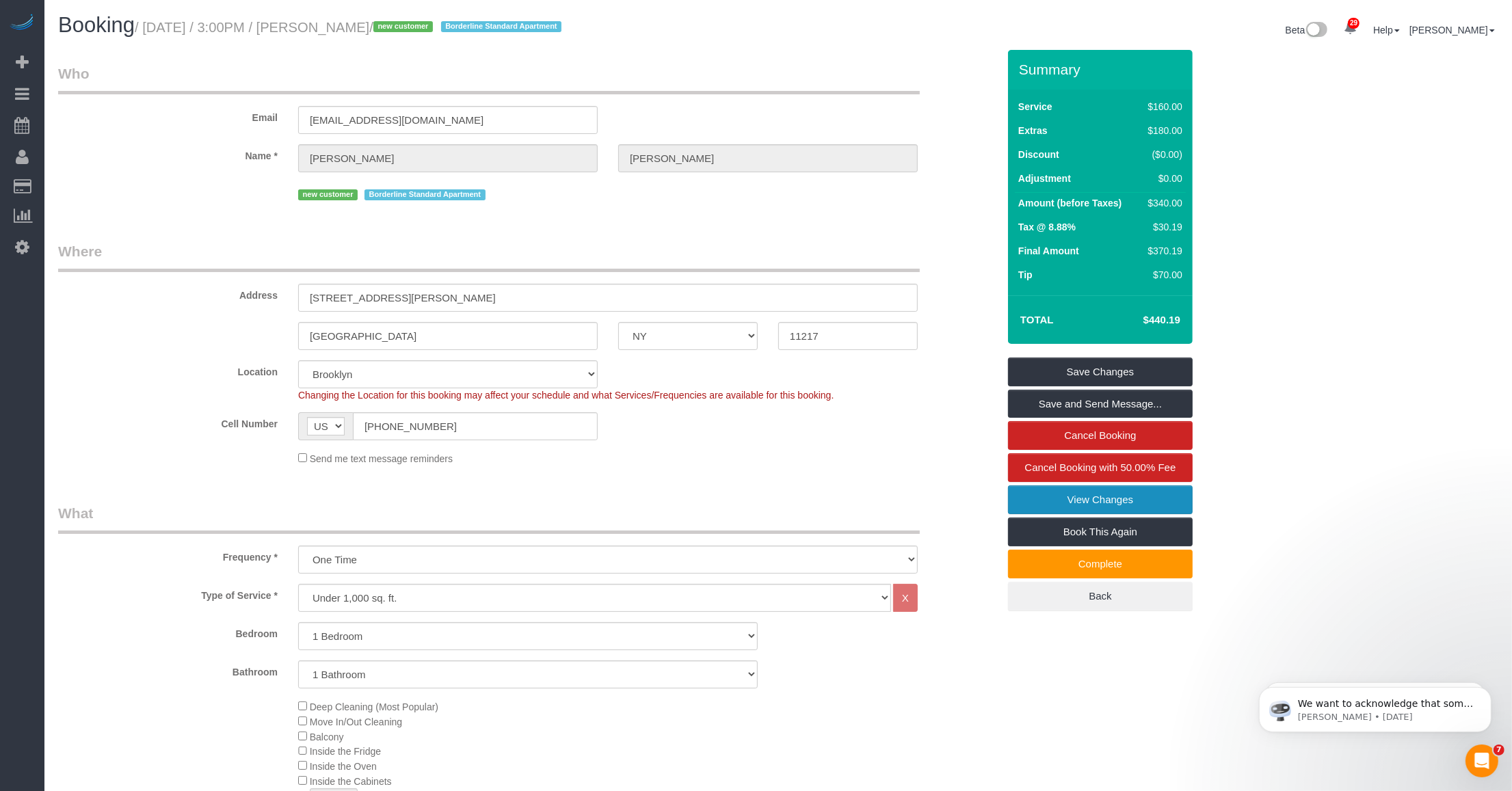
click at [681, 494] on link "View Changes" at bounding box center [1101, 500] width 185 height 29
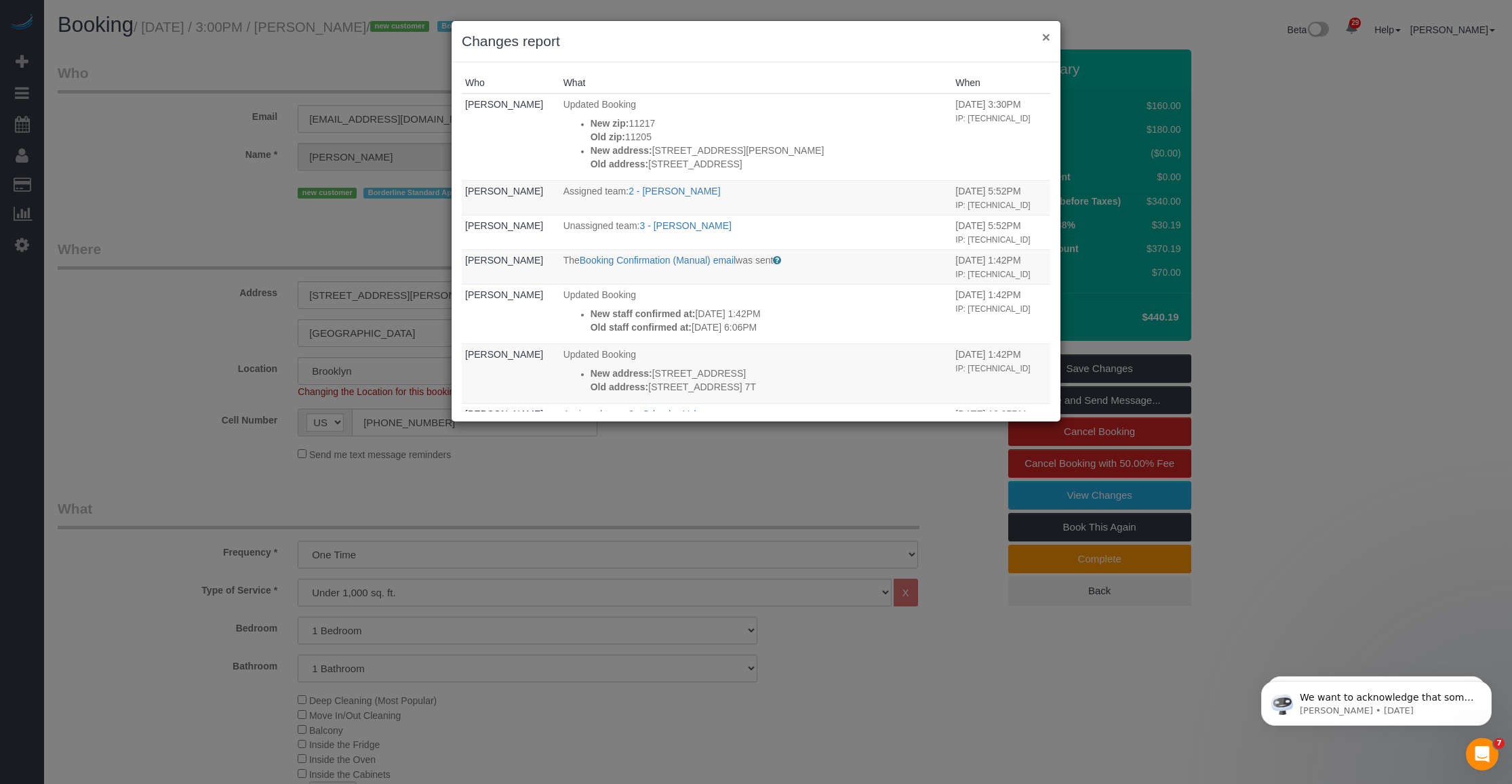
click at [675, 30] on button "×" at bounding box center [1046, 36] width 8 height 14
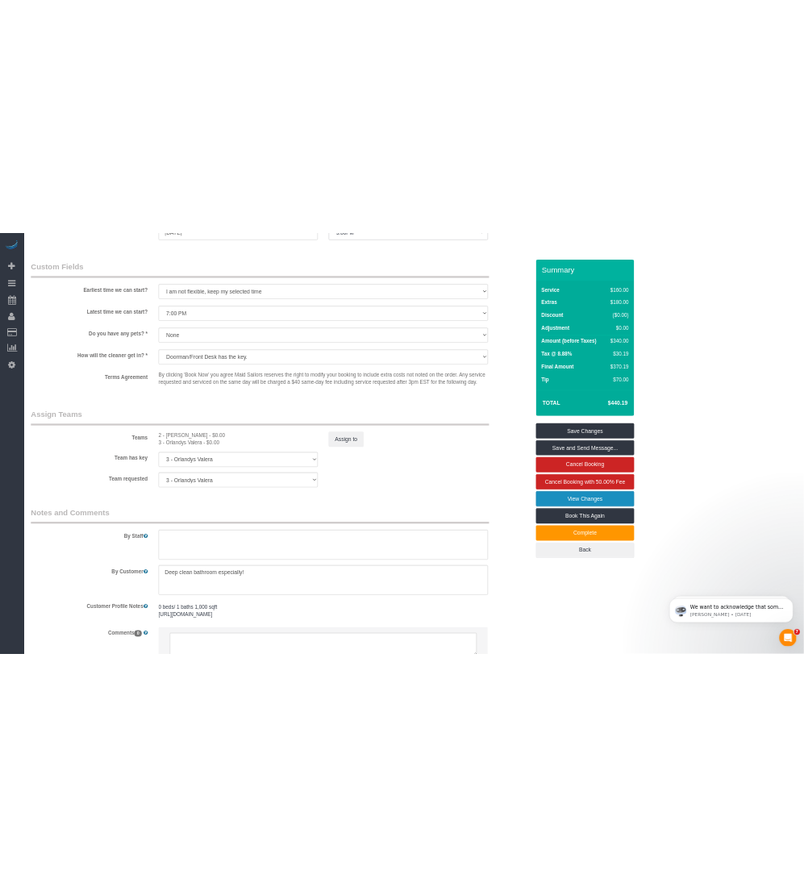
scroll to position [1787, 0]
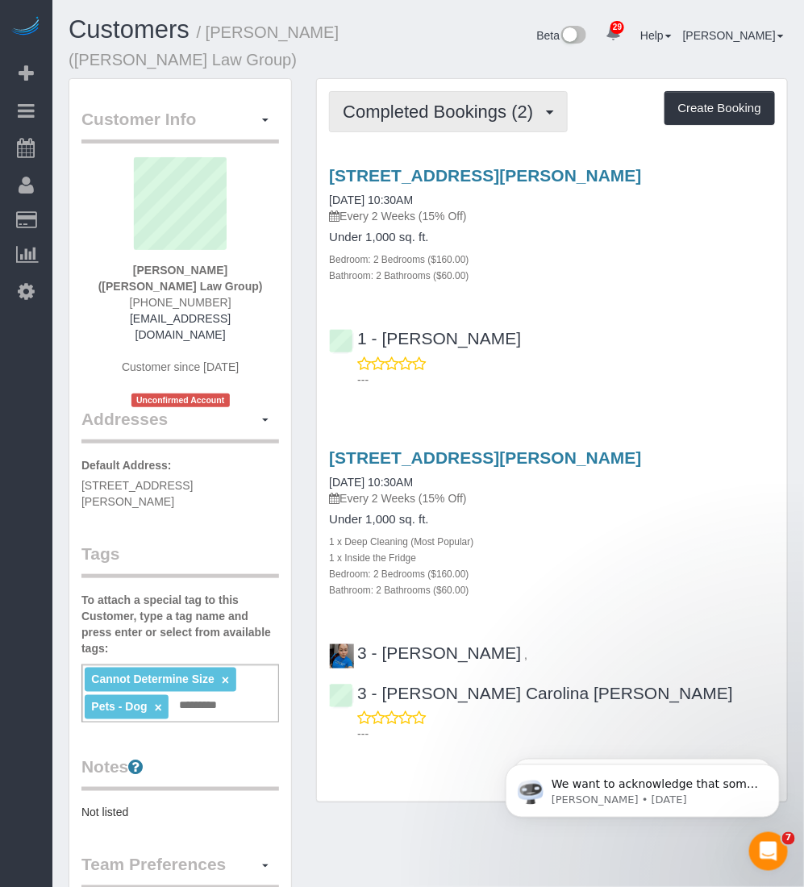
click at [421, 111] on span "Completed Bookings (2)" at bounding box center [442, 112] width 198 height 20
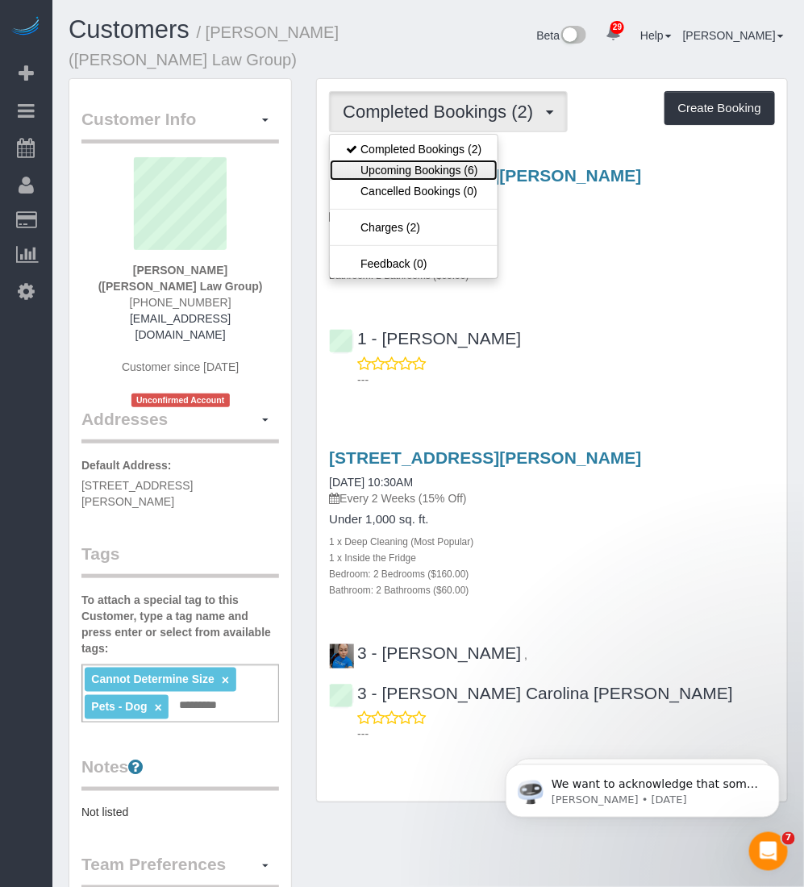
click at [404, 165] on link "Upcoming Bookings (6)" at bounding box center [414, 170] width 168 height 21
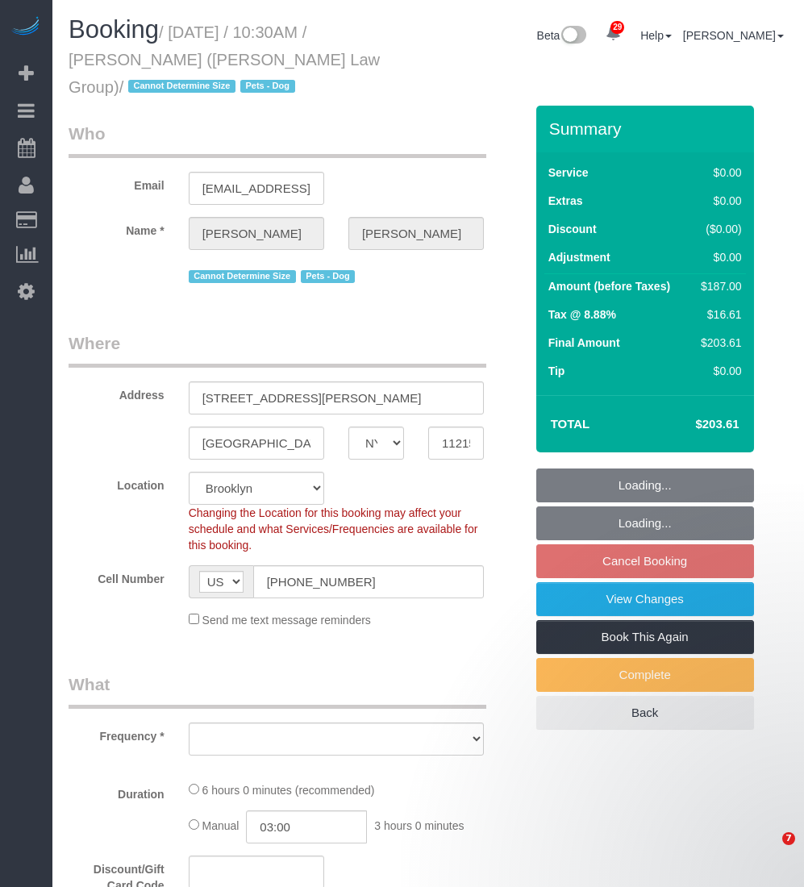
select select "NY"
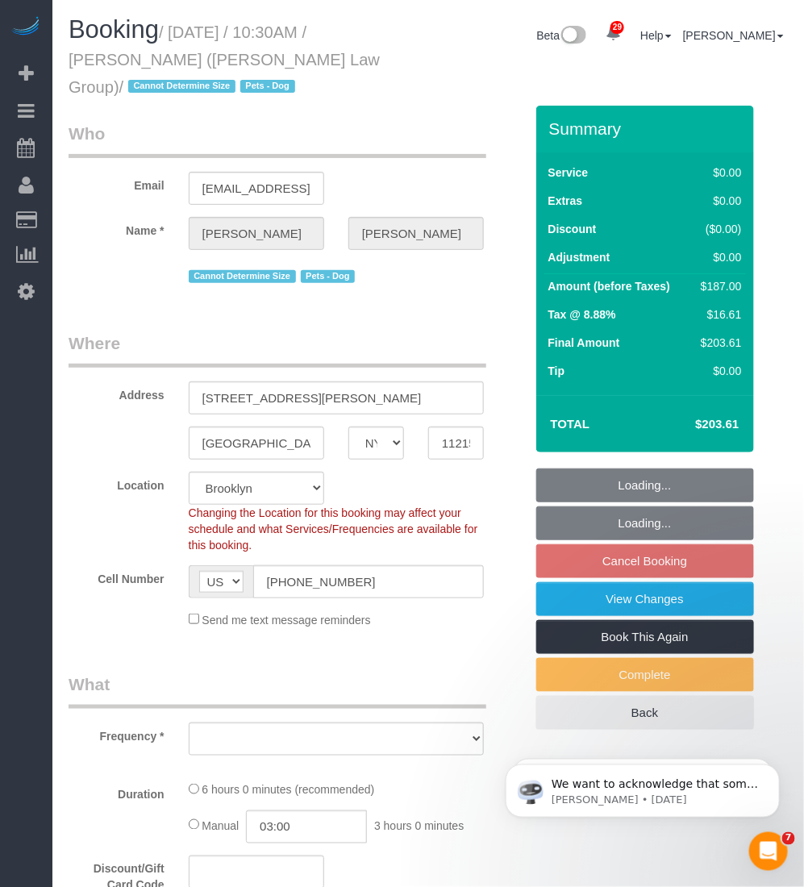
select select "string:stripe-pm_1S3igF4VGloSiKo7ii8H05kM"
select select "object:980"
select select "number:89"
select select "number:90"
select select "number:13"
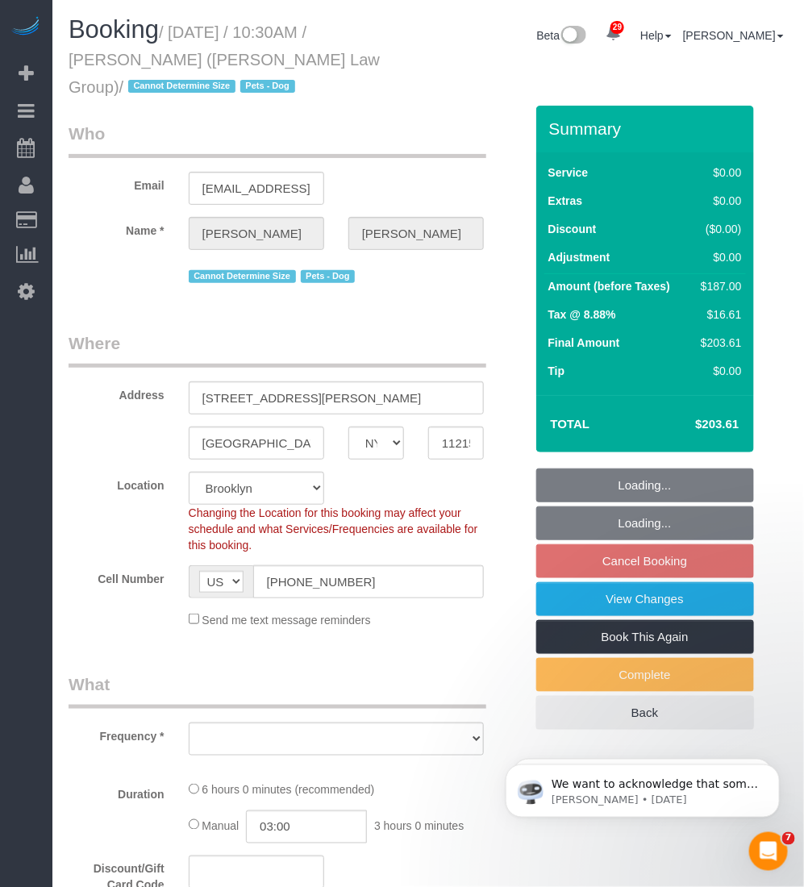
select select "number:7"
select select "2"
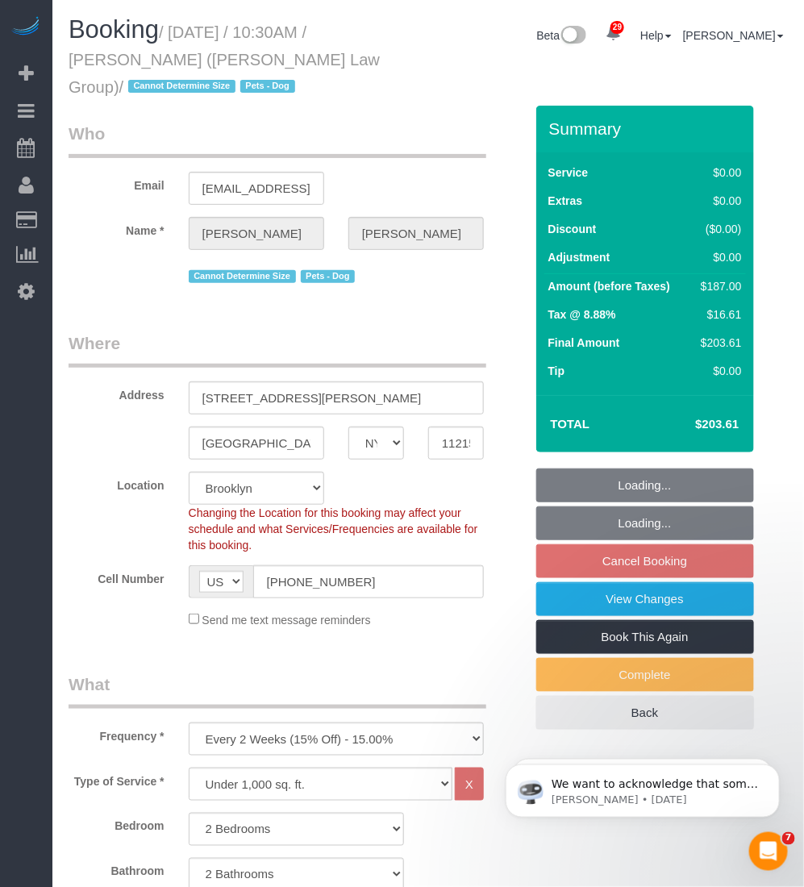
select select "object:1470"
select select "2"
click at [348, 60] on small "/ [DATE] / 10:30AM / [PERSON_NAME] ([PERSON_NAME] Law Group) / Cannot Determine…" at bounding box center [224, 59] width 311 height 73
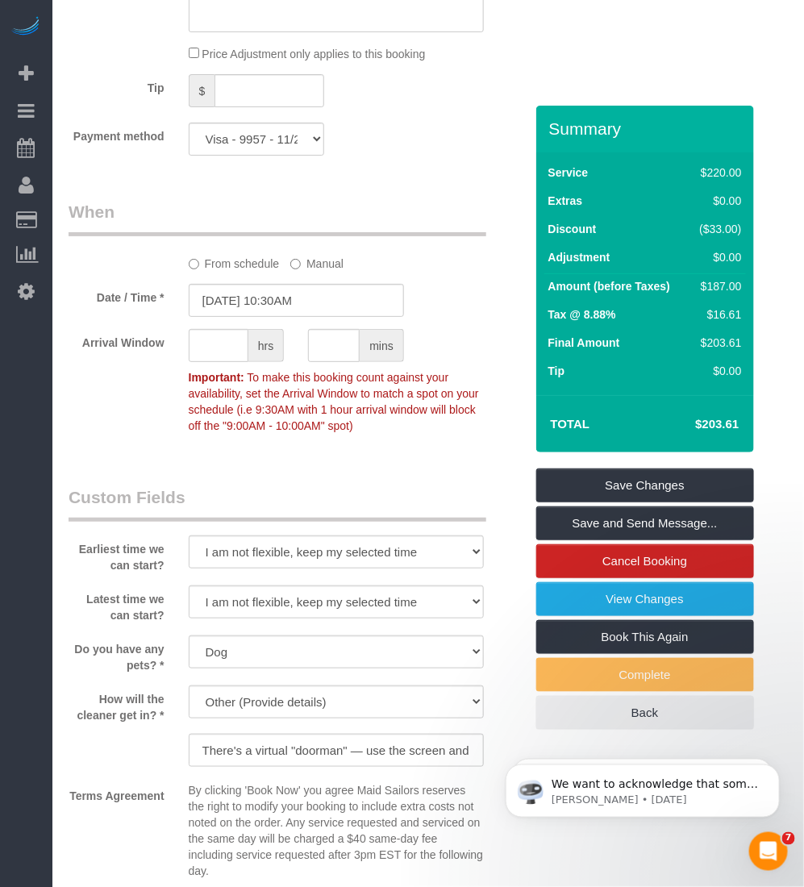
scroll to position [2017, 0]
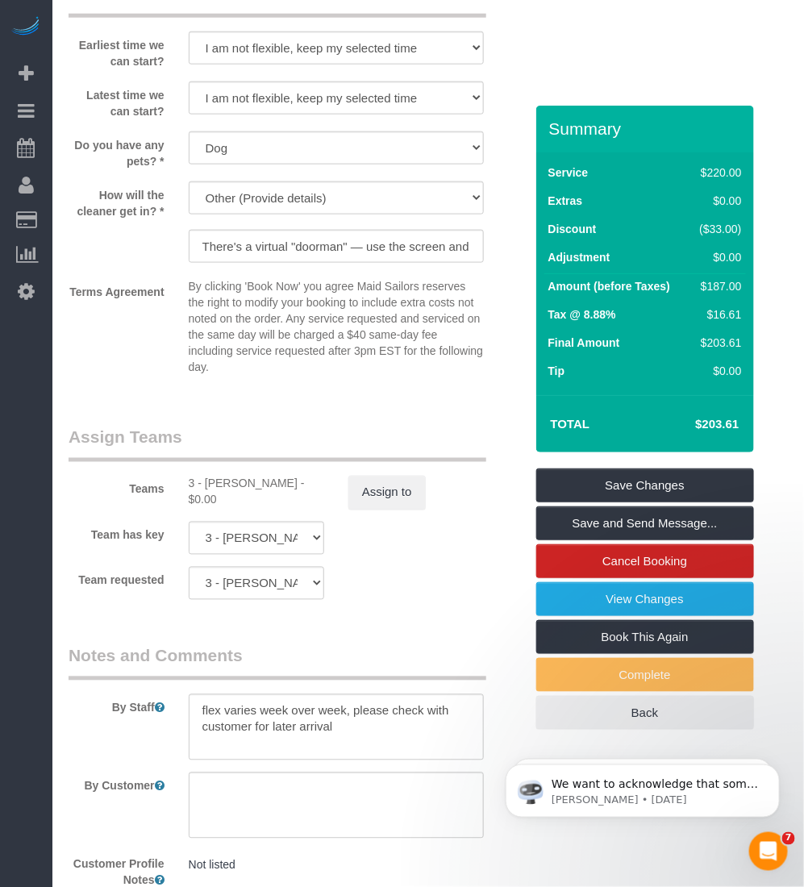
click at [223, 489] on div "3 - [PERSON_NAME] - $0.00" at bounding box center [257, 492] width 136 height 32
copy div "[PERSON_NAME]"
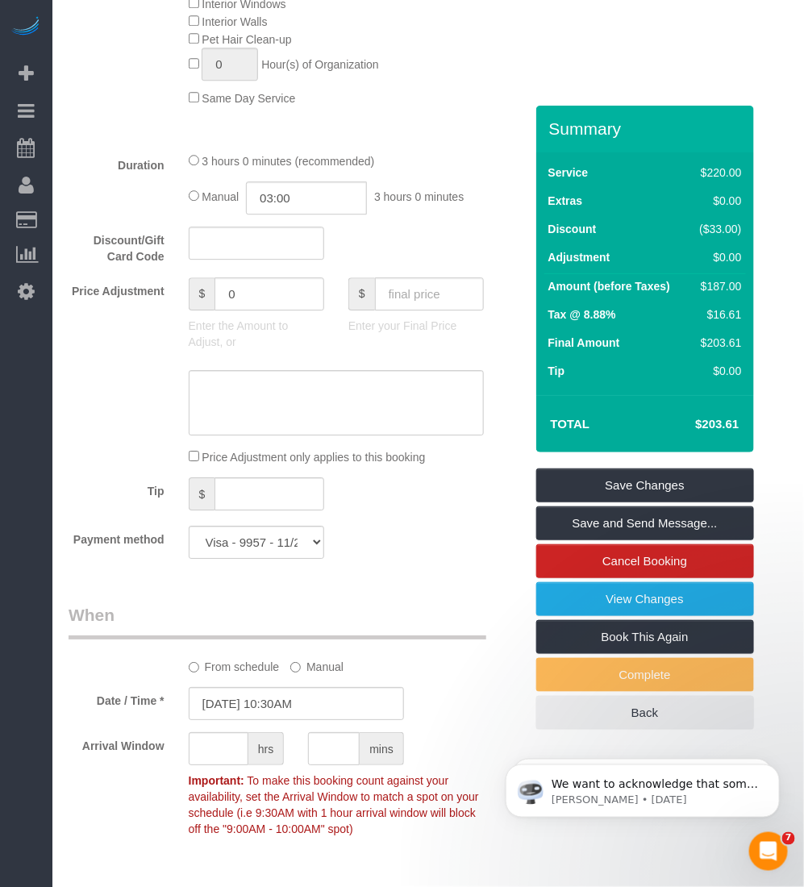
scroll to position [807, 0]
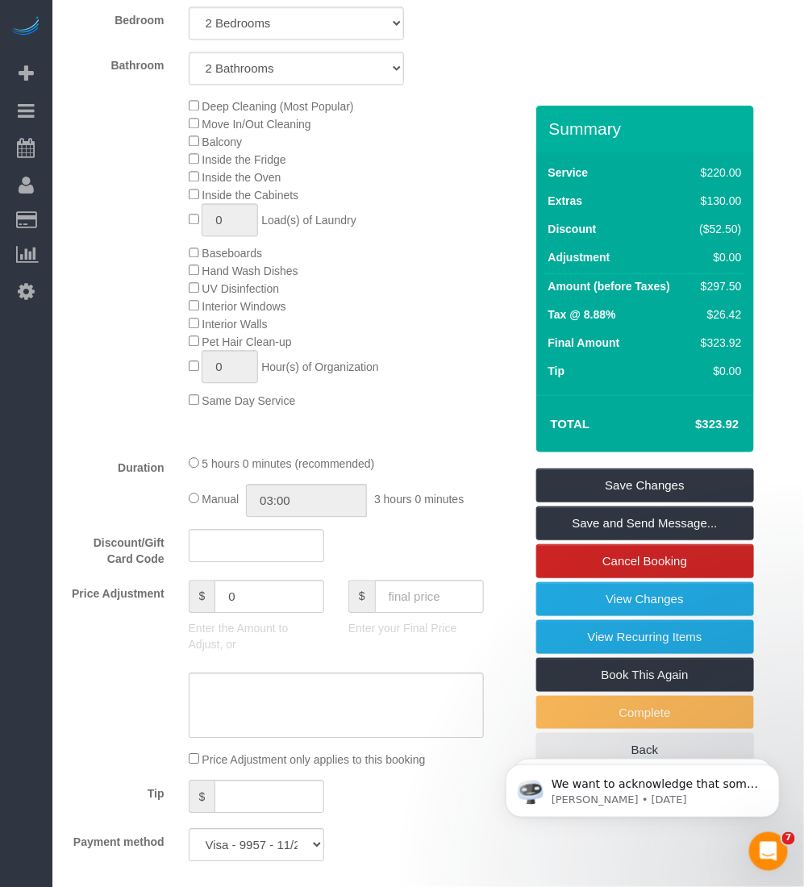
click at [425, 368] on div "Deep Cleaning (Most Popular) Move In/Out Cleaning Balcony Inside the Fridge Ins…" at bounding box center [357, 253] width 360 height 312
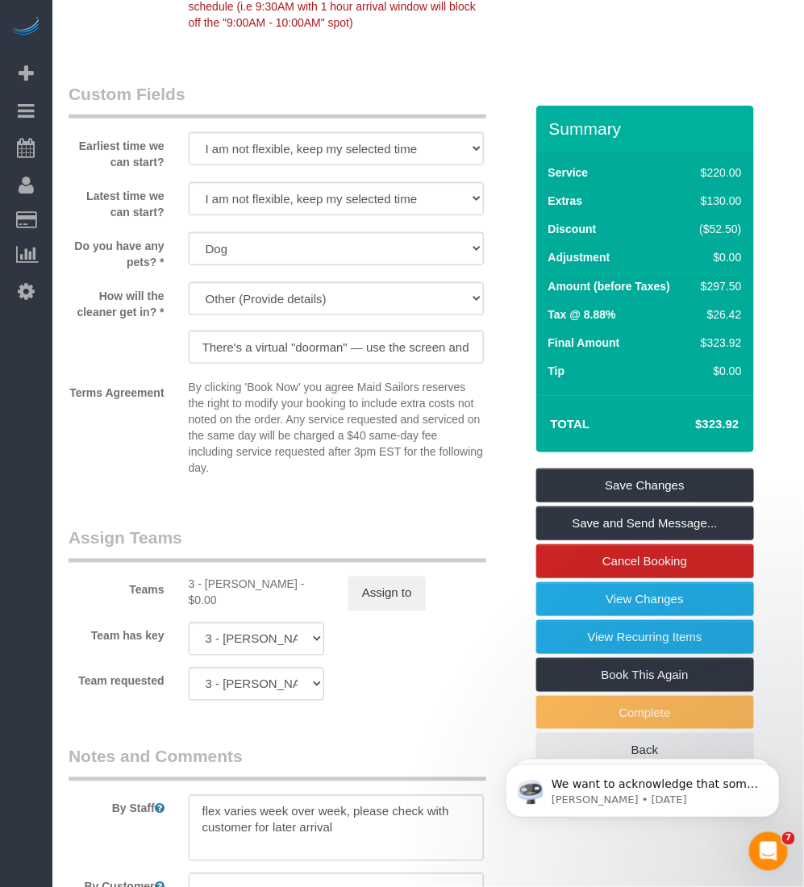
scroll to position [2226, 0]
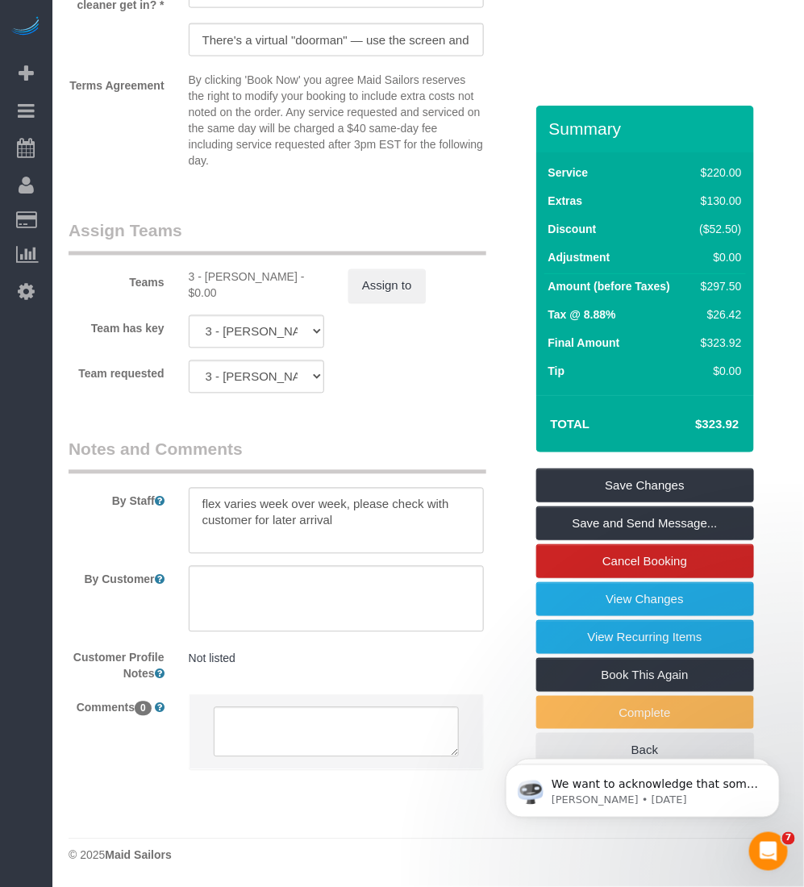
click at [211, 273] on div "3 - [PERSON_NAME] - $0.00" at bounding box center [257, 285] width 136 height 32
copy div "[PERSON_NAME]"
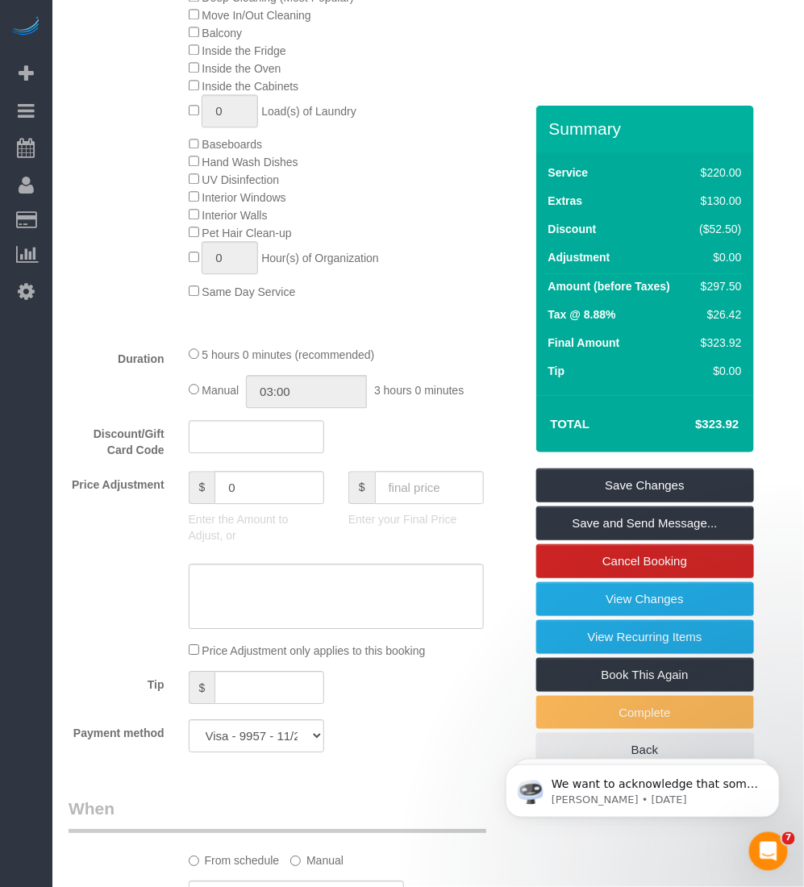
scroll to position [714, 0]
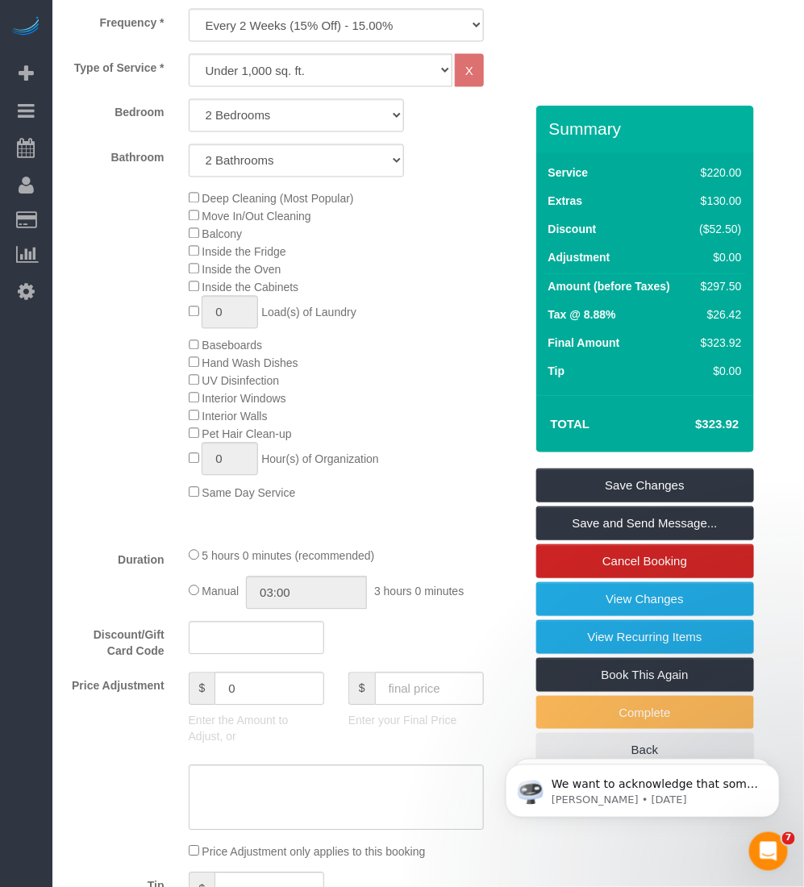
click at [722, 423] on h4 "$323.92" at bounding box center [693, 425] width 92 height 14
copy div "$323.92 Save Changes Save and Send Message... Cancel Booking View Changes View …"
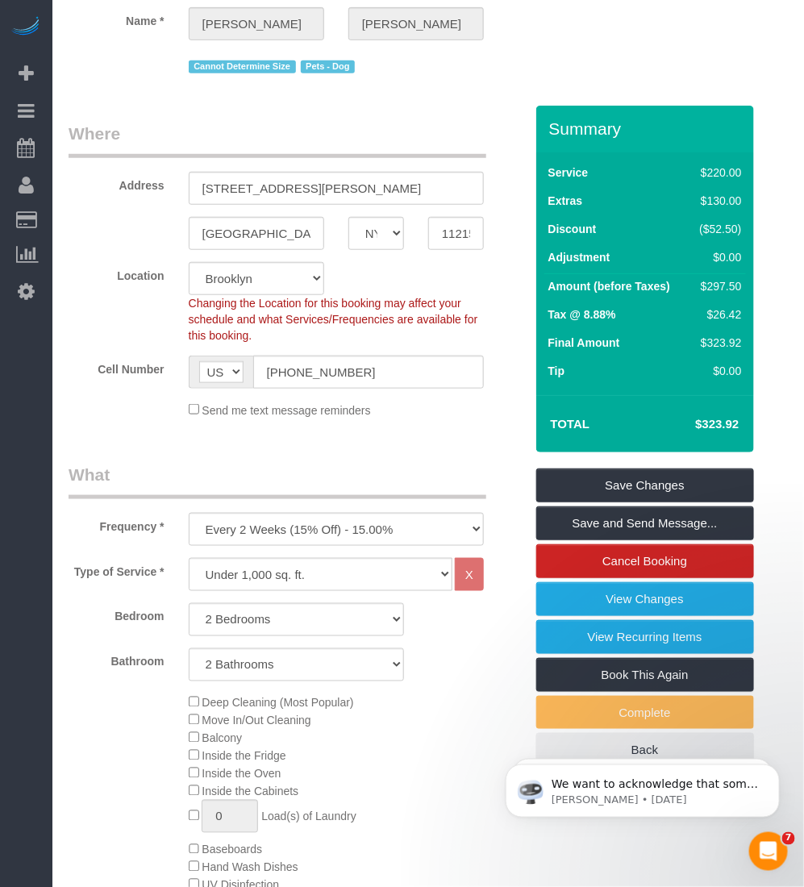
scroll to position [0, 0]
